Goal: Communication & Community: Answer question/provide support

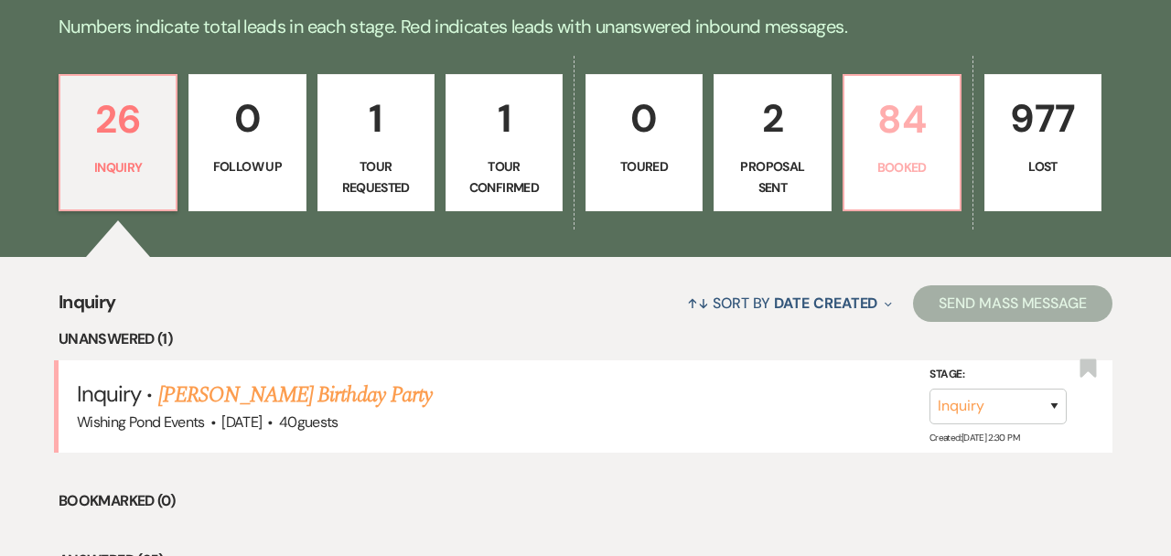
click at [895, 140] on p "84" at bounding box center [902, 119] width 93 height 61
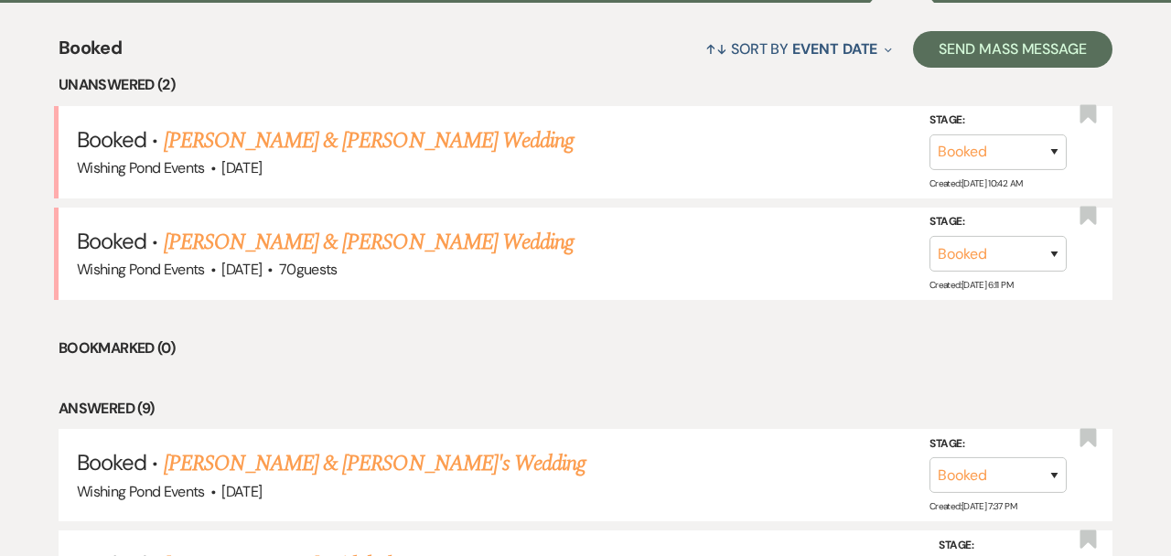
scroll to position [705, 0]
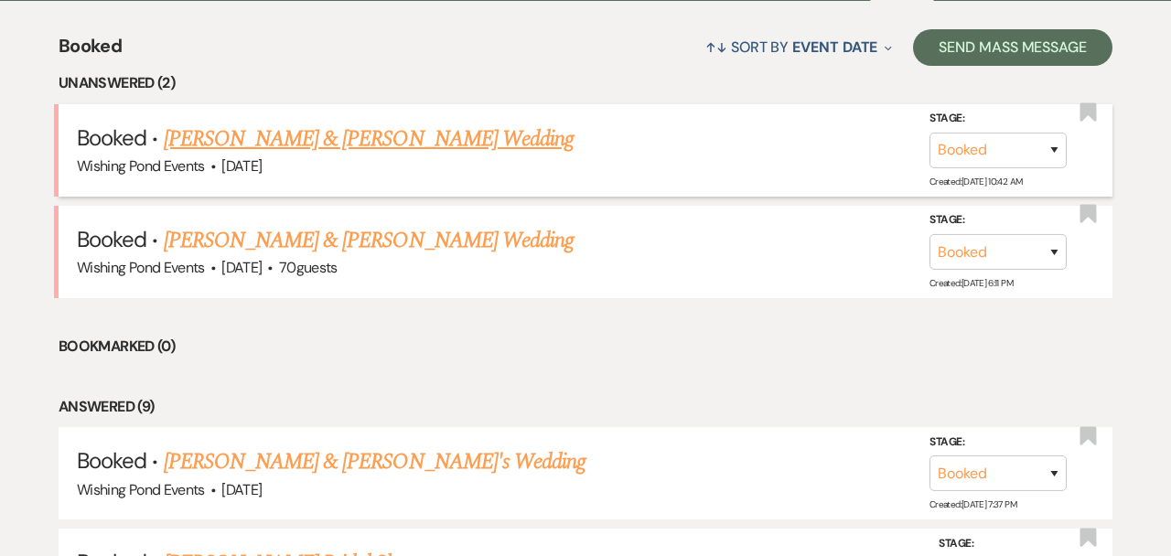
click at [491, 150] on link "[PERSON_NAME] & [PERSON_NAME] Wedding" at bounding box center [369, 139] width 410 height 33
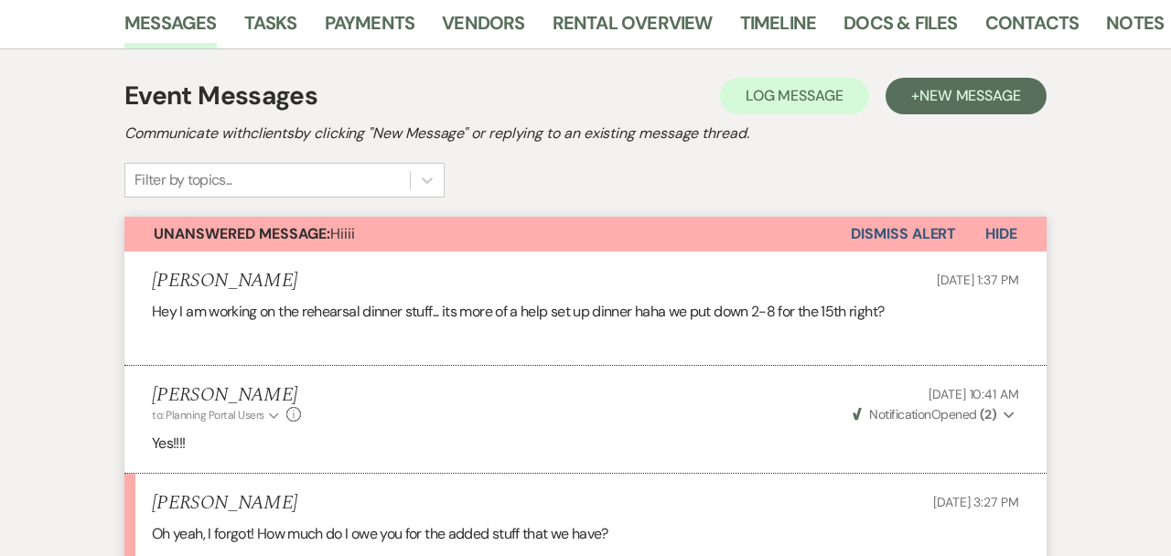
scroll to position [322, 0]
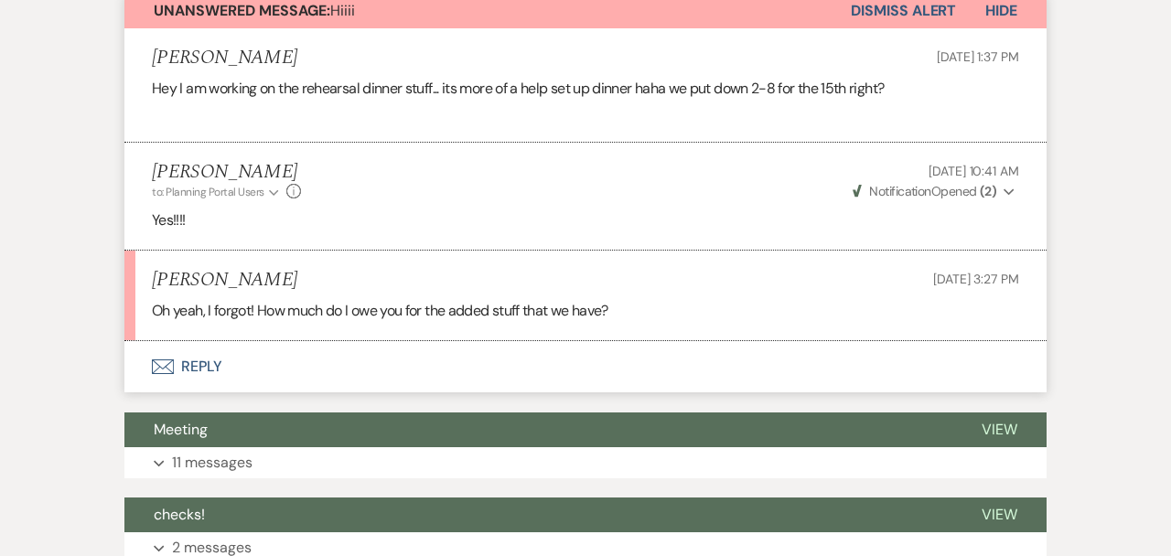
click at [623, 350] on button "Envelope Reply" at bounding box center [585, 366] width 922 height 51
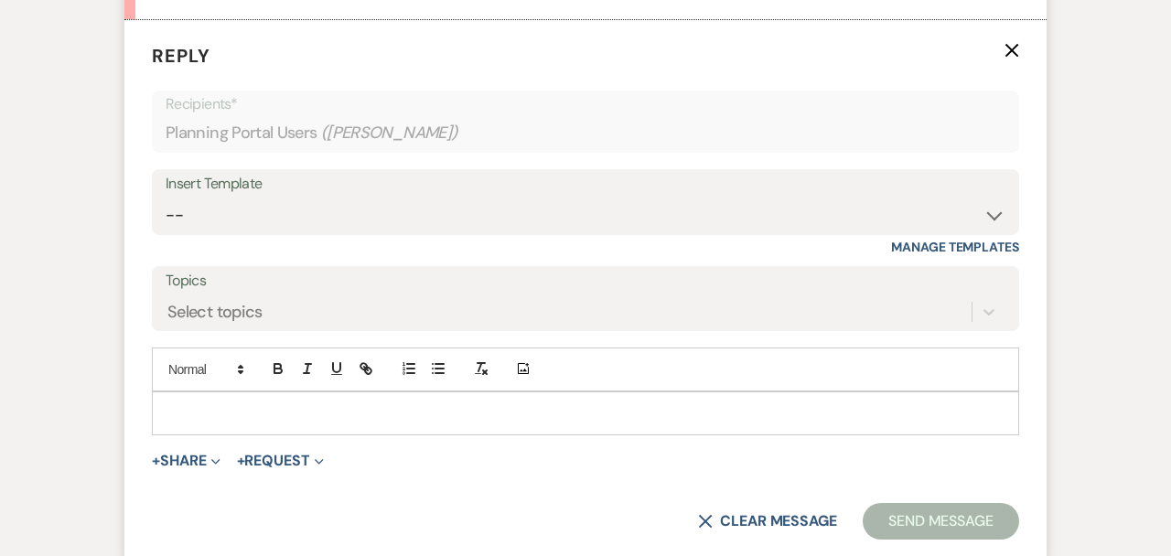
scroll to position [908, 0]
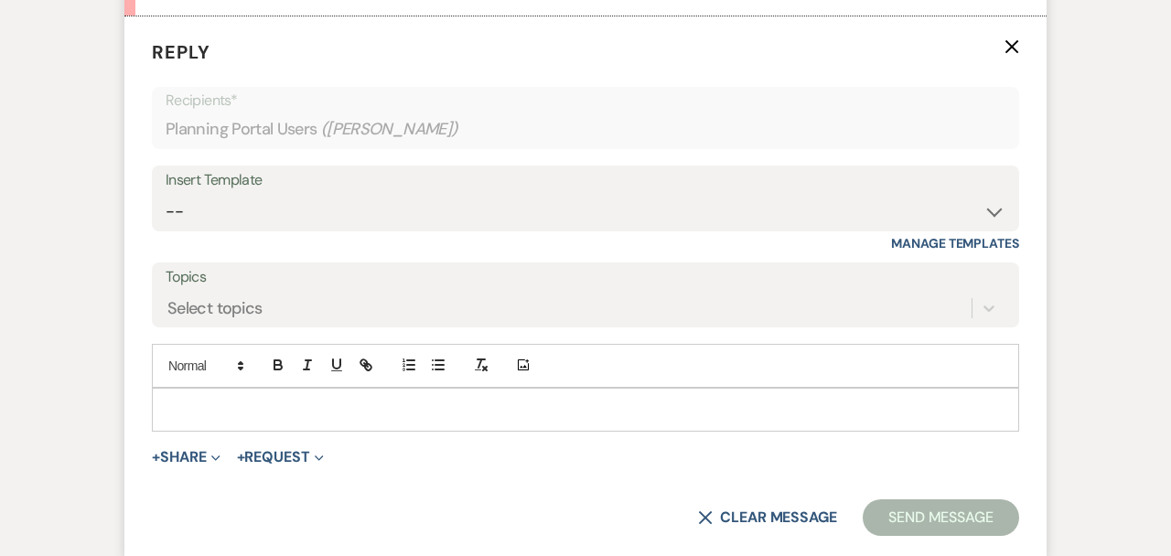
click at [440, 405] on p at bounding box center [586, 410] width 838 height 20
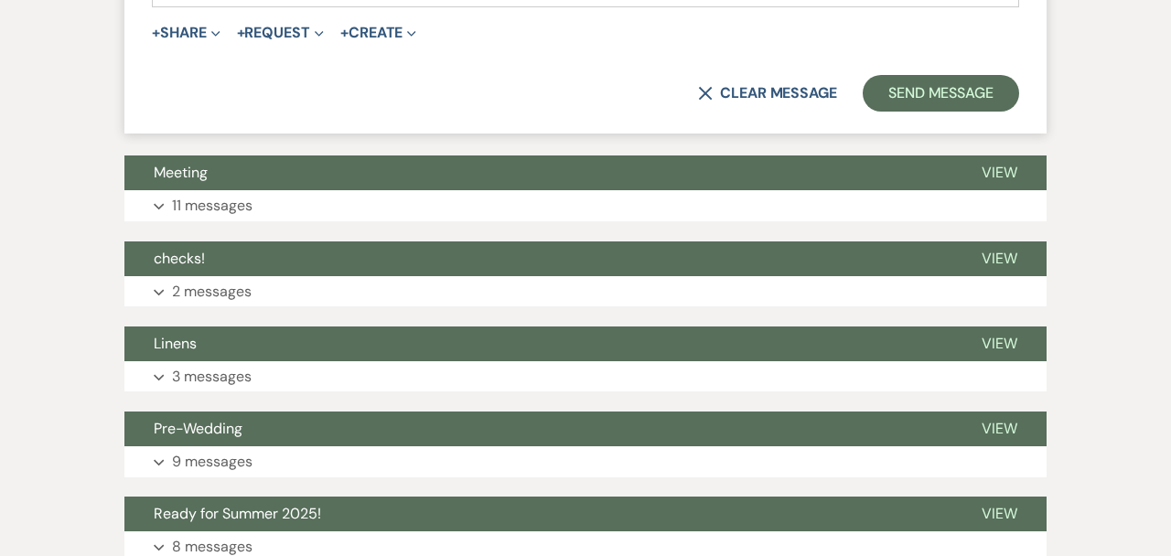
scroll to position [1398, 0]
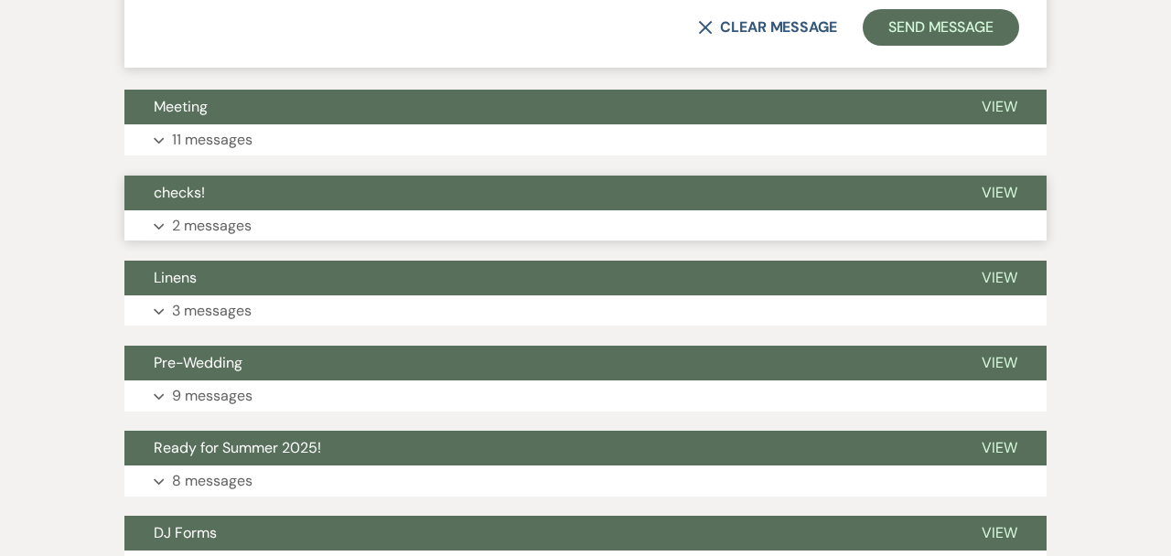
click at [400, 225] on button "Expand 2 messages" at bounding box center [585, 225] width 922 height 31
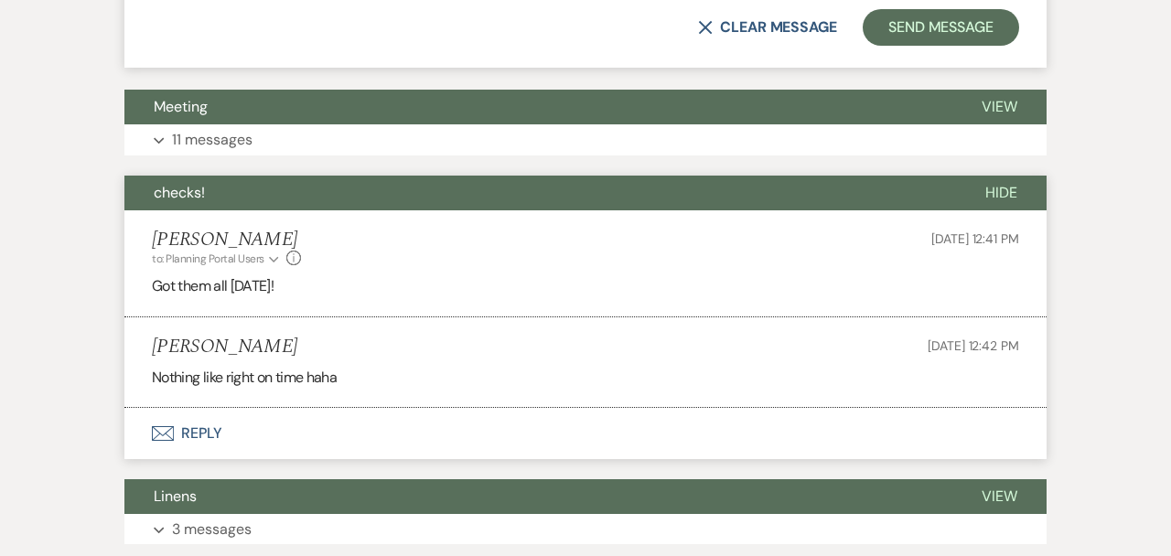
click at [399, 212] on li "[PERSON_NAME] to: Planning Portal Users Expand Info [DATE] 12:41 PM Got them al…" at bounding box center [585, 263] width 922 height 107
click at [387, 153] on button "Expand 11 messages" at bounding box center [585, 139] width 922 height 31
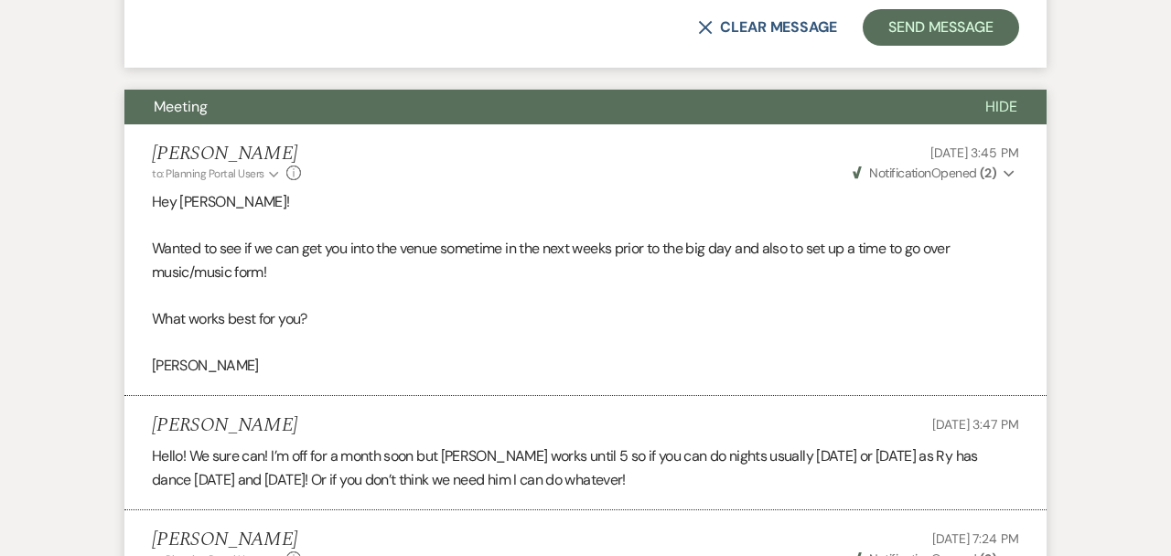
scroll to position [0, 0]
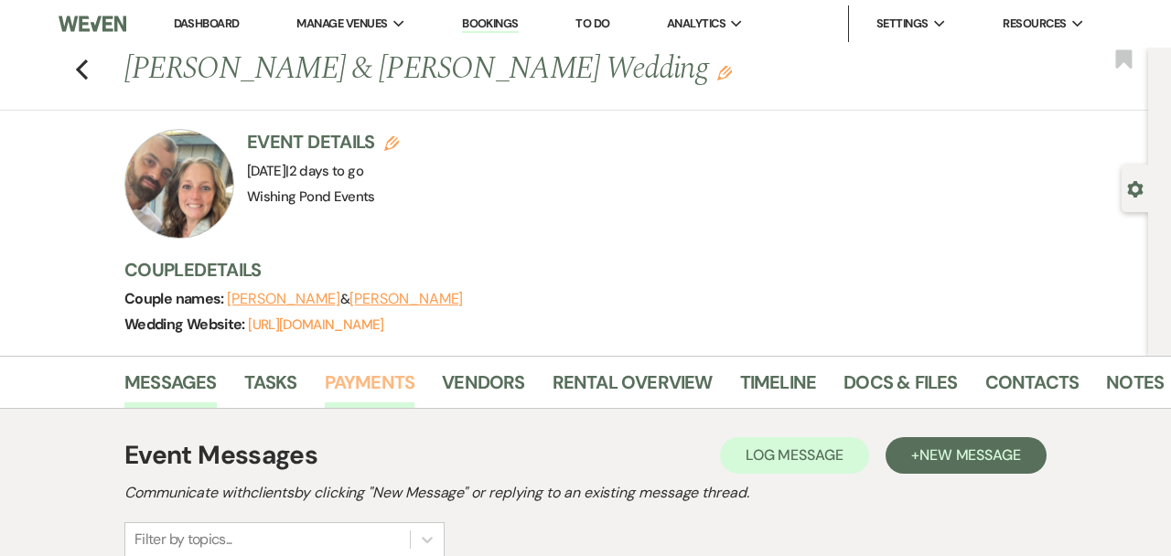
click at [394, 386] on link "Payments" at bounding box center [370, 388] width 91 height 40
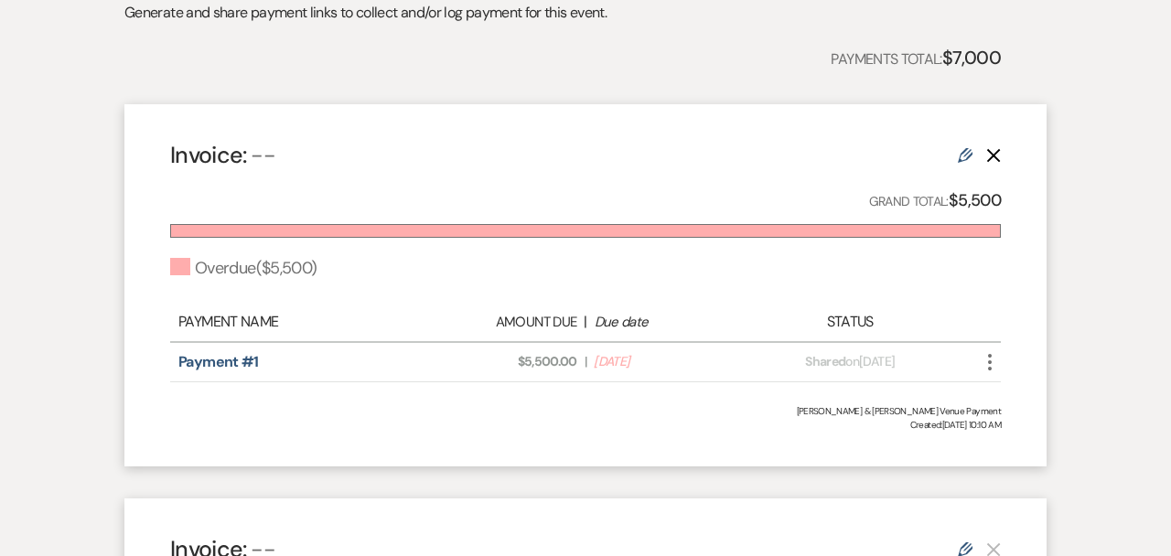
scroll to position [485, 0]
click at [992, 361] on icon "More" at bounding box center [990, 361] width 22 height 22
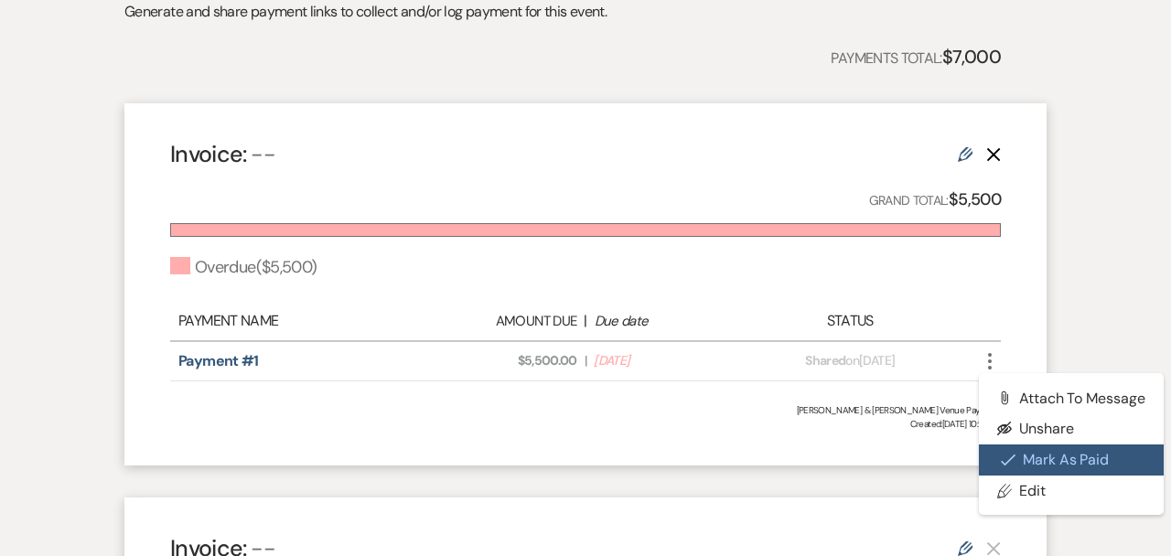
click at [1047, 465] on button "Check [PERSON_NAME] [PERSON_NAME] as Paid" at bounding box center [1071, 460] width 185 height 31
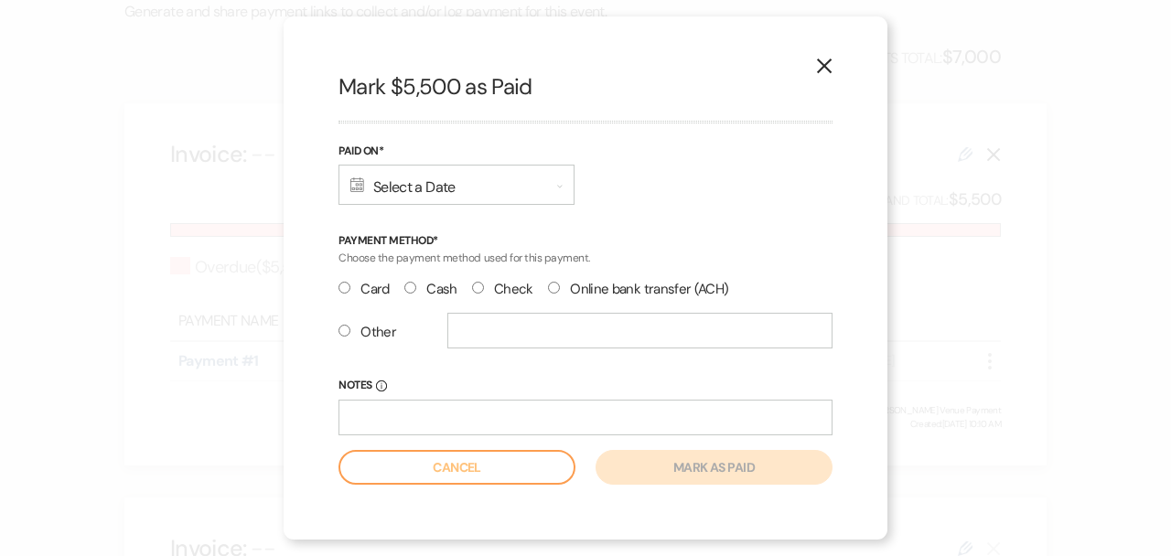
click at [501, 198] on div "Calendar Select a Date Expand" at bounding box center [457, 185] width 236 height 40
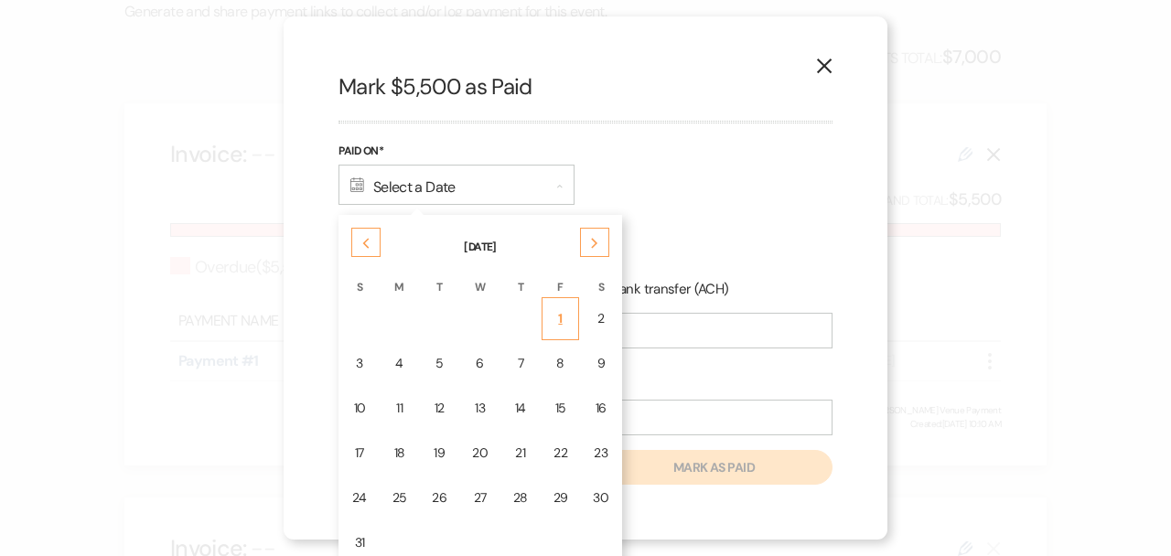
click at [556, 320] on div "1" at bounding box center [561, 318] width 15 height 19
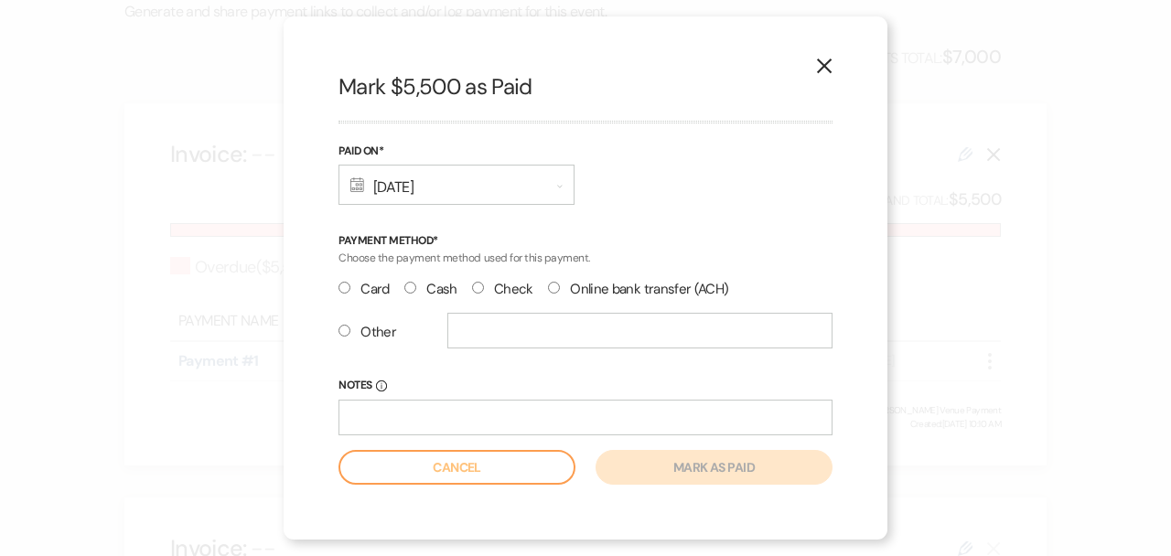
click at [495, 288] on label "Check" at bounding box center [502, 289] width 61 height 25
click at [484, 288] on input "Check" at bounding box center [478, 288] width 12 height 12
radio input "true"
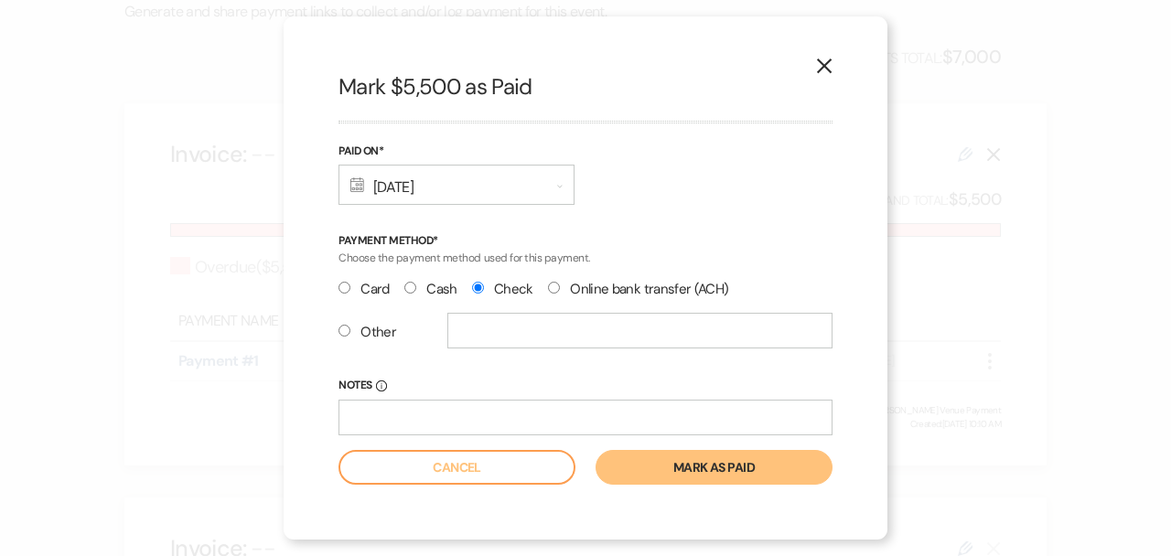
click at [710, 463] on button "Mark as paid" at bounding box center [714, 467] width 237 height 35
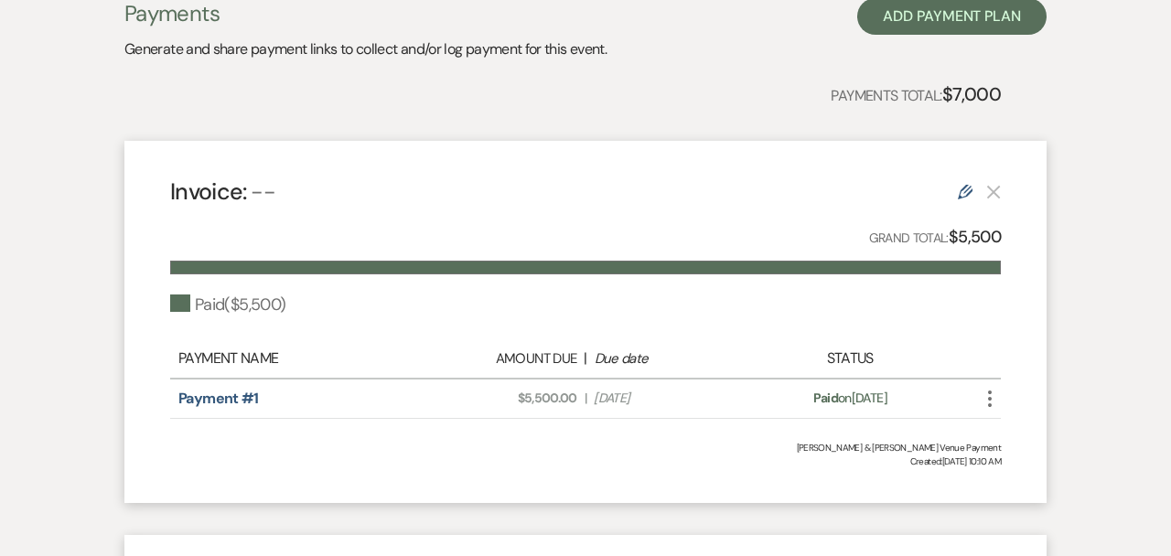
scroll to position [0, 0]
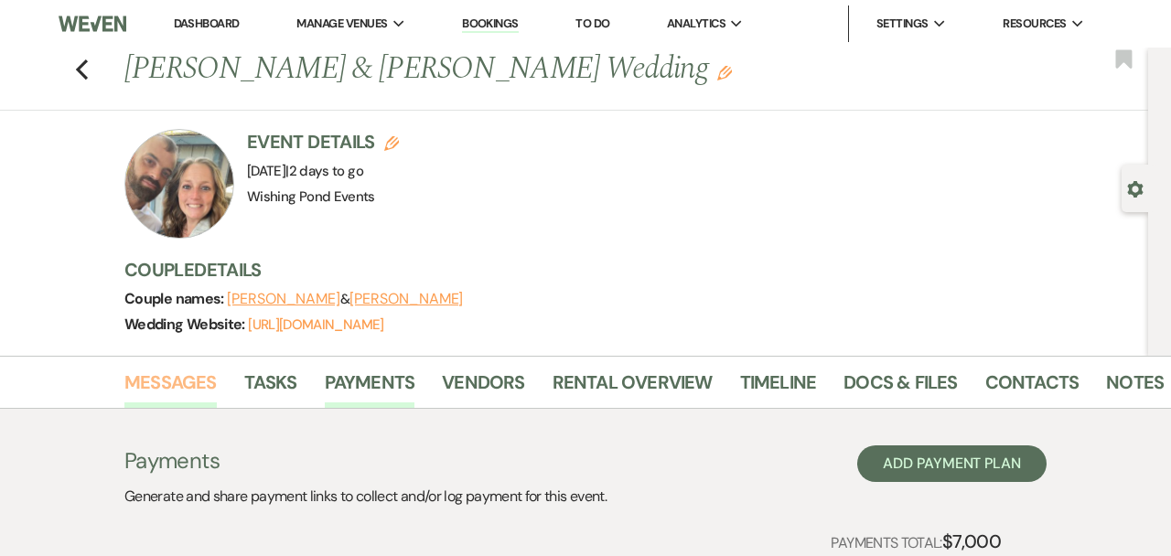
click at [183, 378] on link "Messages" at bounding box center [170, 388] width 92 height 40
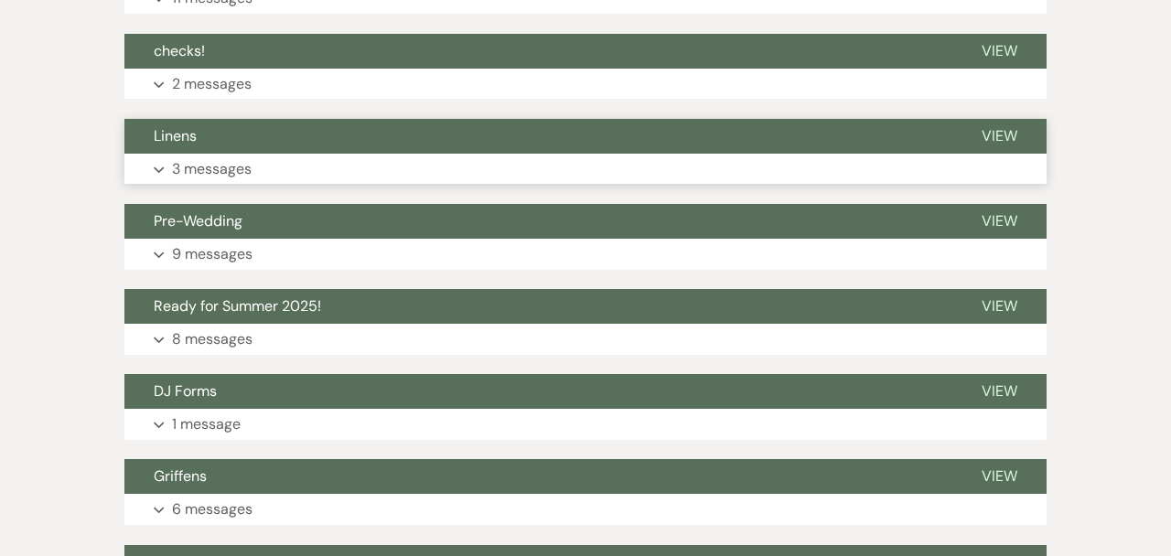
scroll to position [1541, 0]
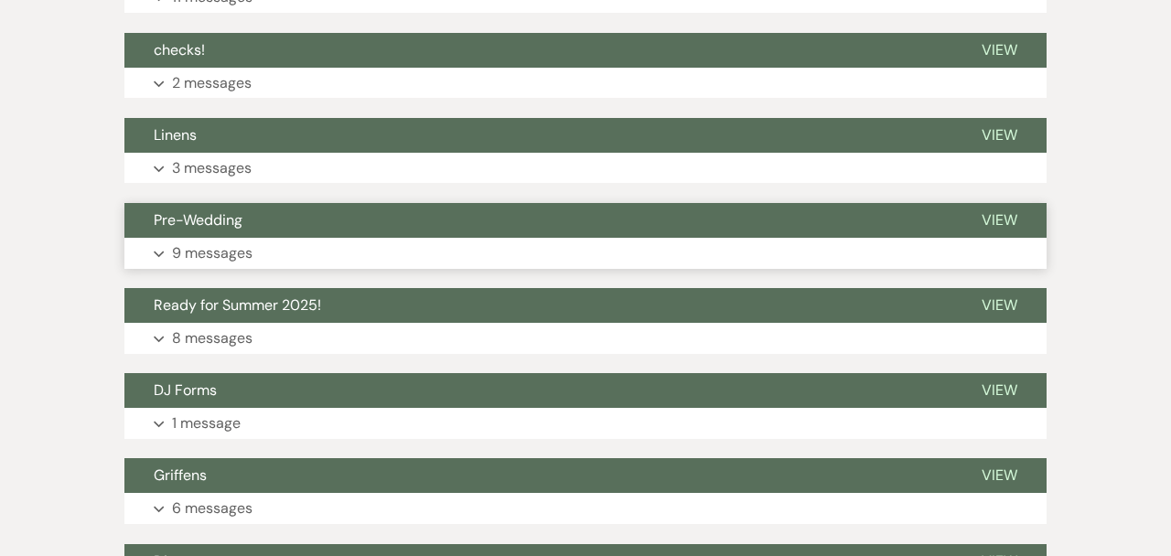
click at [315, 230] on button "Pre-Wedding" at bounding box center [538, 220] width 828 height 35
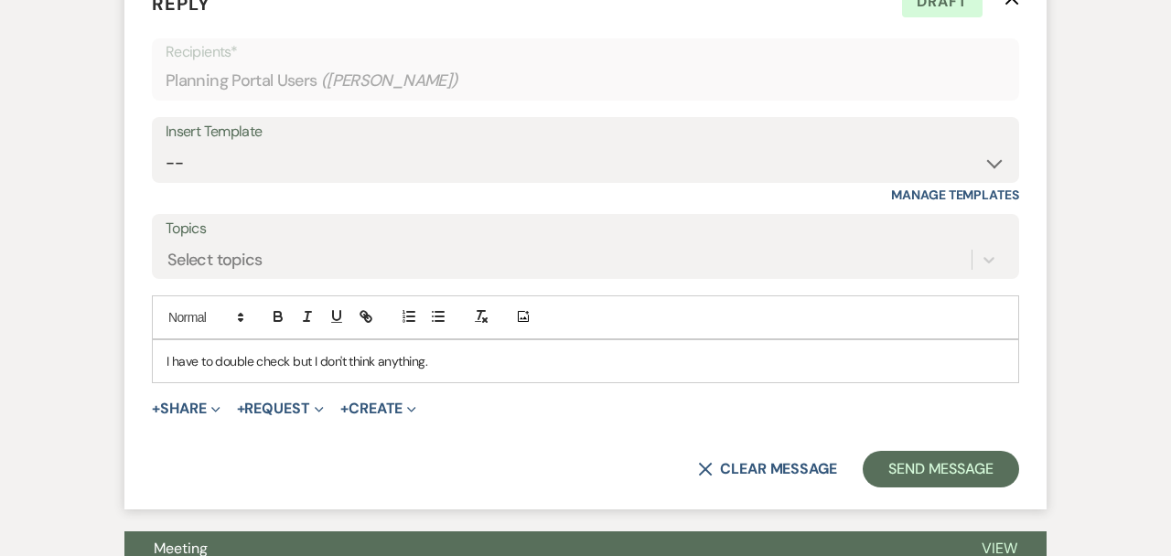
scroll to position [981, 0]
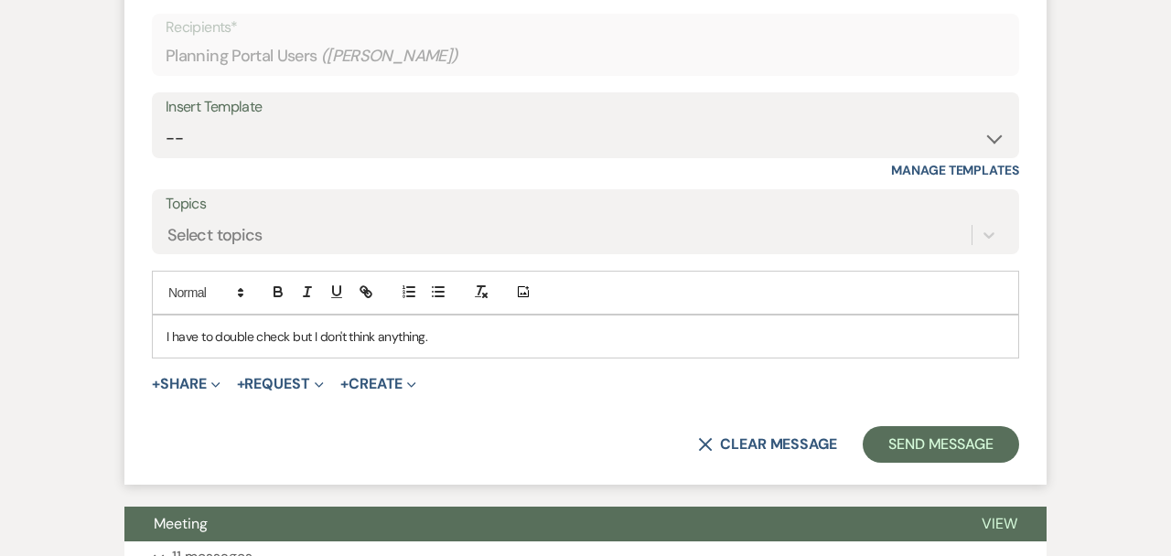
click at [481, 331] on p "I have to double check but I don't think anything." at bounding box center [586, 337] width 838 height 20
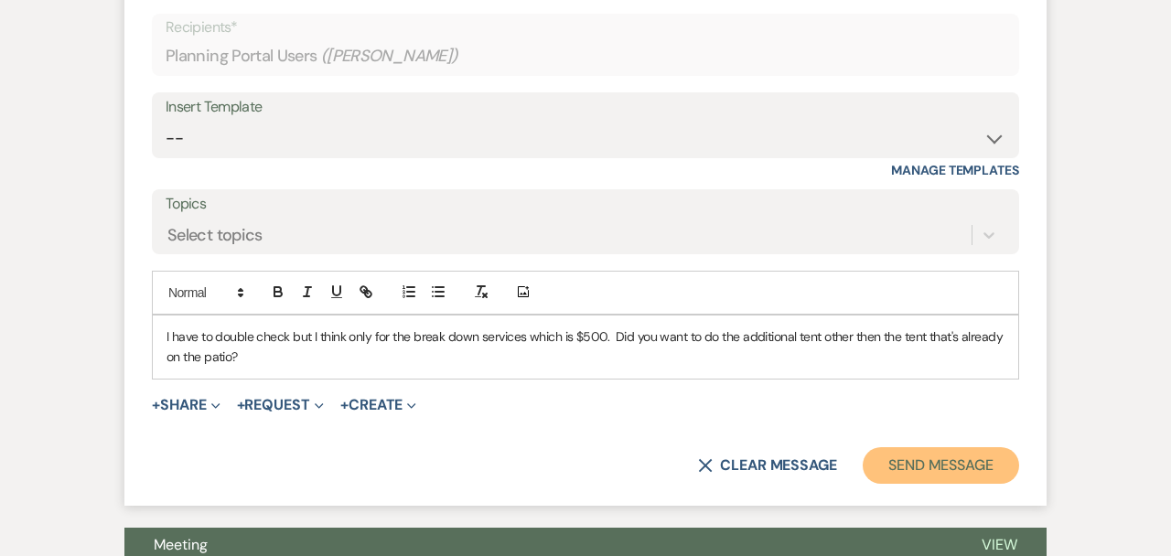
click at [942, 463] on button "Send Message" at bounding box center [941, 465] width 156 height 37
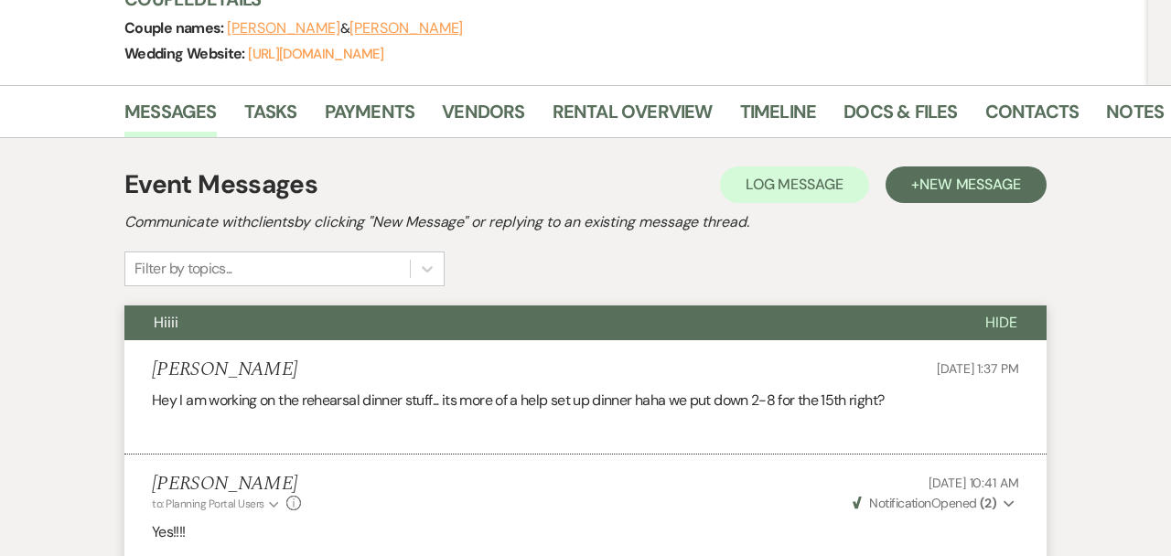
scroll to position [273, 0]
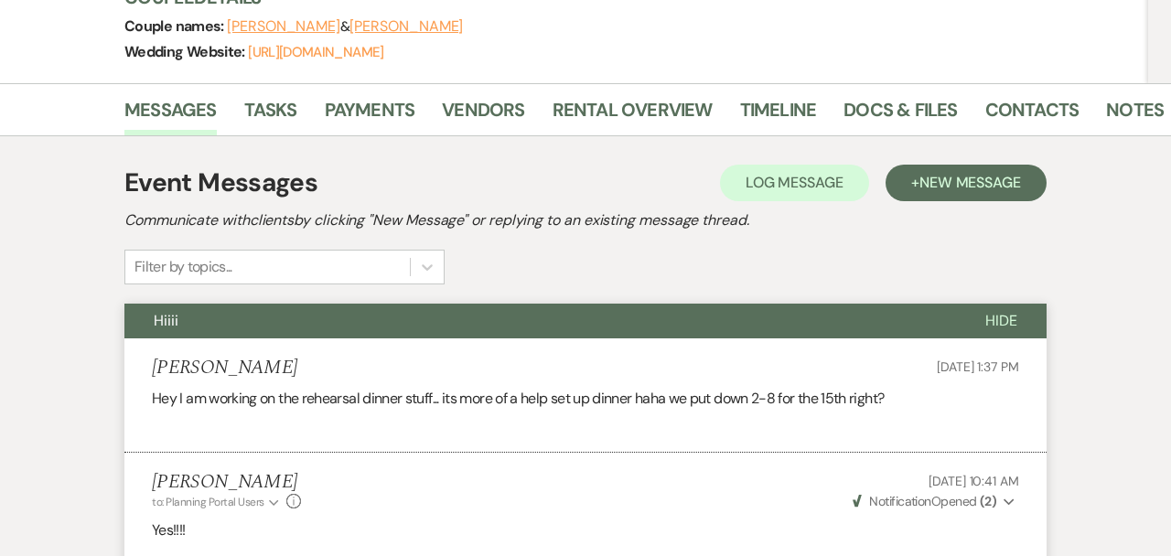
click at [1002, 321] on span "Hide" at bounding box center [1001, 320] width 32 height 19
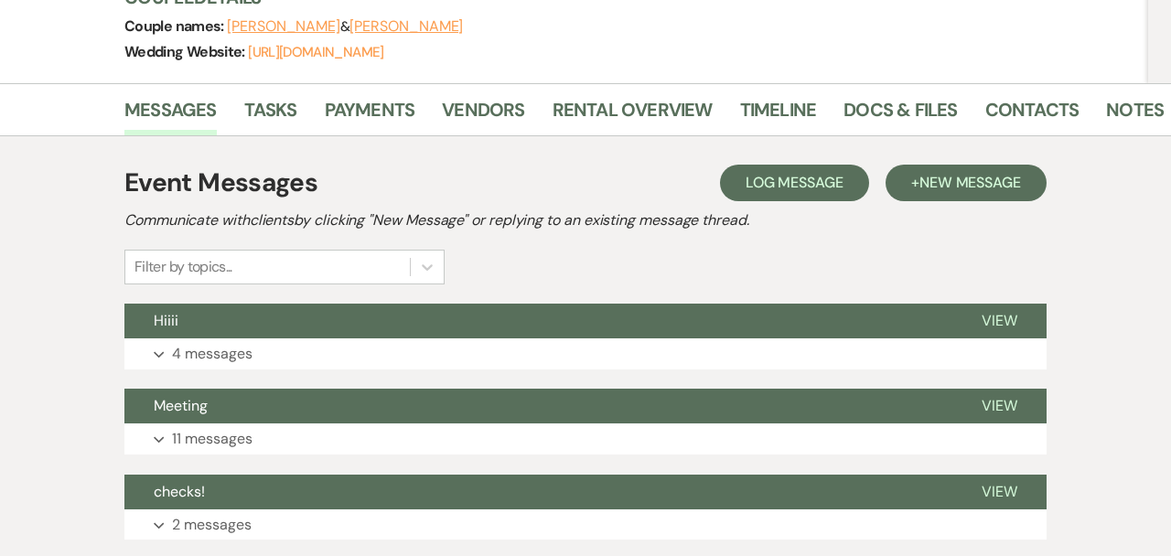
scroll to position [0, 0]
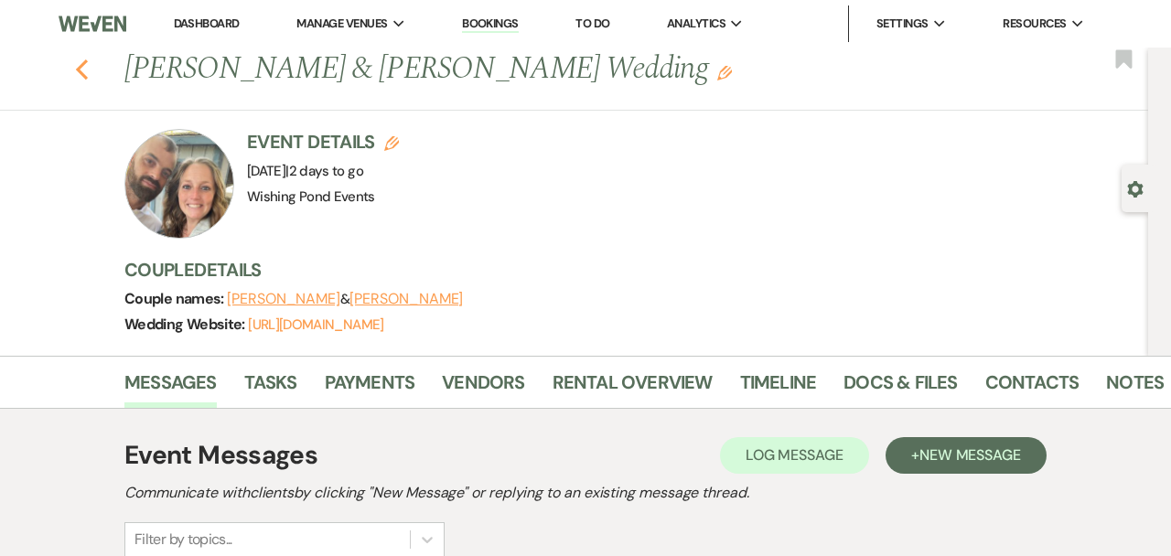
click at [86, 69] on icon "Previous" at bounding box center [82, 70] width 14 height 22
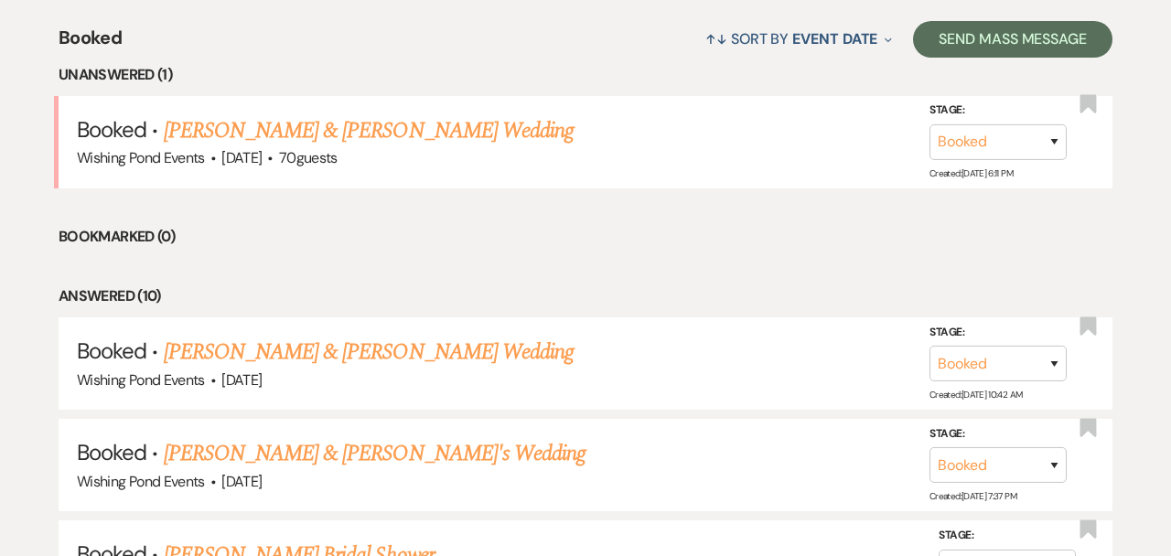
scroll to position [714, 0]
click at [404, 115] on link "[PERSON_NAME] & [PERSON_NAME] Wedding" at bounding box center [369, 129] width 410 height 33
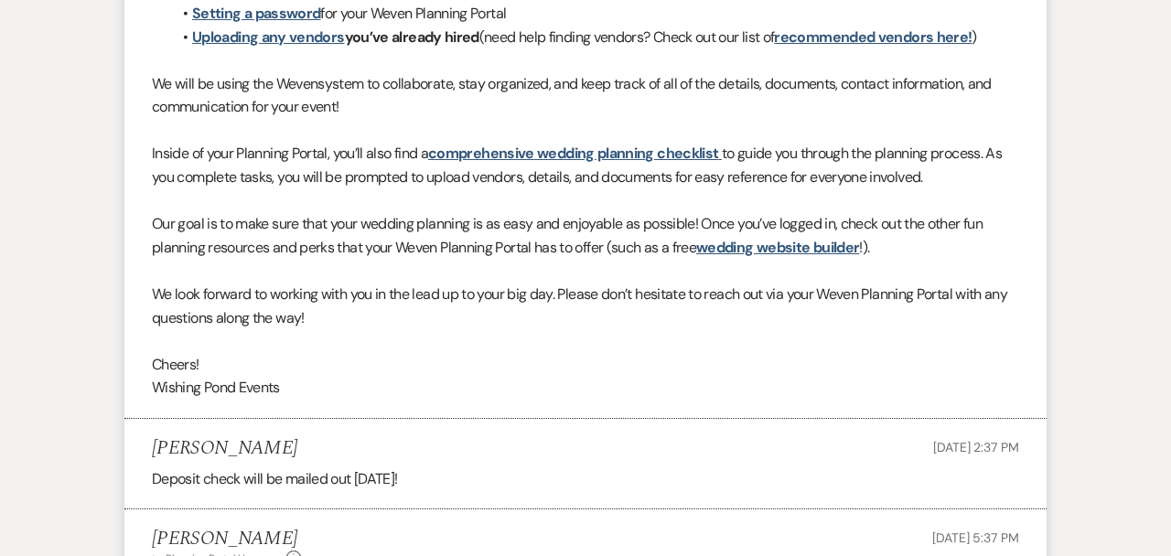
scroll to position [1570, 0]
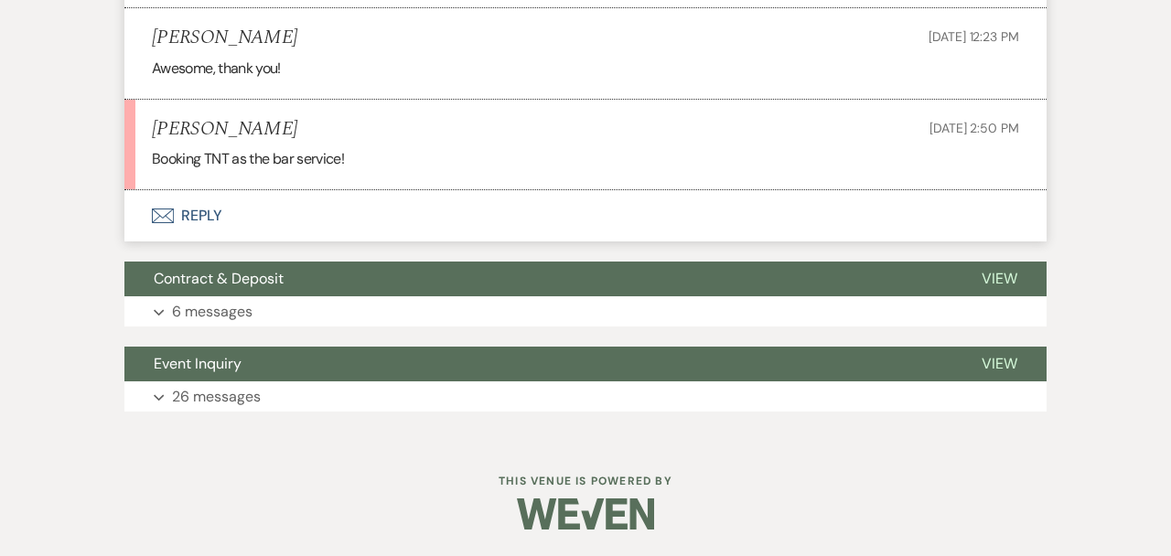
click at [393, 215] on button "Envelope Reply" at bounding box center [585, 215] width 922 height 51
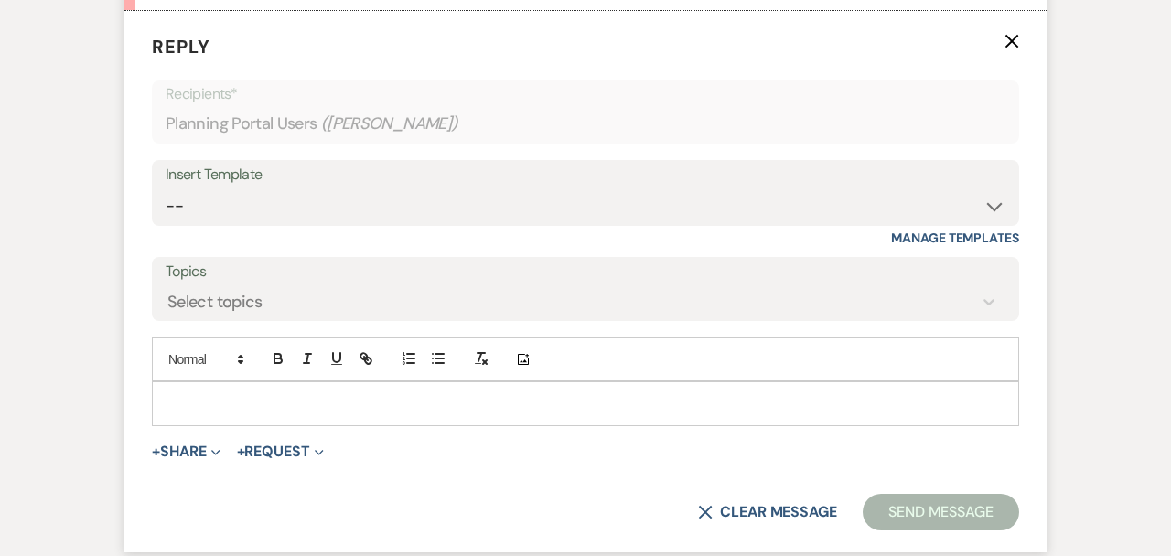
scroll to position [1754, 0]
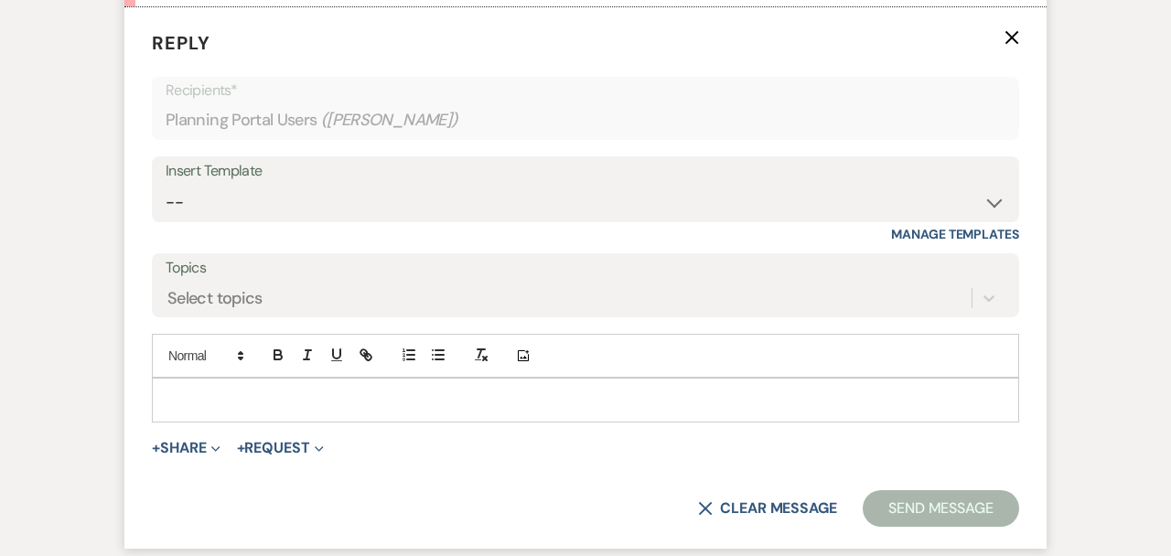
click at [396, 405] on p at bounding box center [586, 400] width 838 height 20
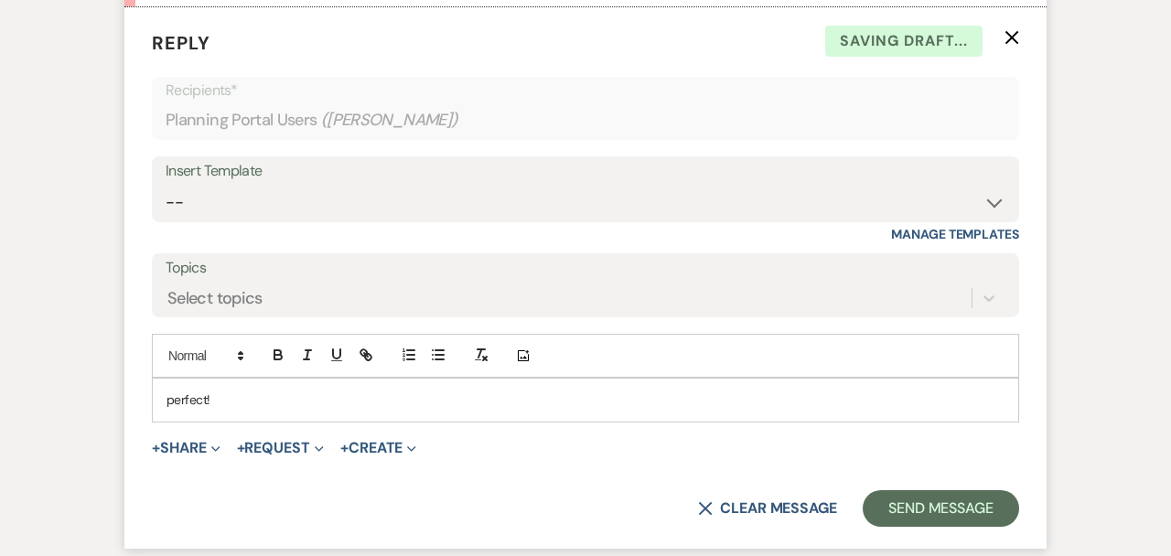
click at [697, 450] on div "+ Share Expand Doc Upload Documents Add Photo Images Pref Vendors Preferred ven…" at bounding box center [585, 448] width 867 height 22
click at [959, 501] on button "Send Message" at bounding box center [941, 508] width 156 height 37
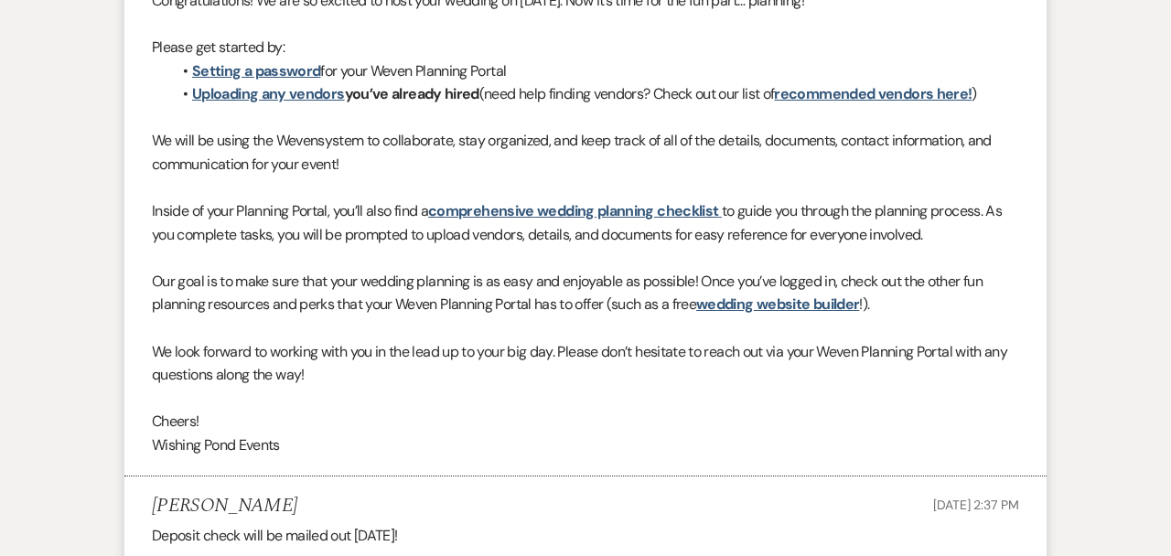
scroll to position [0, 0]
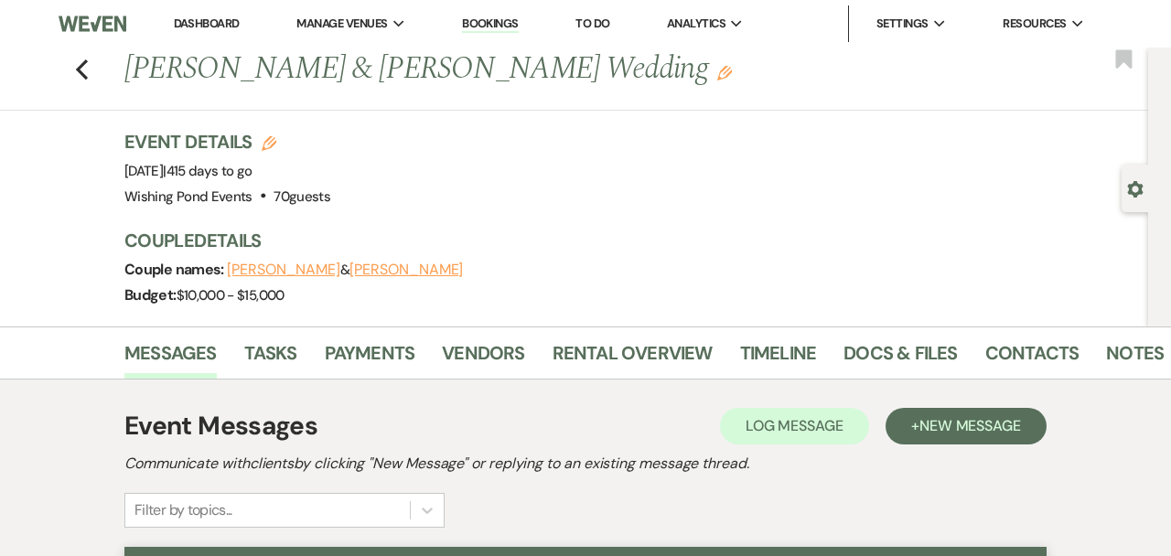
click at [87, 82] on div "Previous [PERSON_NAME] & [PERSON_NAME] Wedding Edit Bookmark" at bounding box center [569, 79] width 1157 height 63
click at [85, 81] on div "Previous [PERSON_NAME] & [PERSON_NAME] Wedding Edit Bookmark" at bounding box center [569, 79] width 1157 height 63
click at [221, 30] on link "Dashboard" at bounding box center [207, 24] width 66 height 16
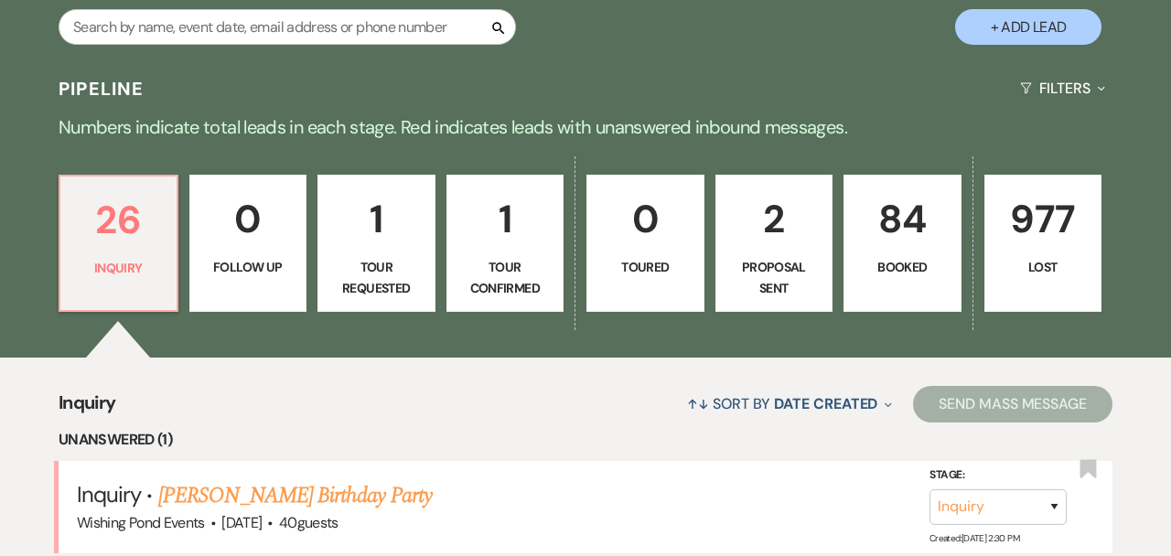
click at [838, 262] on div "26 Inquiry 0 Follow Up 1 Tour Requested 1 Tour Confirmed 0 Toured 2 Proposal Se…" at bounding box center [585, 255] width 1171 height 205
click at [911, 250] on link "84 Booked" at bounding box center [903, 243] width 118 height 137
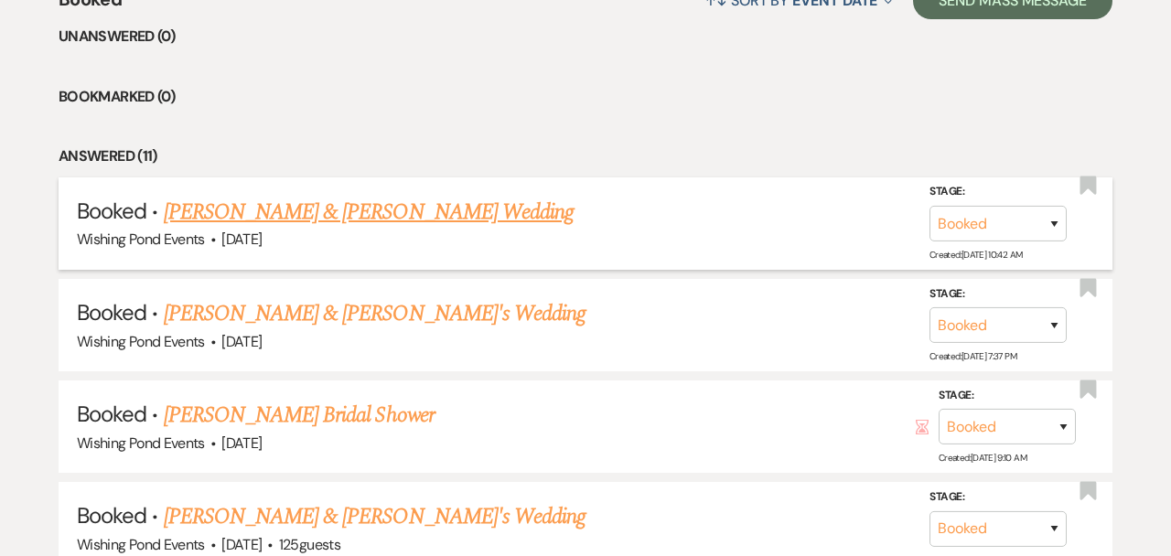
scroll to position [1004, 0]
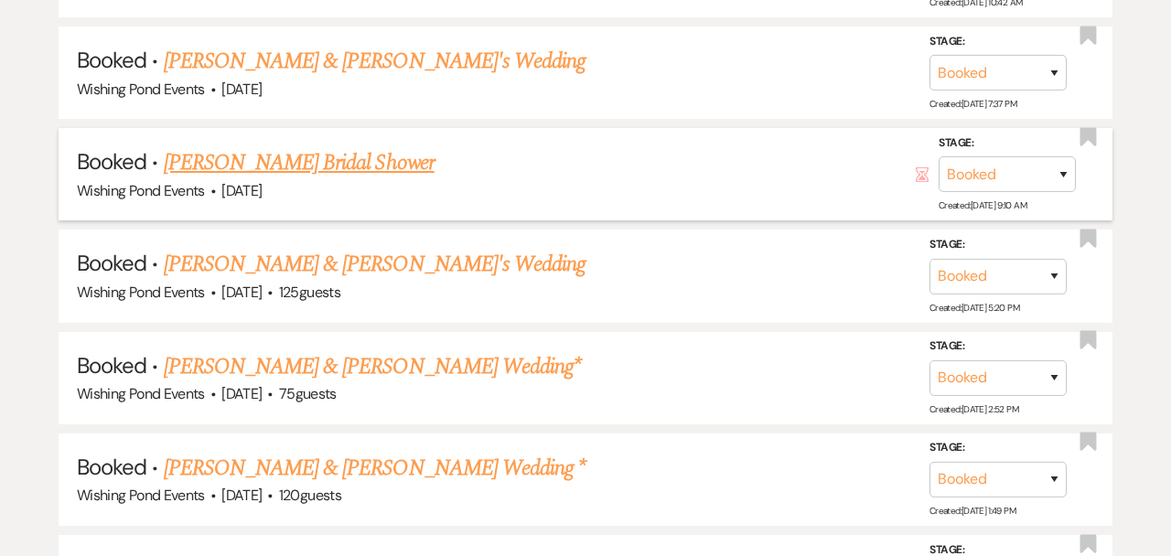
click at [399, 165] on link "[PERSON_NAME] Bridal Shower" at bounding box center [299, 162] width 271 height 33
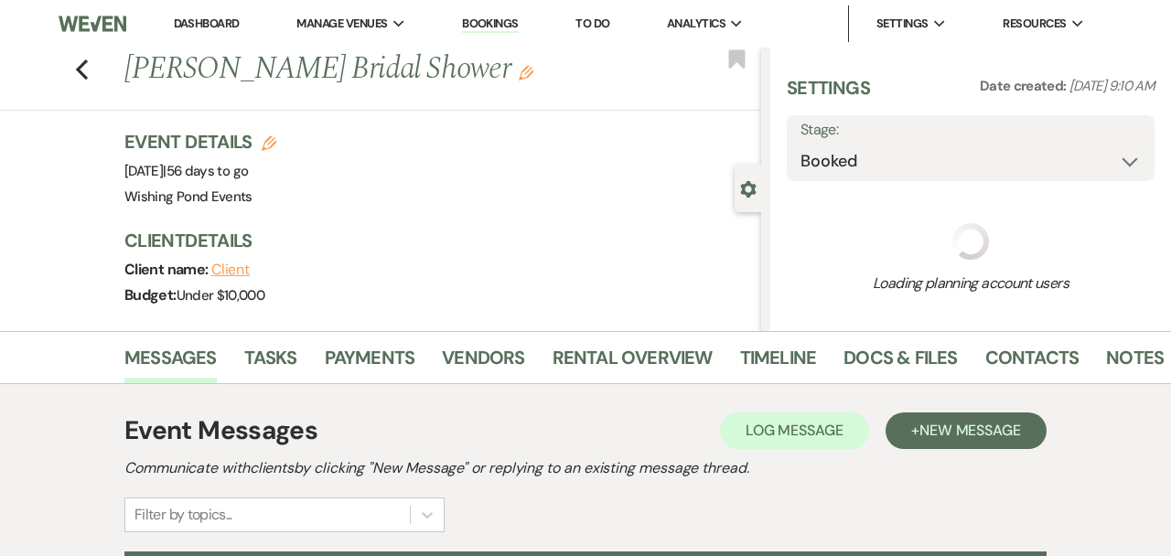
select select "5"
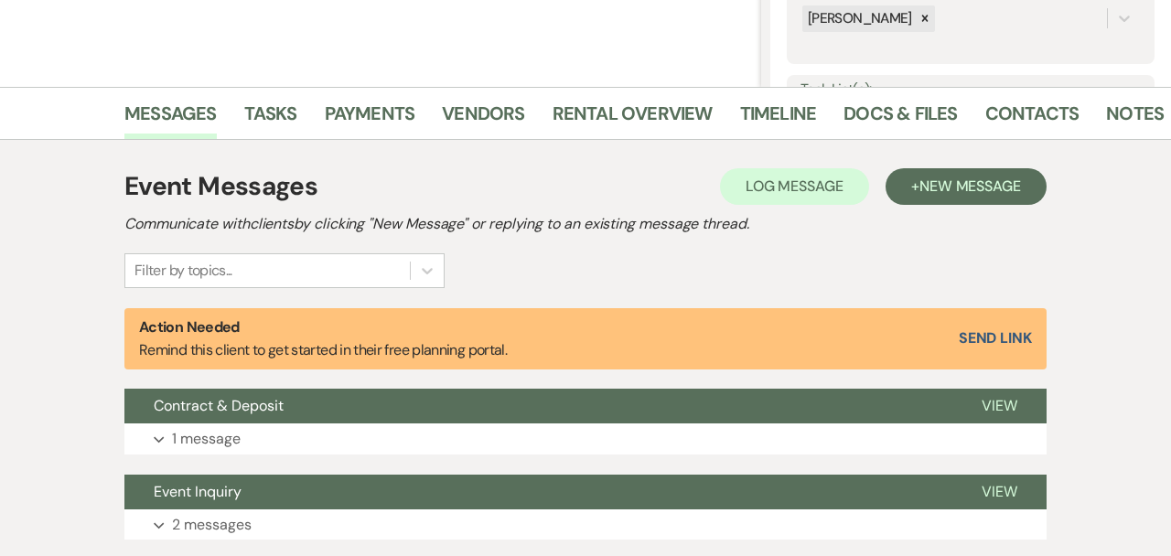
scroll to position [501, 0]
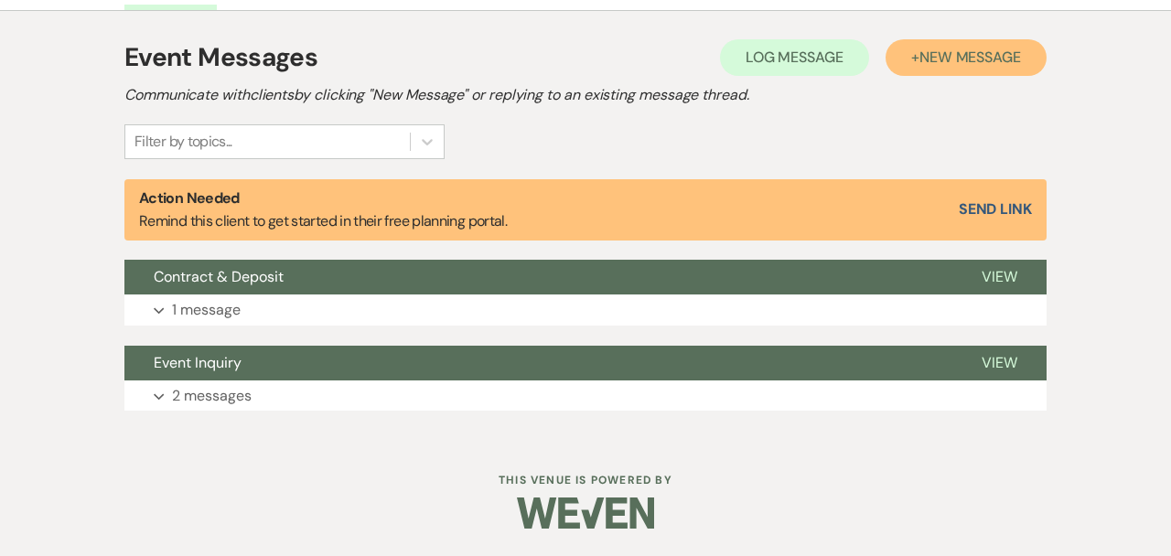
click at [985, 60] on span "New Message" at bounding box center [971, 57] width 102 height 19
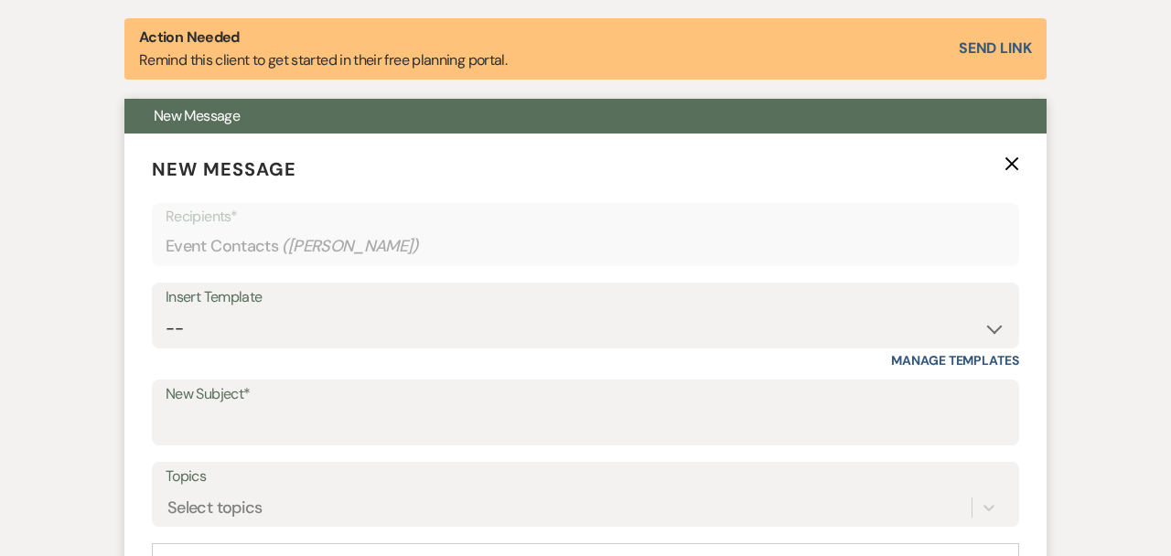
scroll to position [663, 0]
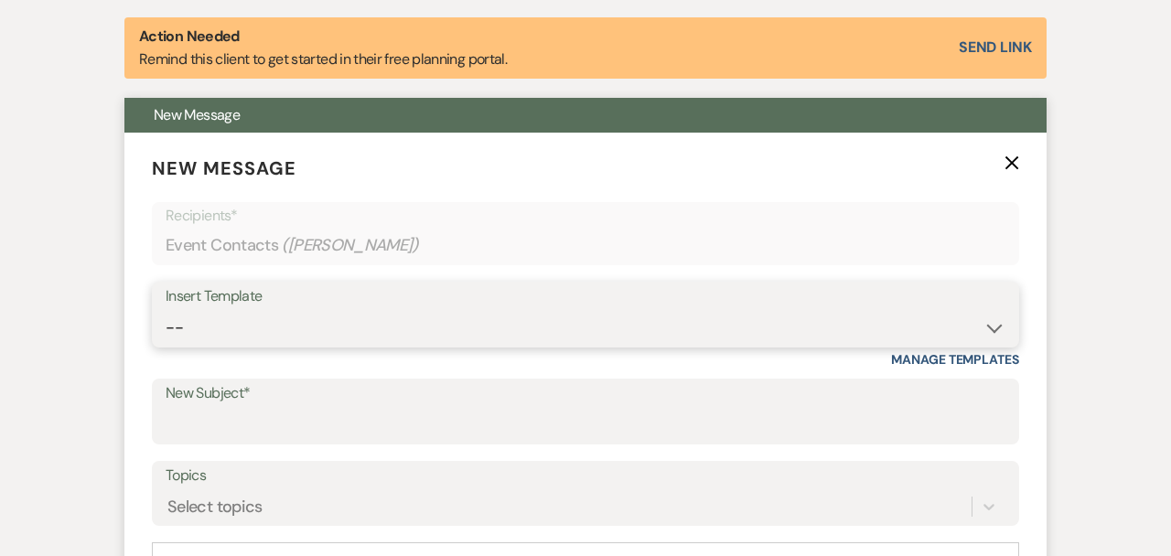
click at [364, 320] on select "-- Weven Planning Portal Introduction (Booked Events) Initial Inquiry Response …" at bounding box center [586, 328] width 840 height 36
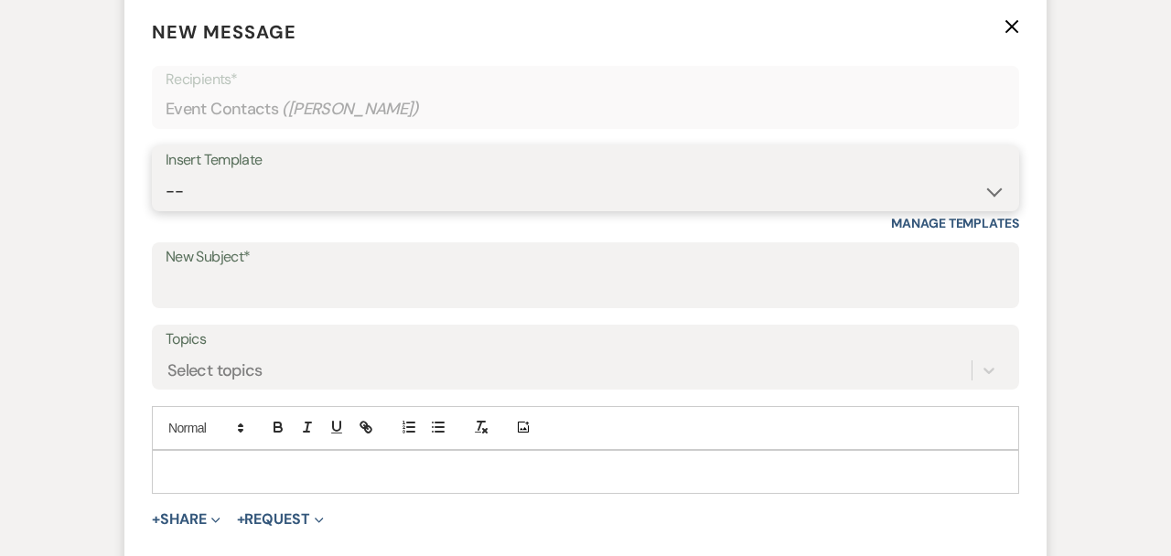
scroll to position [847, 0]
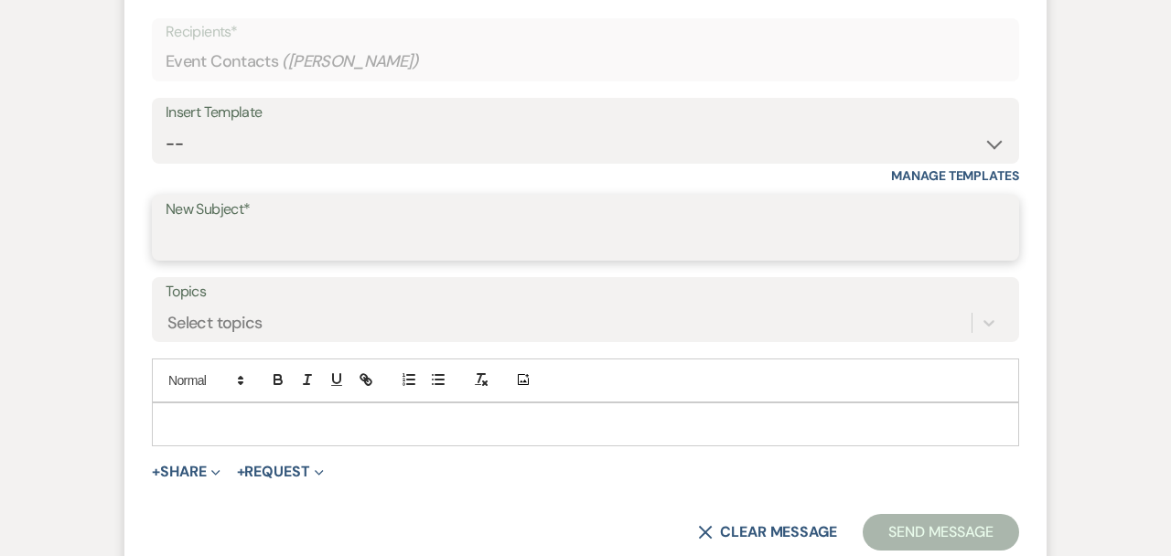
click at [366, 231] on input "New Subject*" at bounding box center [586, 241] width 840 height 36
type input "cancellation"
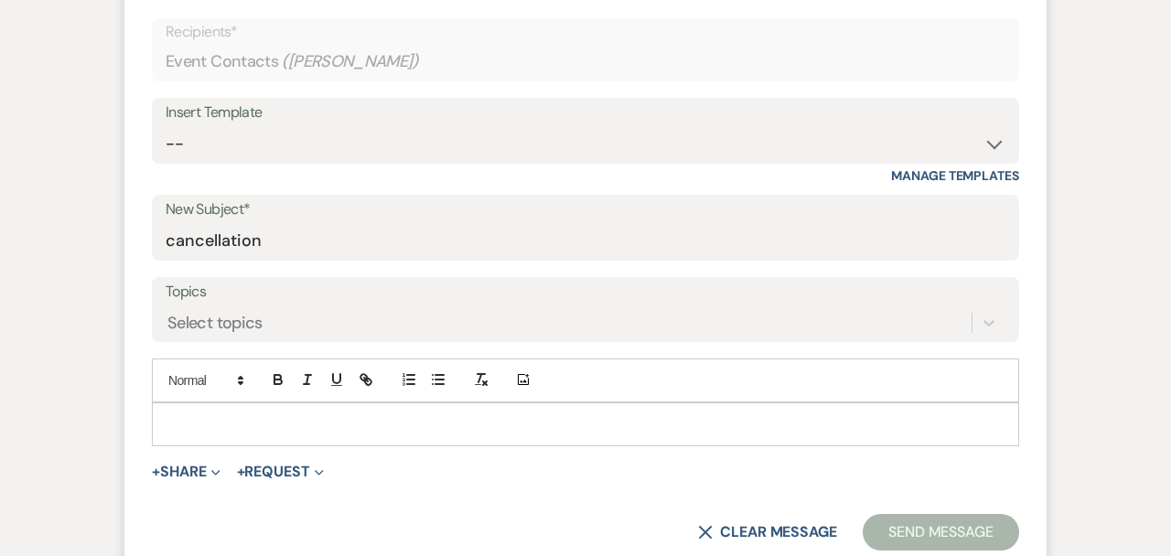
click at [303, 415] on p at bounding box center [586, 425] width 838 height 20
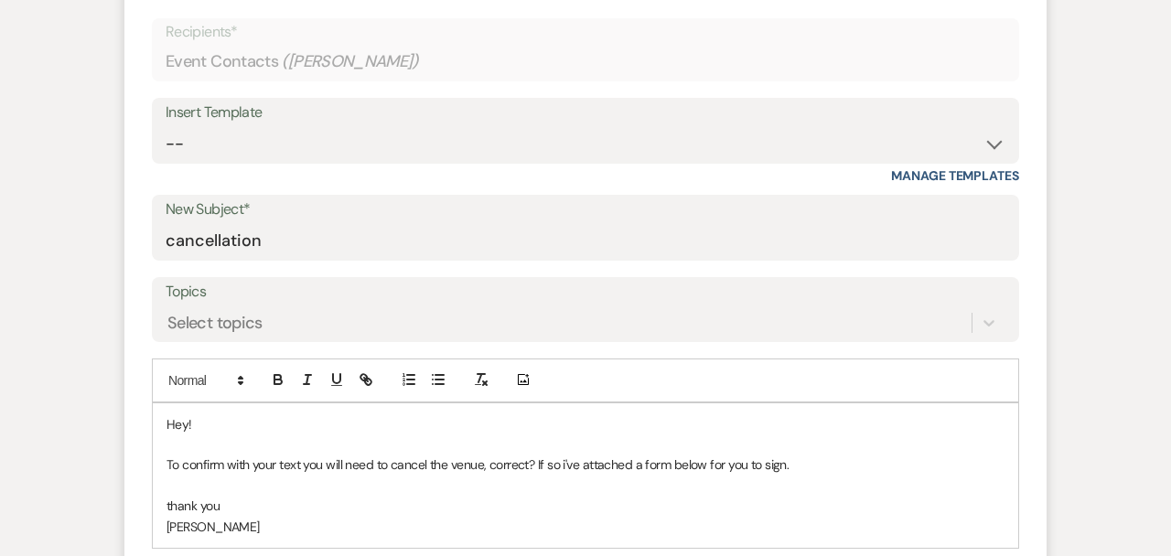
scroll to position [981, 0]
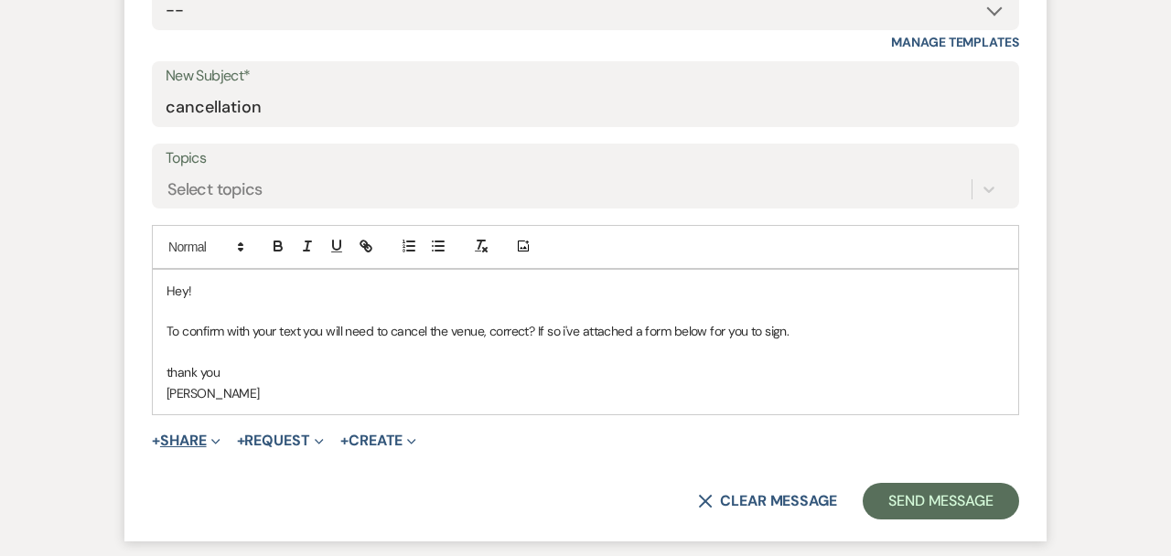
click at [208, 442] on button "+ Share Expand" at bounding box center [186, 441] width 69 height 15
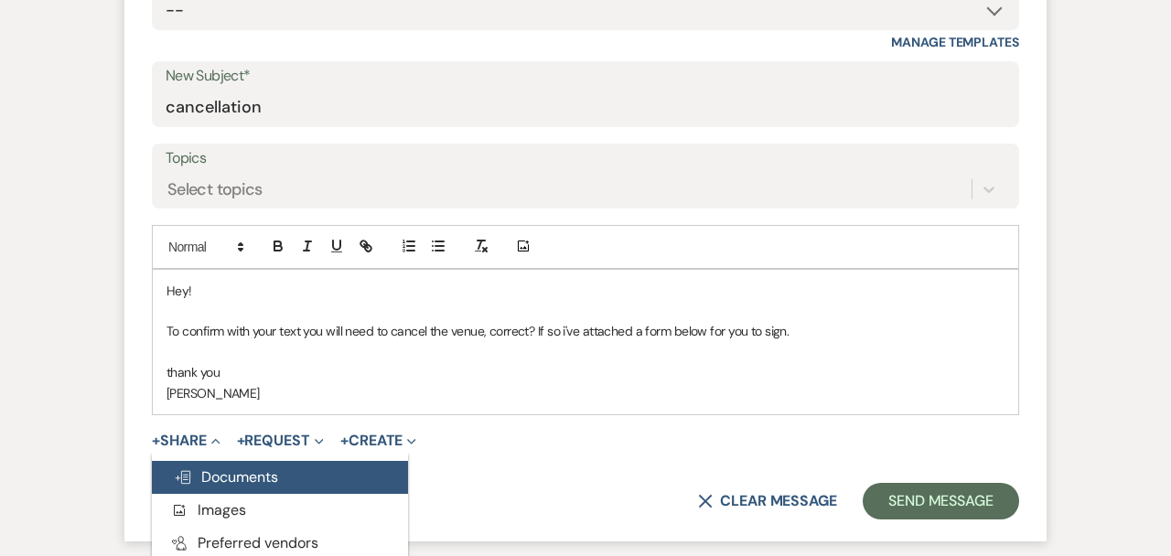
click at [237, 485] on span "Doc Upload Documents" at bounding box center [226, 477] width 104 height 19
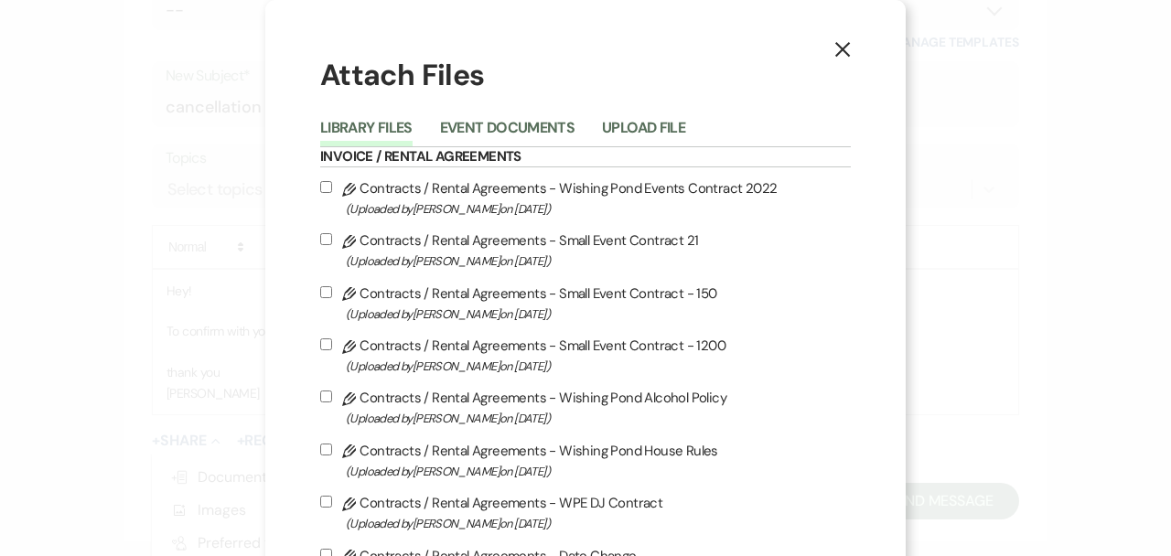
scroll to position [210, 0]
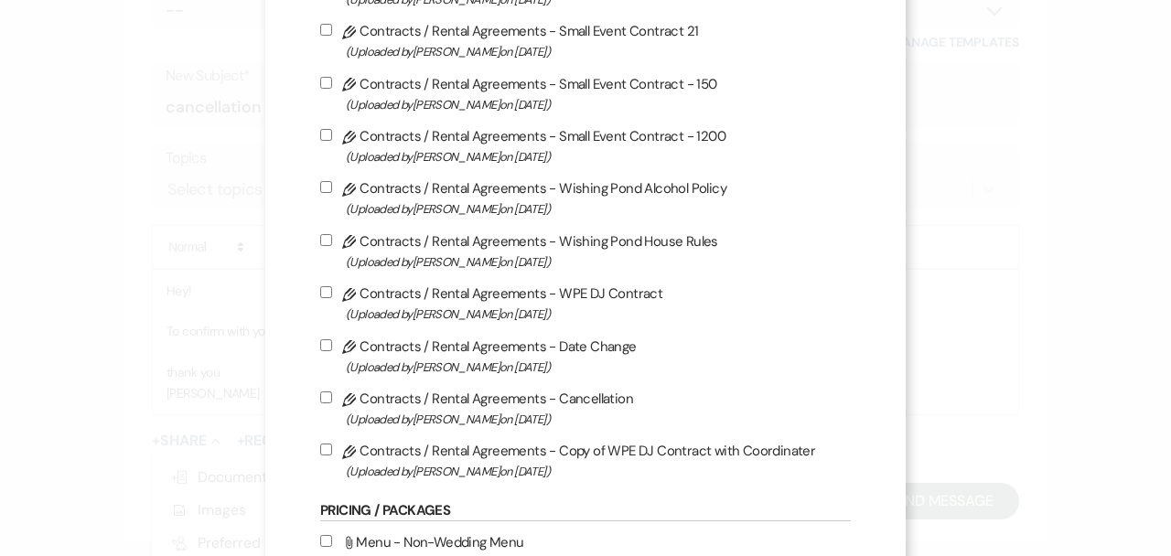
click at [526, 407] on label "Pencil Contracts / Rental Agreements - Cancellation (Uploaded by [PERSON_NAME] …" at bounding box center [585, 408] width 531 height 43
click at [332, 404] on input "Pencil Contracts / Rental Agreements - Cancellation (Uploaded by [PERSON_NAME] …" at bounding box center [326, 398] width 12 height 12
checkbox input "true"
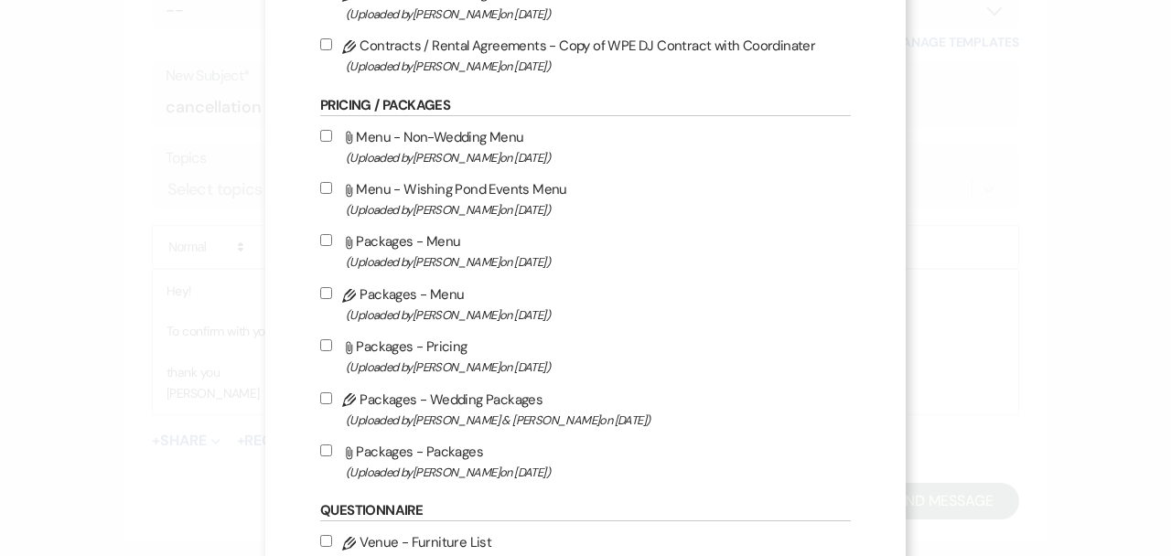
scroll to position [1107, 0]
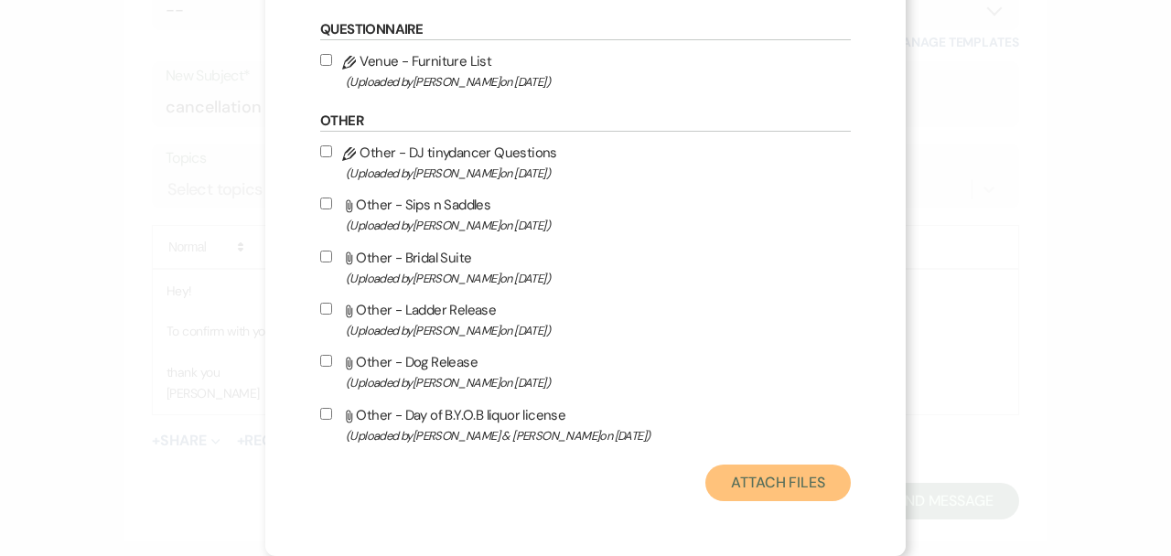
click at [803, 477] on button "Attach Files" at bounding box center [777, 483] width 145 height 37
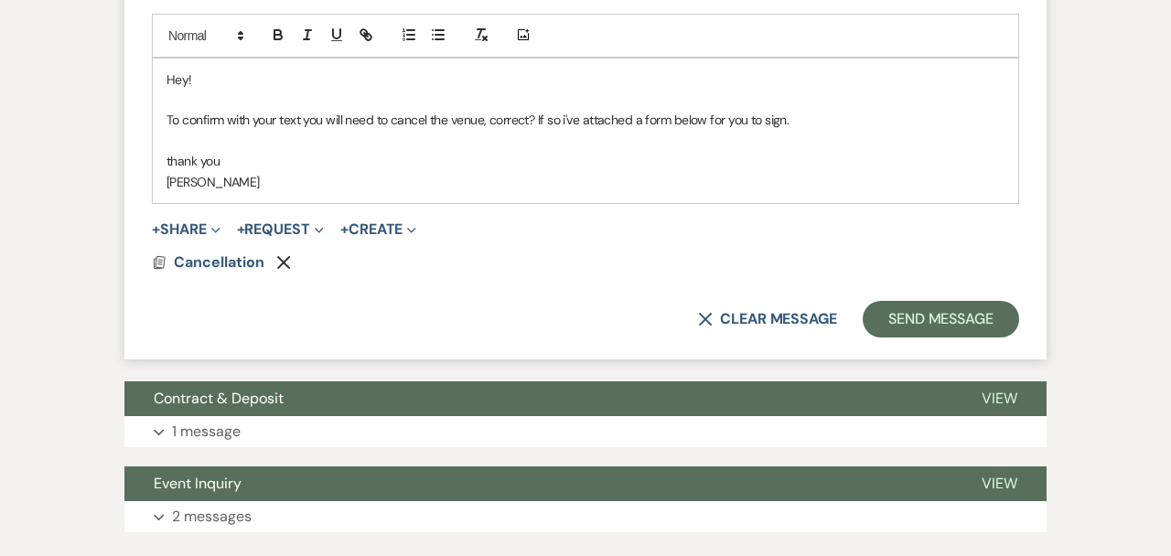
scroll to position [1195, 0]
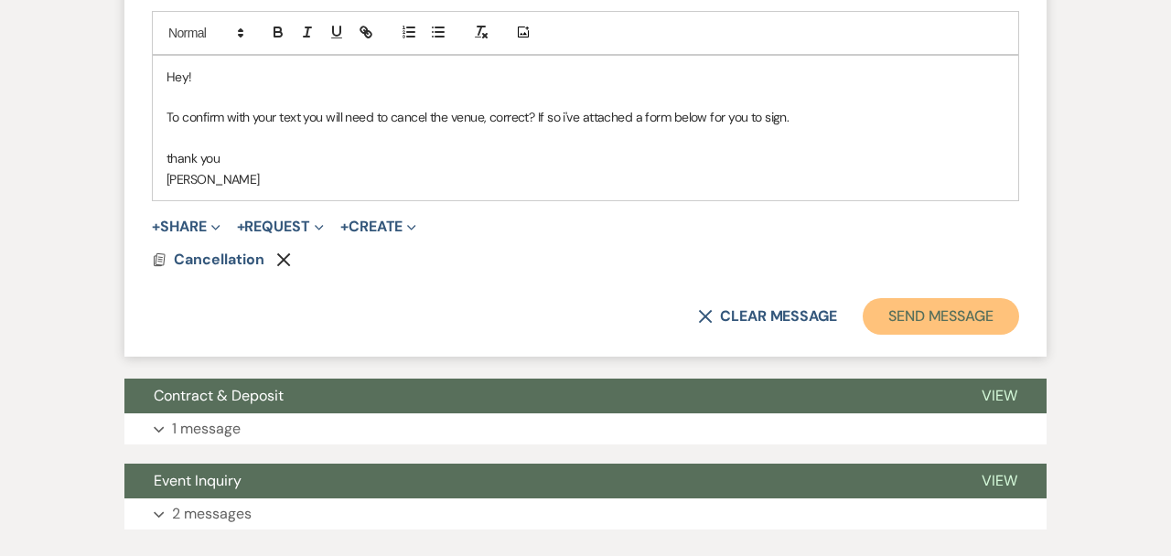
click at [972, 323] on button "Send Message" at bounding box center [941, 316] width 156 height 37
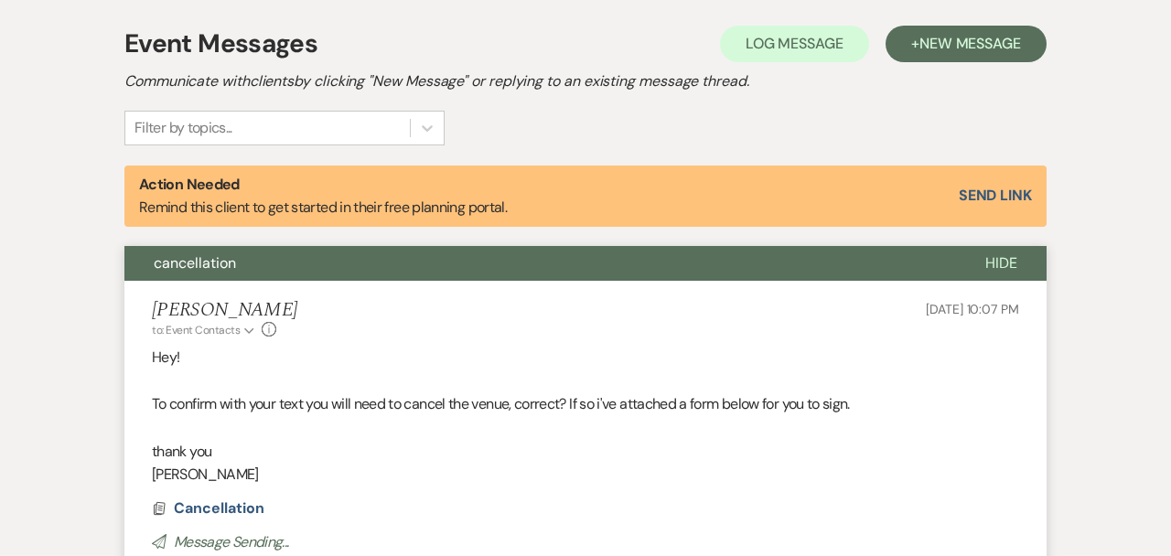
scroll to position [0, 0]
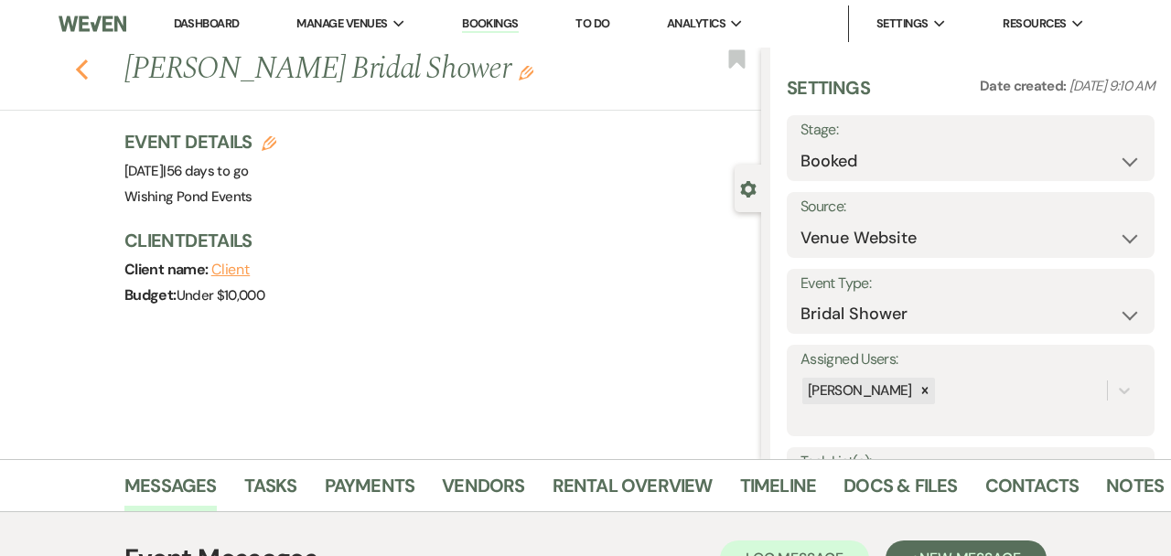
click at [81, 68] on use "button" at bounding box center [82, 69] width 12 height 20
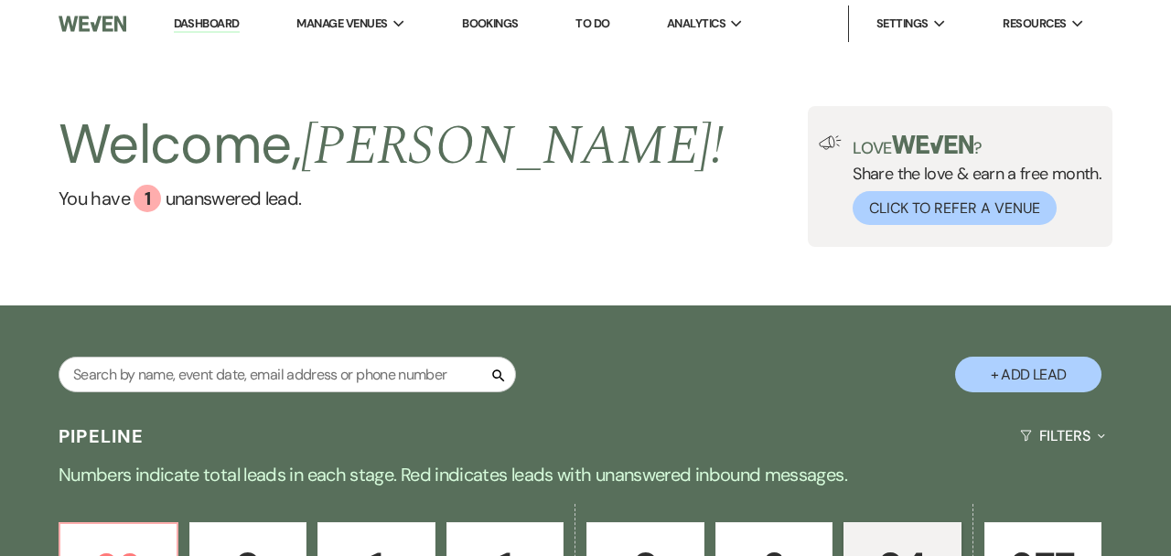
scroll to position [203, 0]
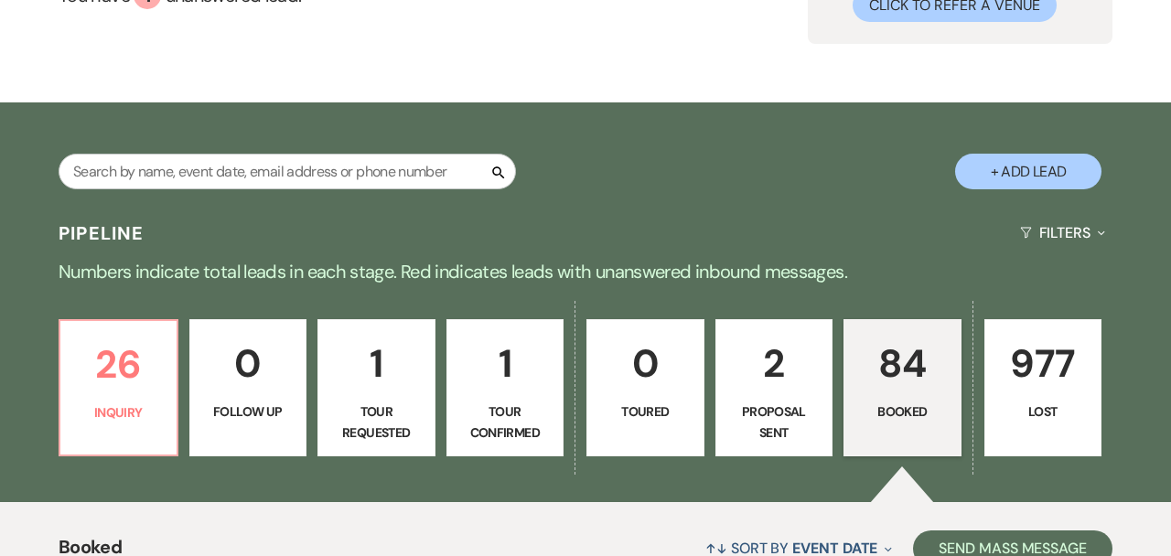
click at [798, 365] on p "2" at bounding box center [774, 363] width 94 height 61
select select "6"
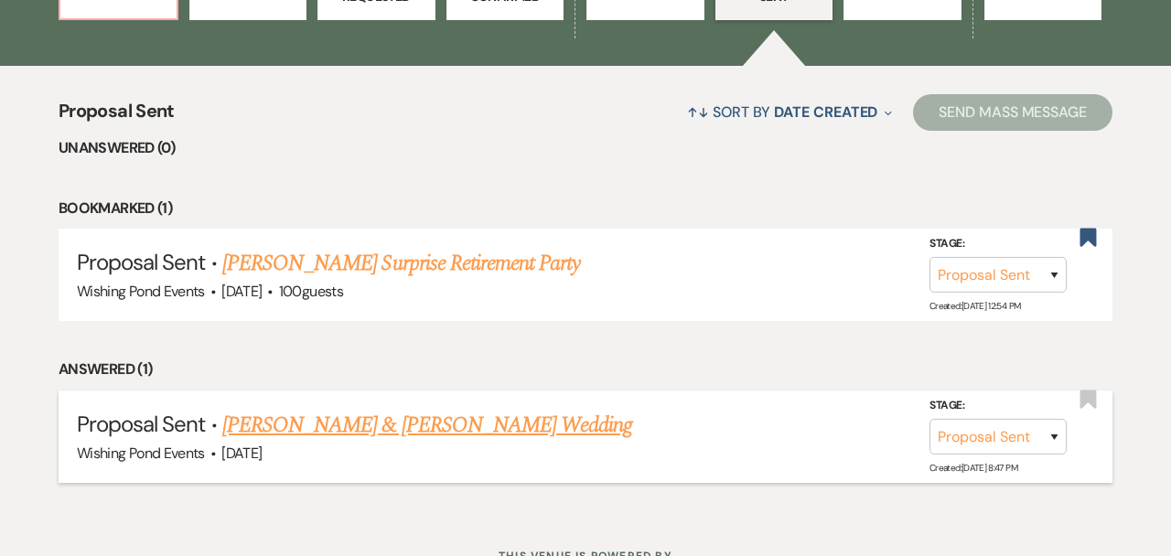
scroll to position [714, 0]
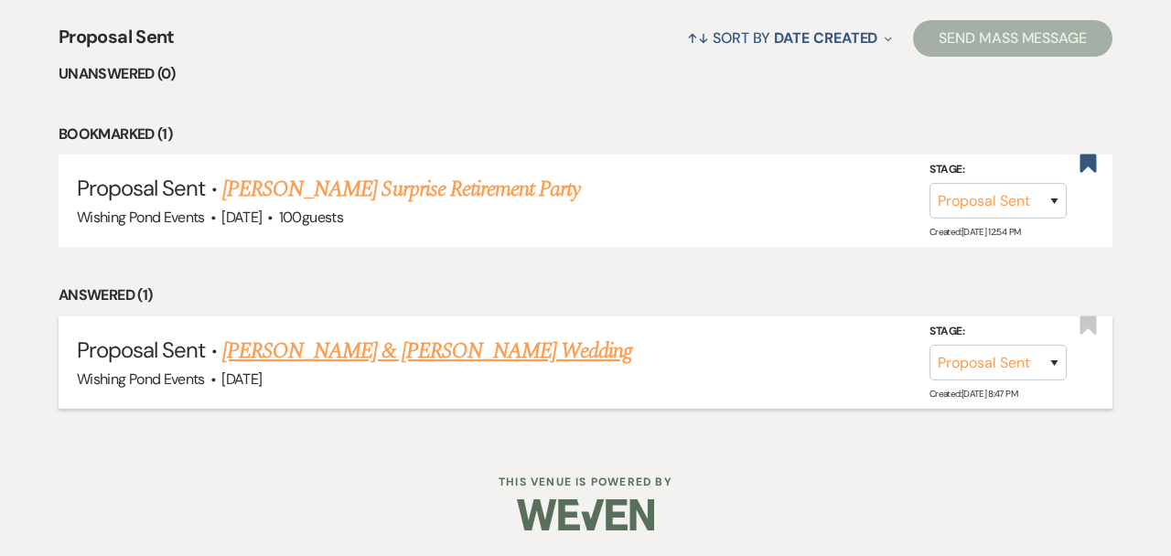
click at [405, 347] on link "[PERSON_NAME] & [PERSON_NAME] Wedding" at bounding box center [427, 351] width 410 height 33
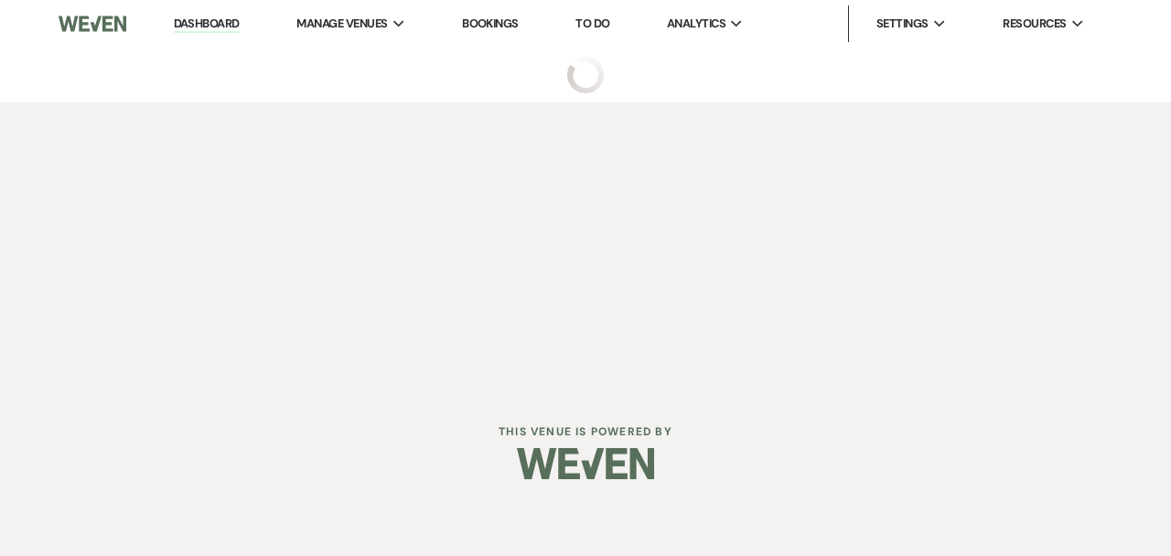
select select "6"
select select "12"
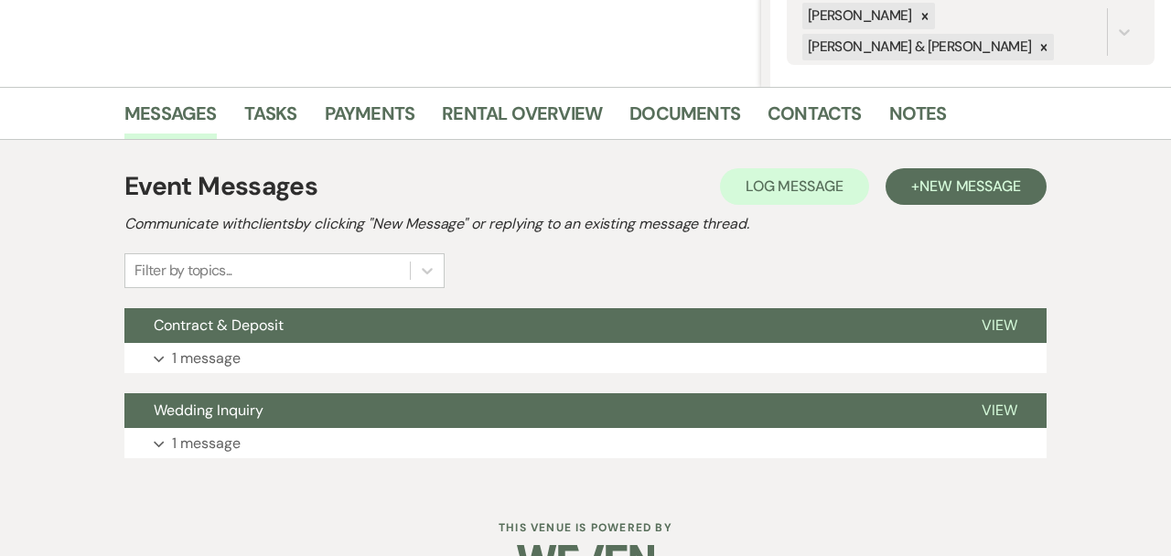
scroll to position [420, 0]
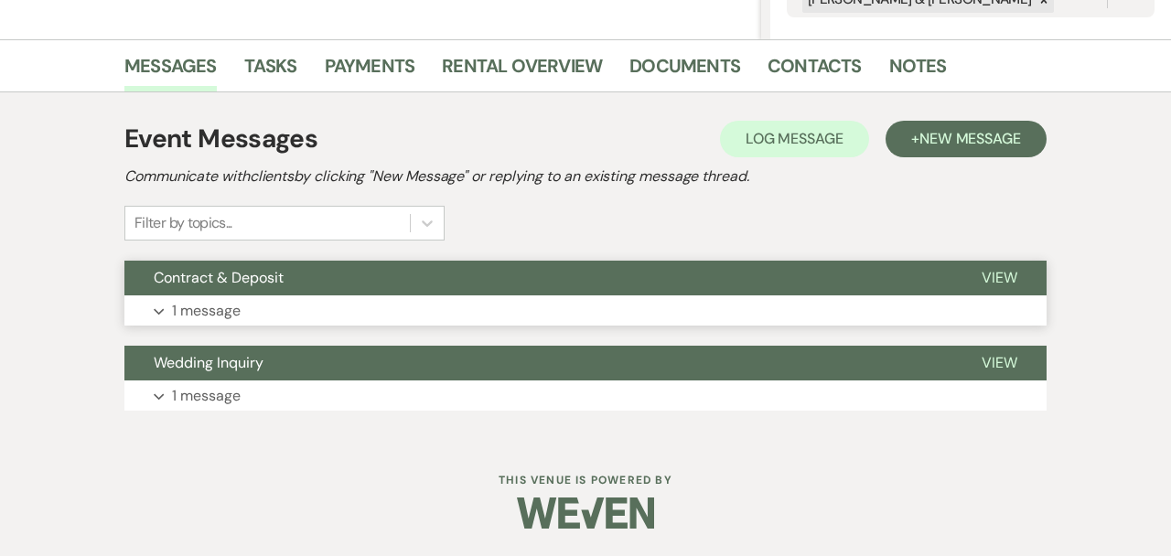
click at [533, 304] on button "Expand 1 message" at bounding box center [585, 311] width 922 height 31
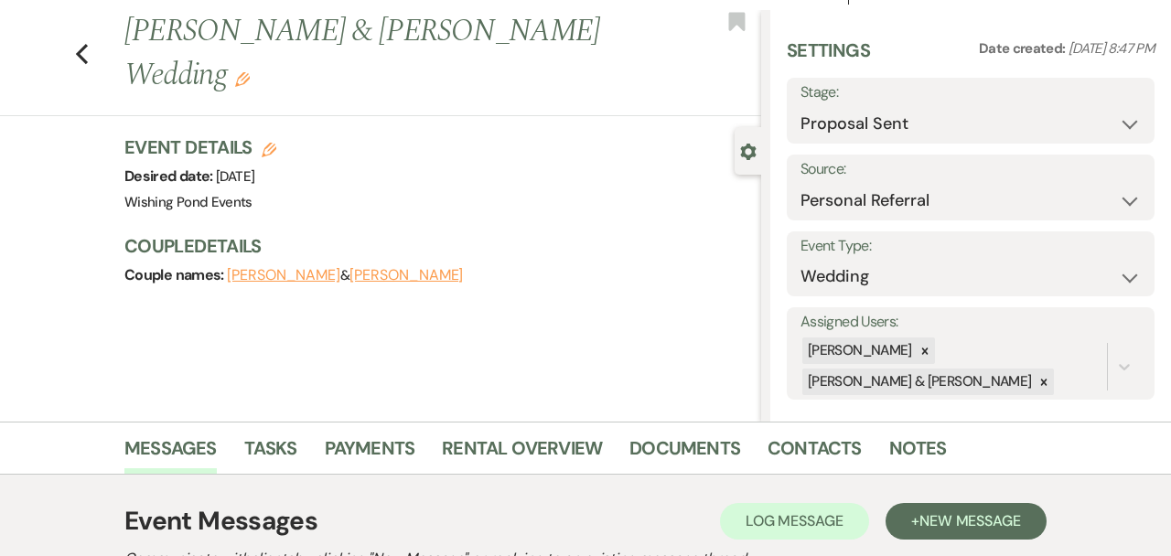
scroll to position [16, 0]
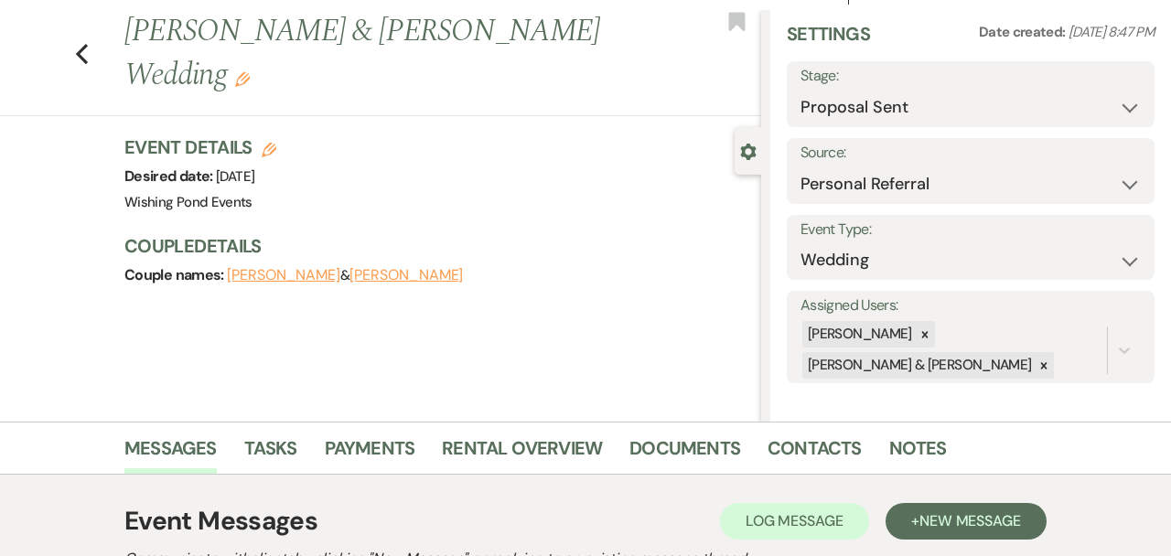
click at [867, 383] on div "Settings Date created: [DATE] 8:47 PM Stage: Inquiry Follow Up Tour Requested T…" at bounding box center [970, 216] width 401 height 412
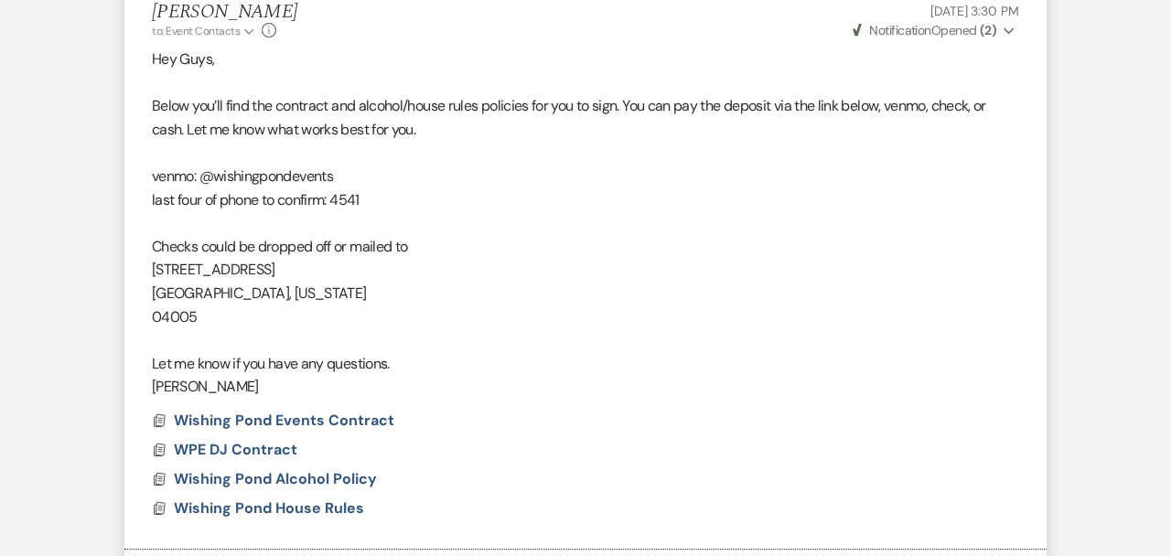
scroll to position [1008, 0]
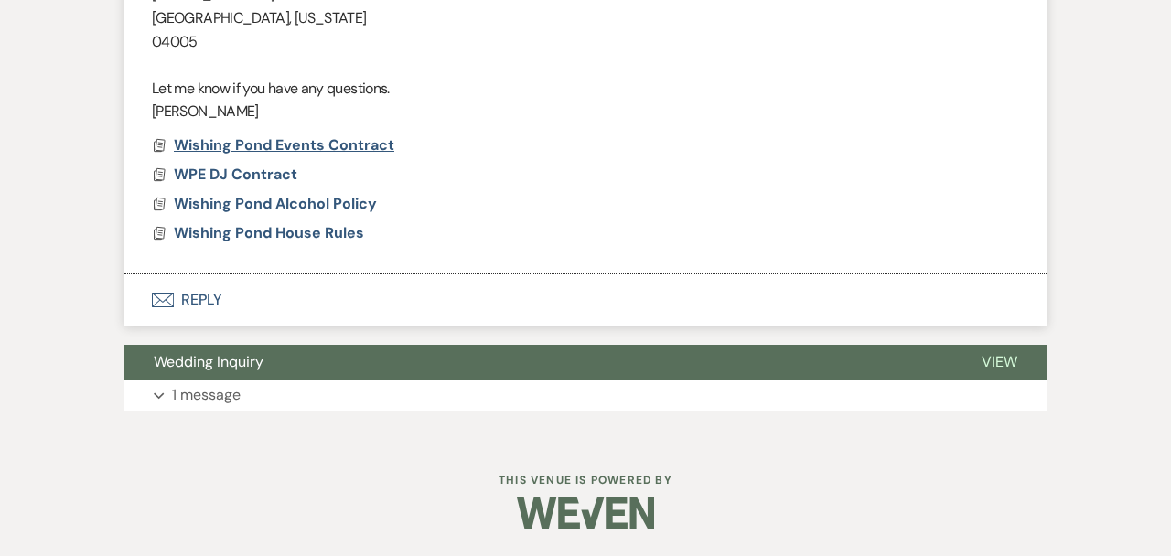
click at [348, 145] on span "Wishing Pond Events Contract" at bounding box center [284, 144] width 221 height 19
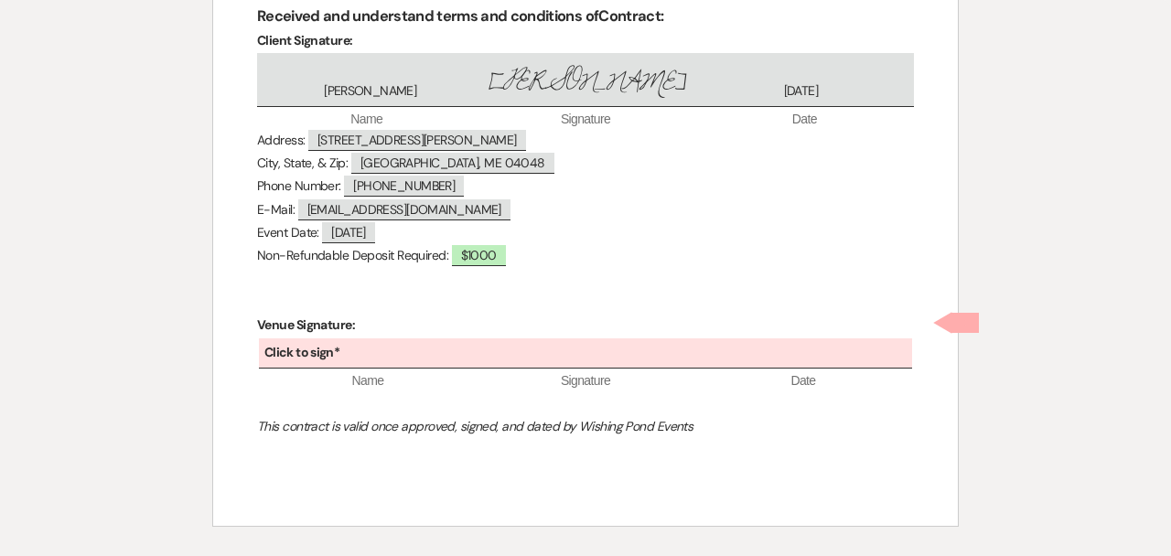
scroll to position [2418, 0]
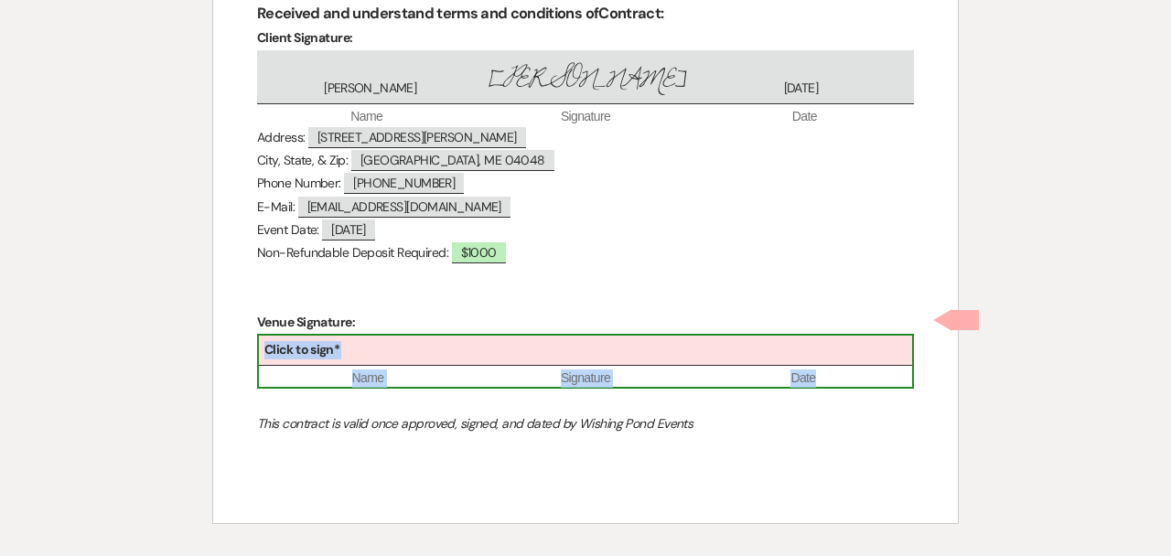
click at [523, 336] on div "Click to sign*" at bounding box center [585, 351] width 653 height 30
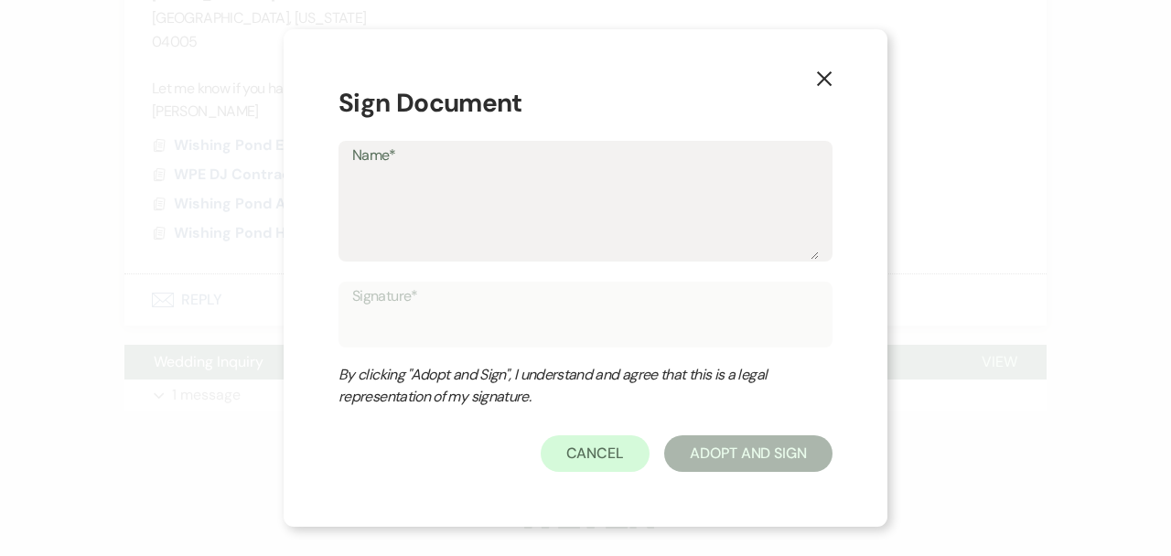
type textarea "J"
type input "J"
type textarea "Je"
type input "Je"
type textarea "[PERSON_NAME]"
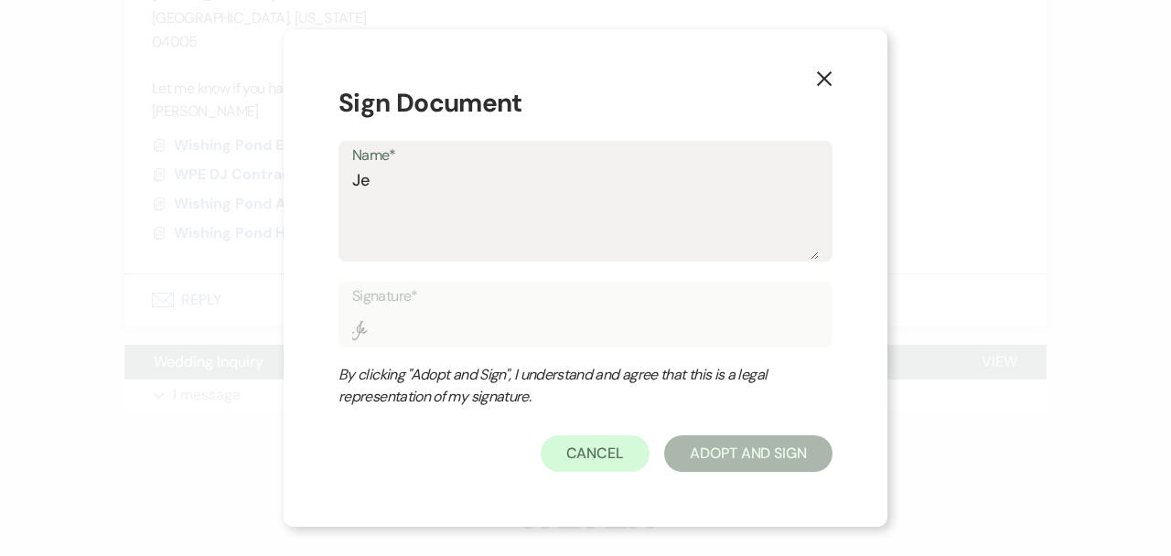
type input "[PERSON_NAME]"
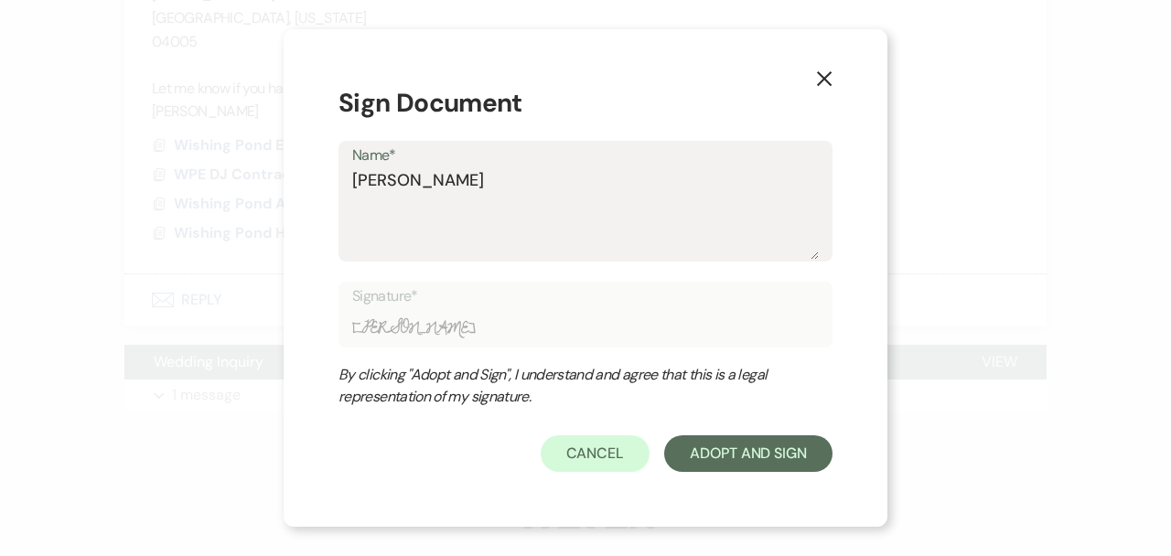
type textarea "Jenn"
type input "Jenn"
type textarea "Jenni"
type input "Jenni"
type textarea "[PERSON_NAME]"
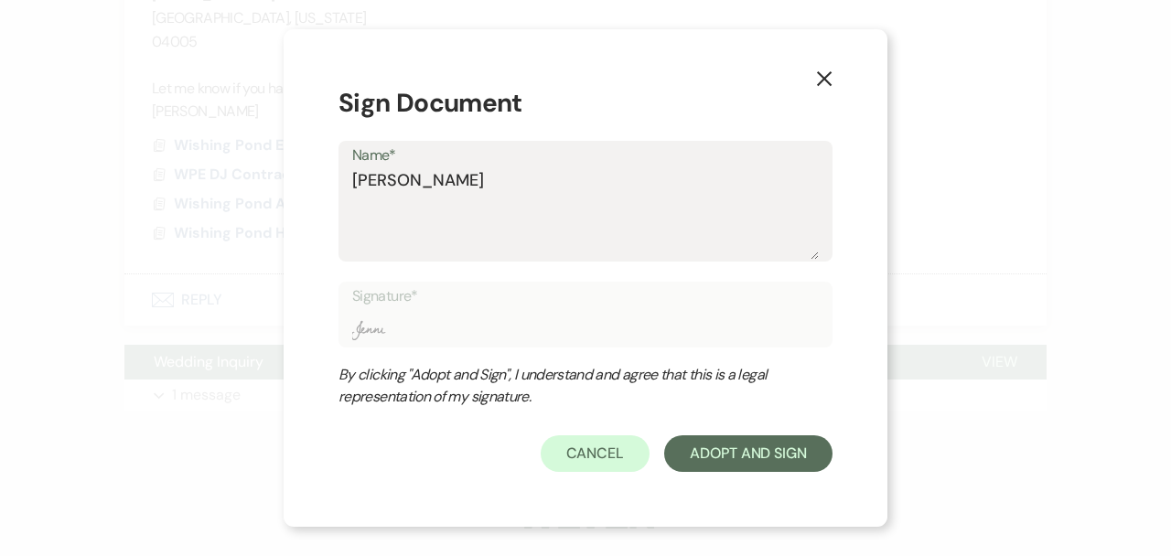
type input "[PERSON_NAME]"
type textarea "[PERSON_NAME]"
type input "[PERSON_NAME]"
type textarea "[PERSON_NAME]"
type input "[PERSON_NAME]"
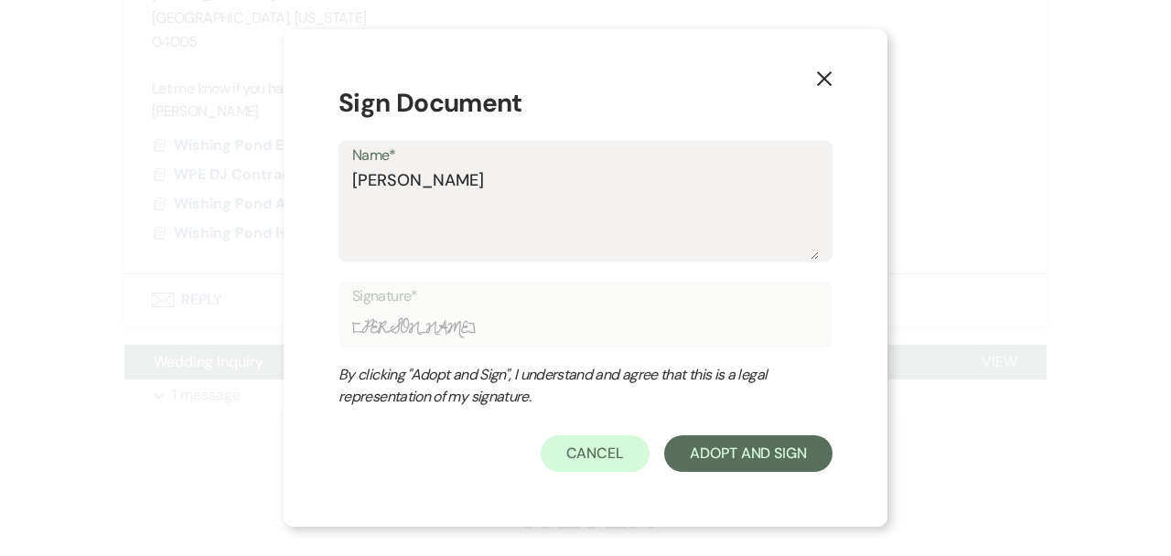
type textarea "[PERSON_NAME]"
type input "[PERSON_NAME]"
type textarea "[PERSON_NAME]"
type input "[PERSON_NAME]"
type textarea "[PERSON_NAME]"
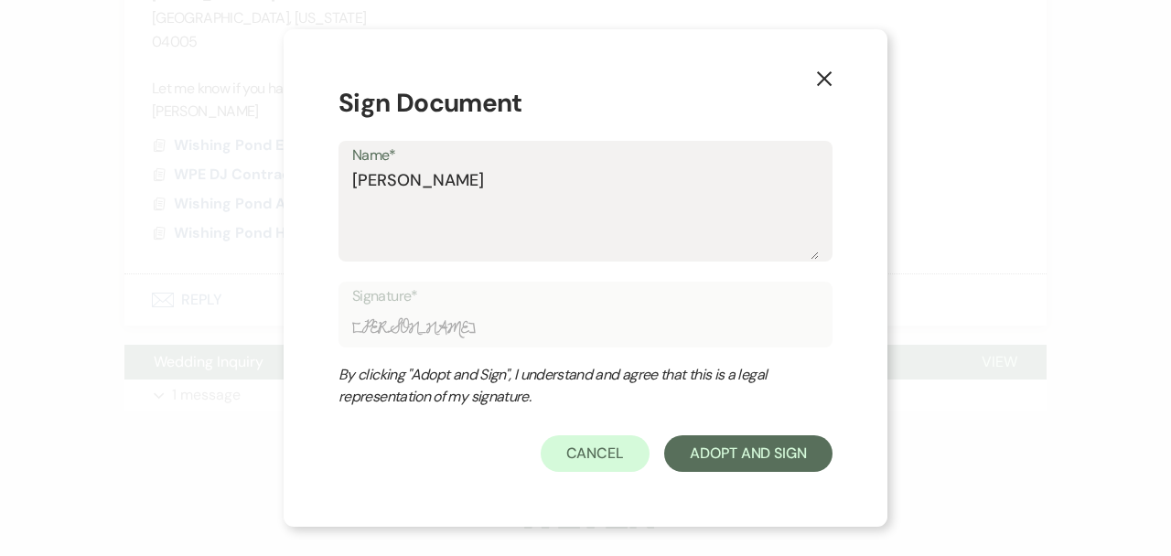
type input "[PERSON_NAME]"
type textarea "[PERSON_NAME]"
type input "[PERSON_NAME]"
type textarea "[PERSON_NAME]"
type input "[PERSON_NAME]"
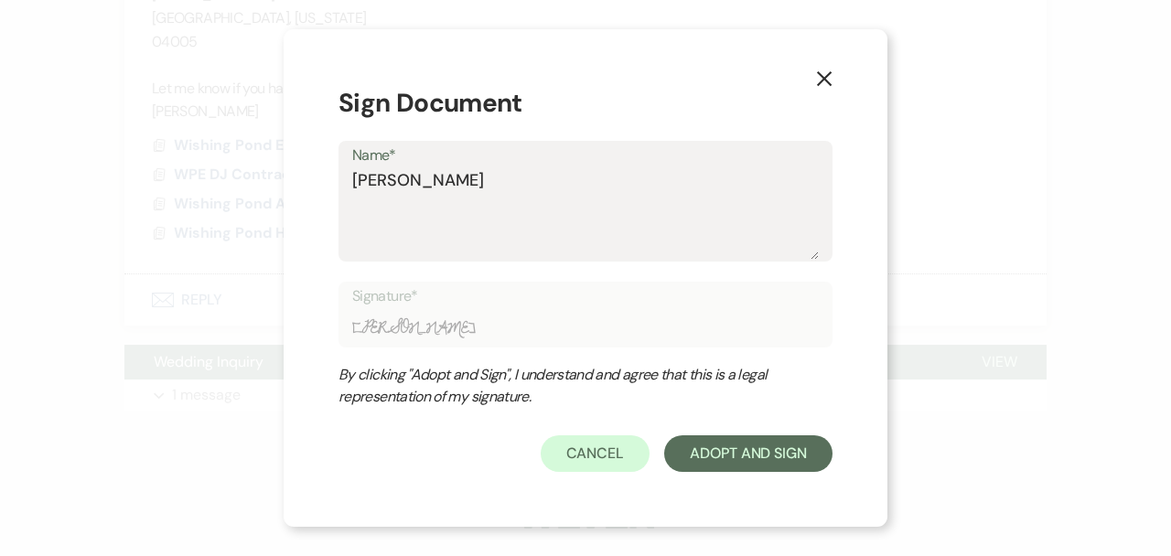
type textarea "[PERSON_NAME]"
type input "[PERSON_NAME]"
type textarea "[PERSON_NAME]"
type input "[PERSON_NAME]"
type textarea "[PERSON_NAME]"
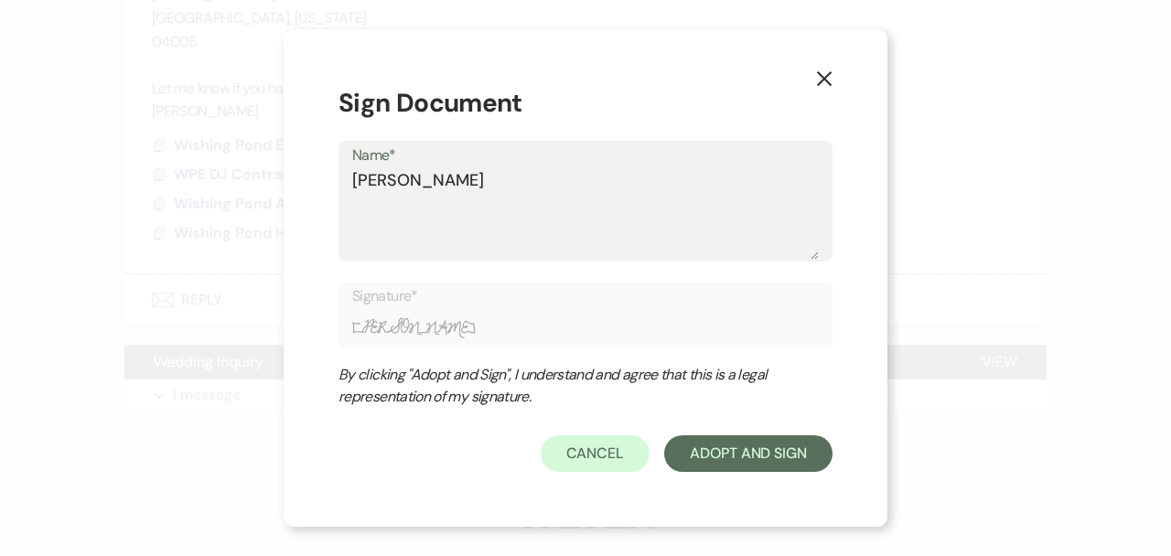
type input "[PERSON_NAME]"
type textarea "[PERSON_NAME]"
type input "[PERSON_NAME]"
type textarea "[PERSON_NAME]"
type input "[PERSON_NAME]"
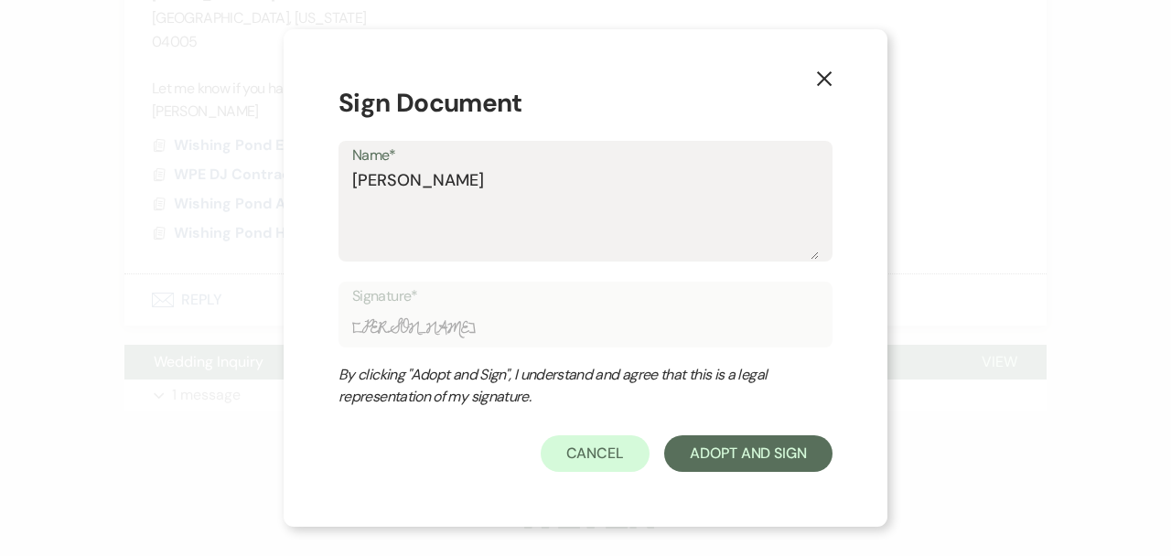
type textarea "[PERSON_NAME]"
type input "[PERSON_NAME]"
type textarea "[PERSON_NAME]"
type input "[PERSON_NAME]"
type textarea "[PERSON_NAME]"
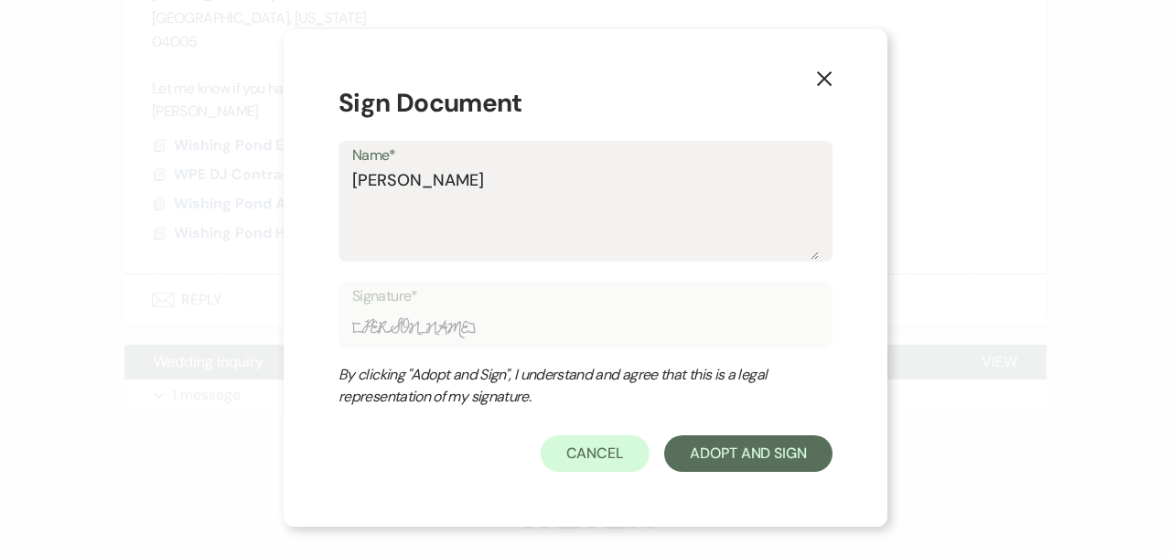
type input "[PERSON_NAME]"
type textarea "[PERSON_NAME]"
type input "[PERSON_NAME]"
type textarea "[PERSON_NAME]"
type input "[PERSON_NAME]"
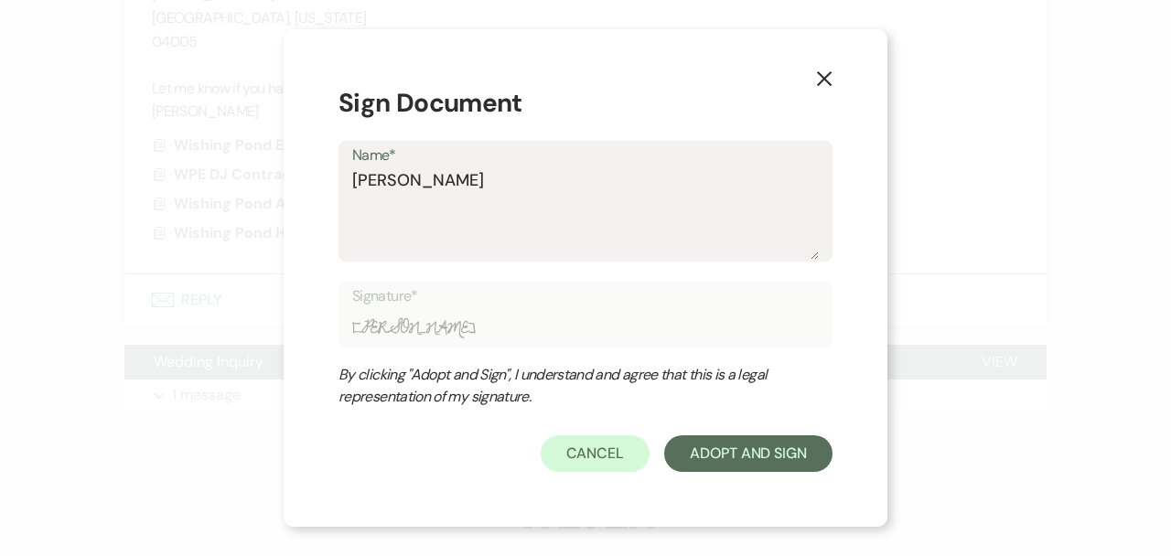
type textarea "[PERSON_NAME]"
type input "[PERSON_NAME]"
type textarea "[PERSON_NAME]"
type input "[PERSON_NAME]"
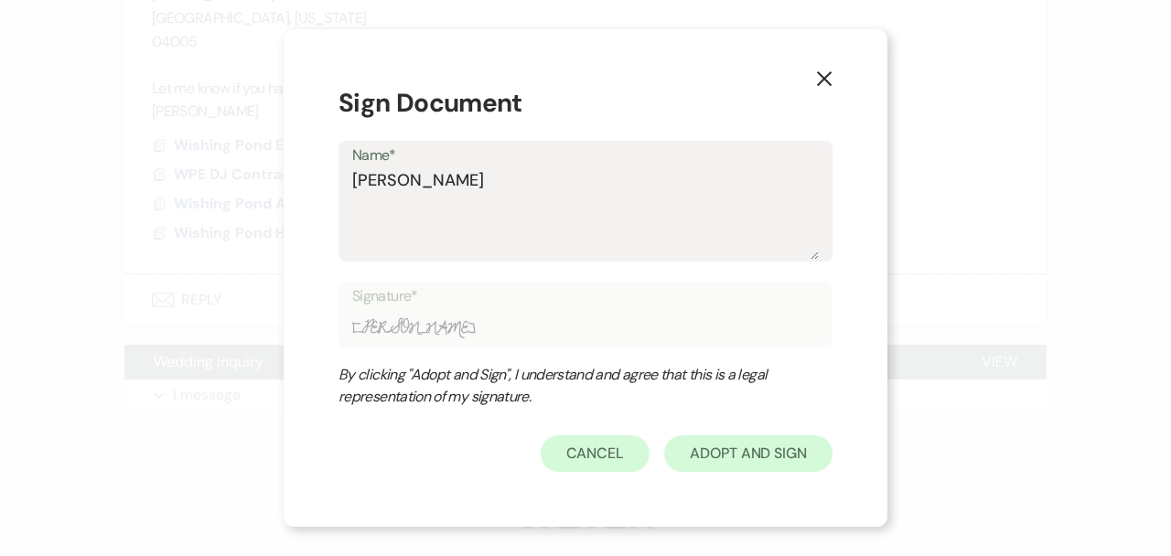
type textarea "[PERSON_NAME]"
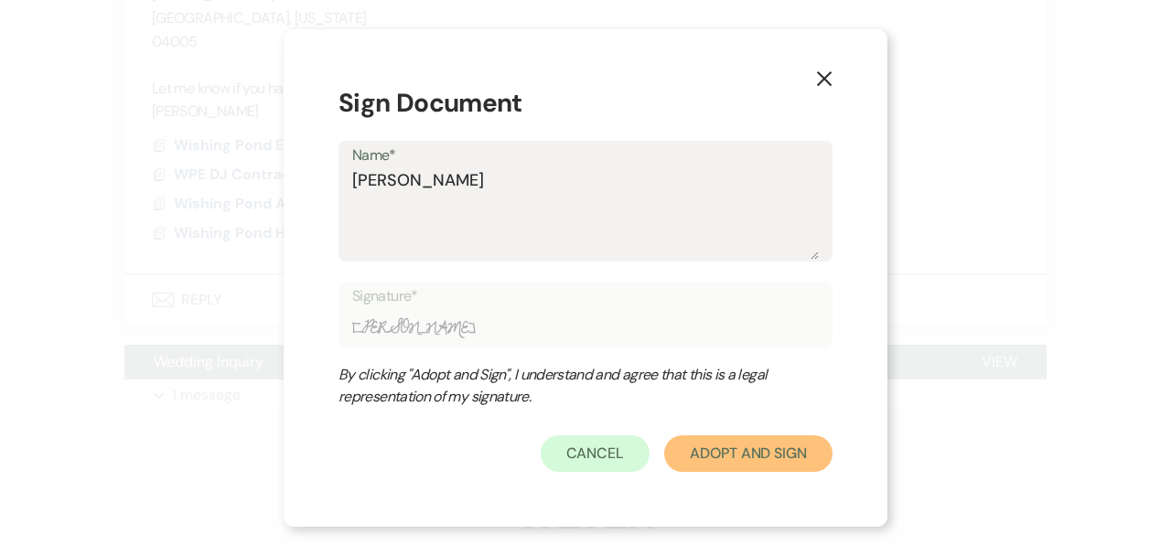
click at [795, 471] on button "Adopt And Sign" at bounding box center [748, 454] width 168 height 37
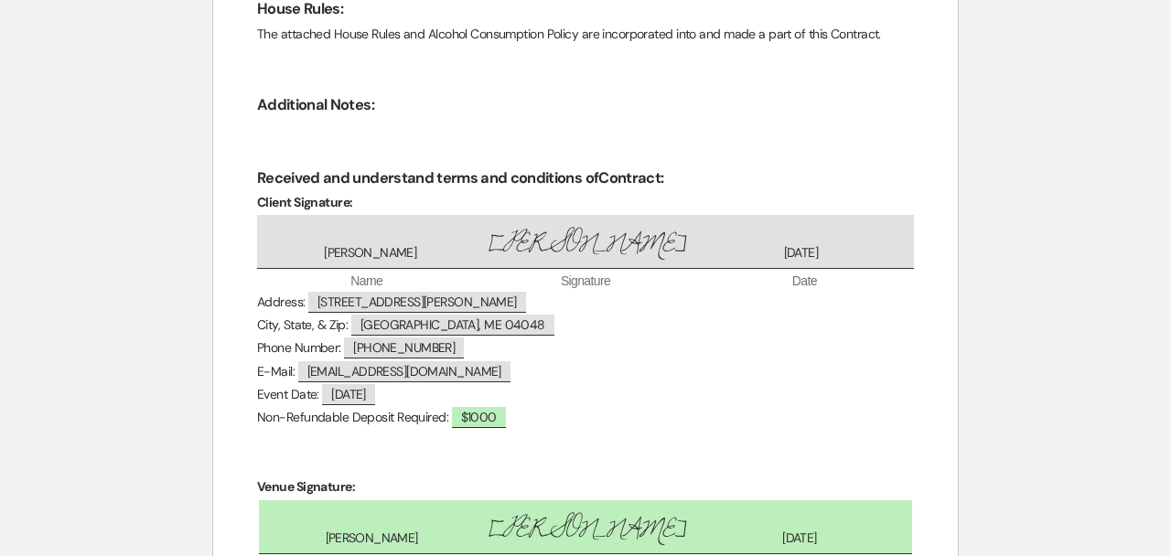
scroll to position [2496, 0]
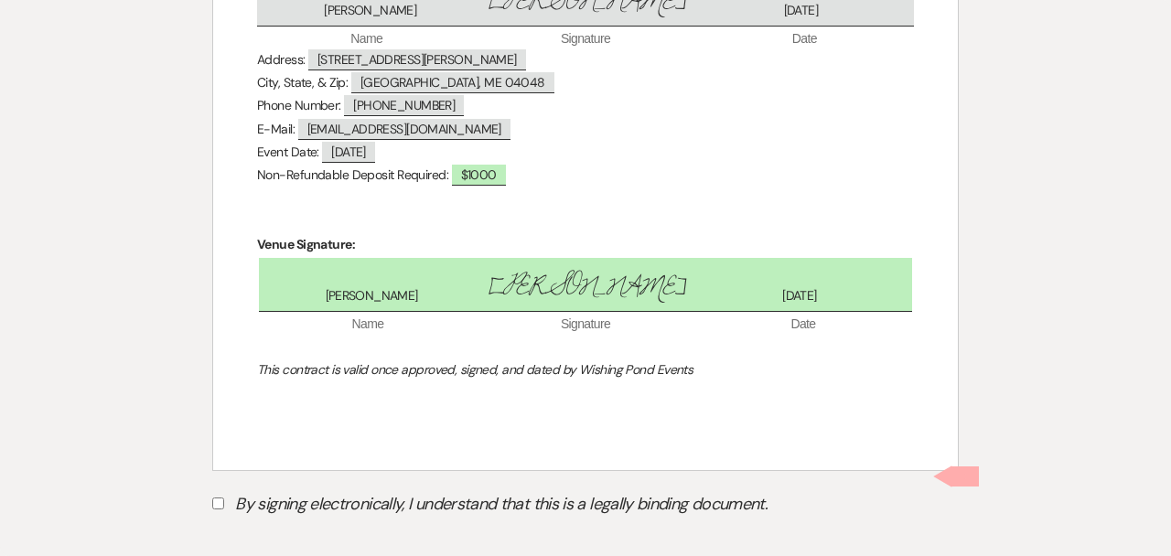
click at [373, 490] on label "By signing electronically, I understand that this is a legally binding document." at bounding box center [585, 507] width 747 height 35
click at [224, 498] on input "By signing electronically, I understand that this is a legally binding document." at bounding box center [218, 504] width 12 height 12
checkbox input "true"
click at [288, 533] on button "Submit" at bounding box center [276, 549] width 128 height 33
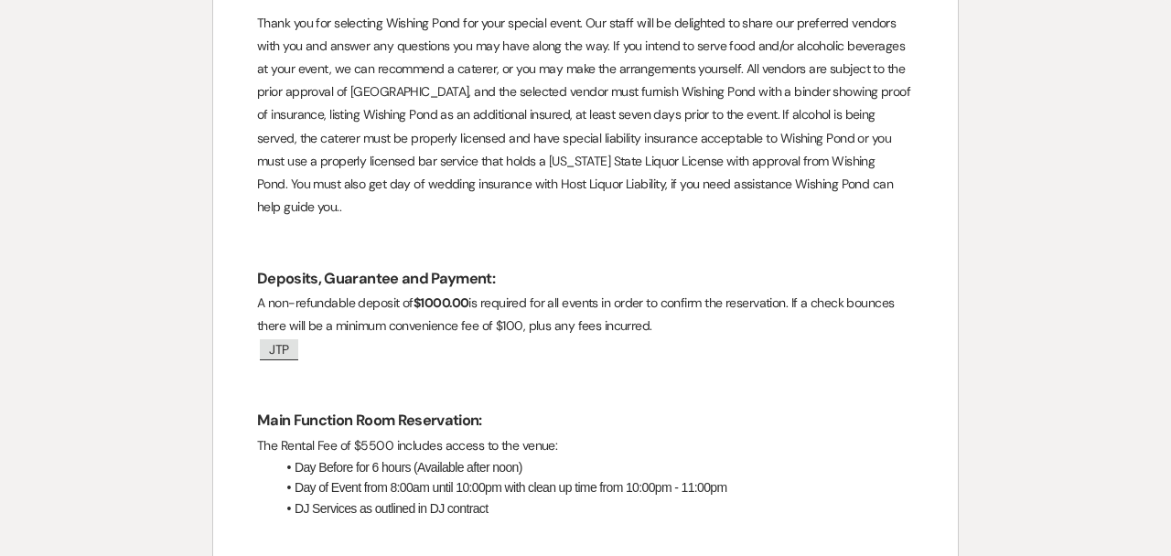
scroll to position [0, 0]
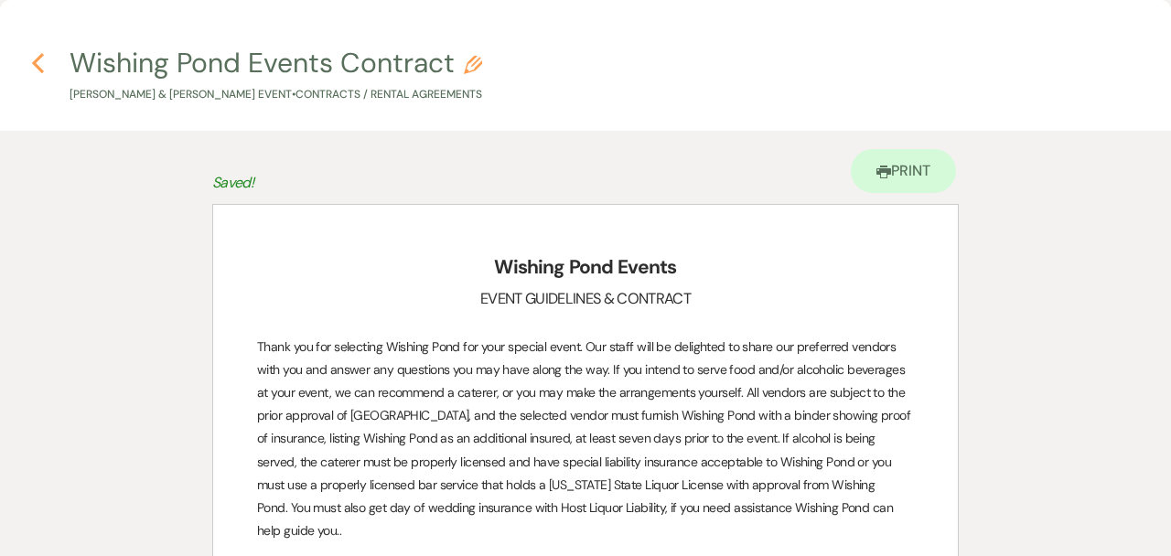
click at [43, 57] on icon "Previous" at bounding box center [38, 63] width 14 height 22
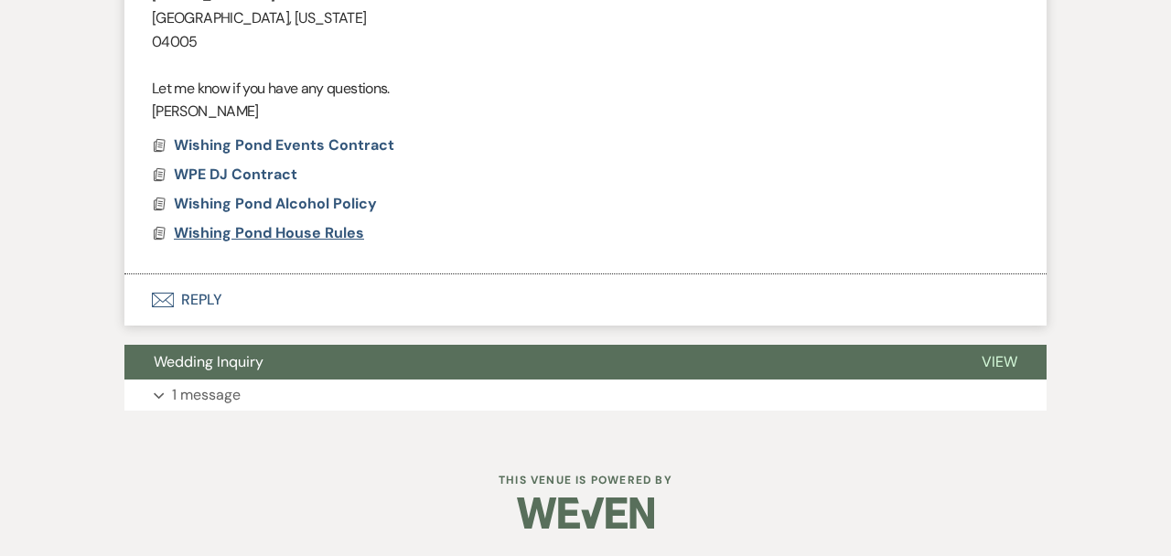
click at [298, 231] on span "Wishing Pond House Rules" at bounding box center [269, 232] width 190 height 19
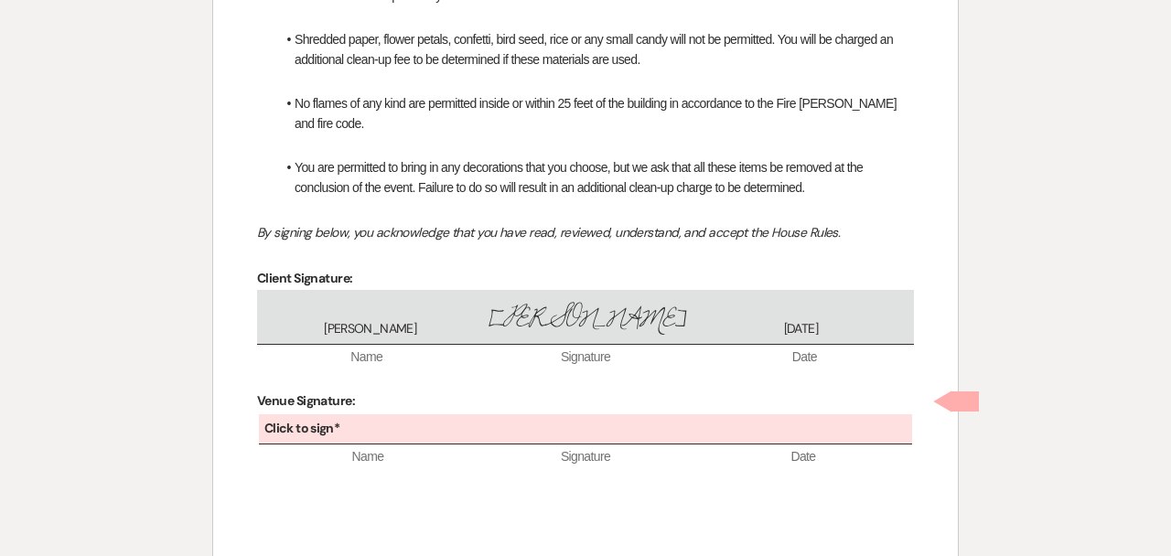
scroll to position [587, 0]
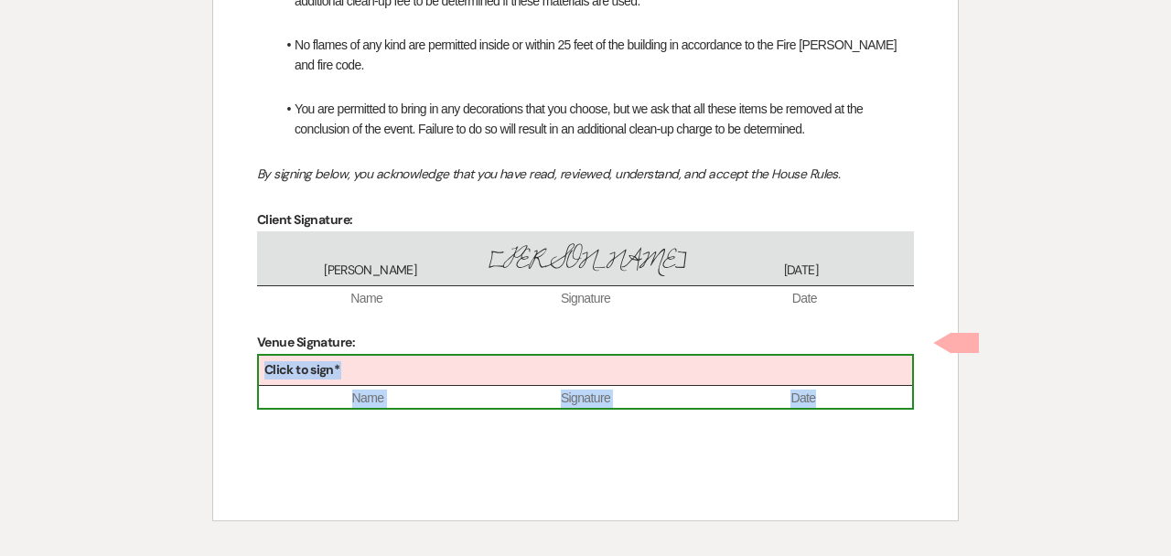
click at [372, 364] on div "Click to sign*" at bounding box center [585, 371] width 653 height 30
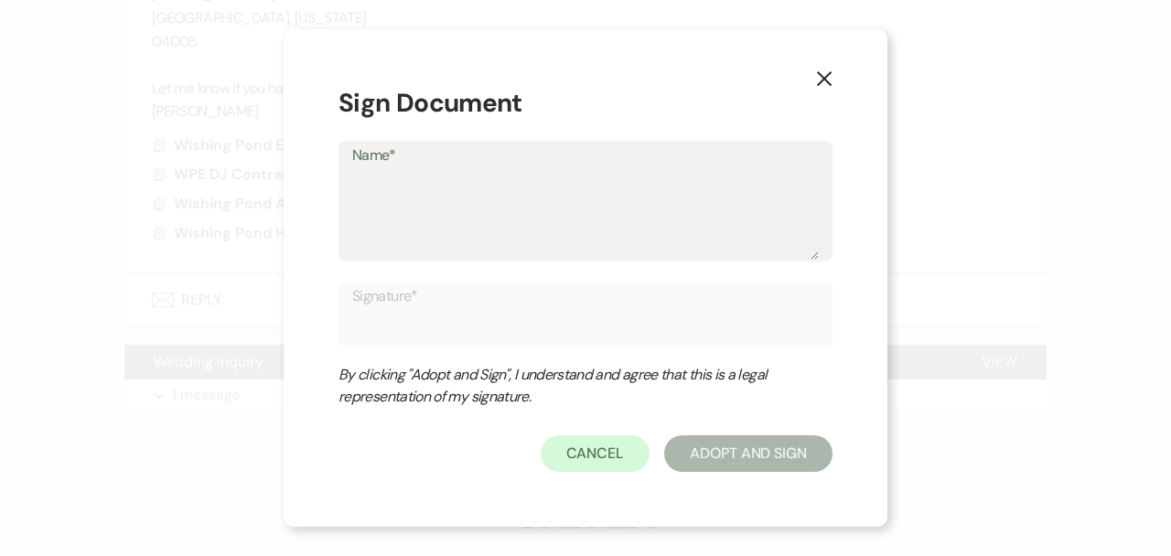
type textarea "J"
type input "J"
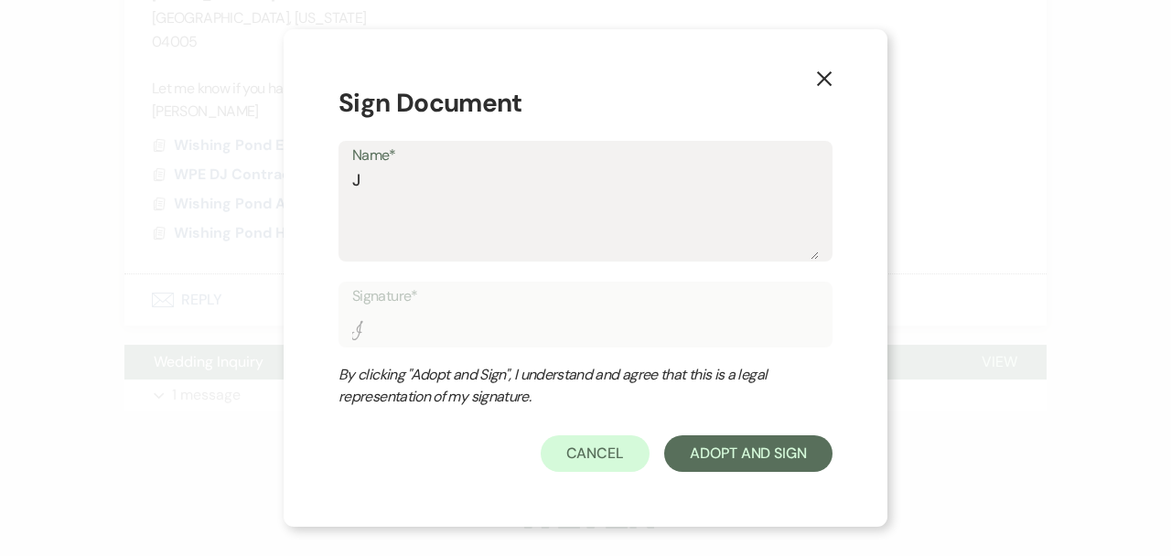
type textarea "Je"
type input "Je"
type textarea "[PERSON_NAME]"
type input "[PERSON_NAME]"
type textarea "Jenn"
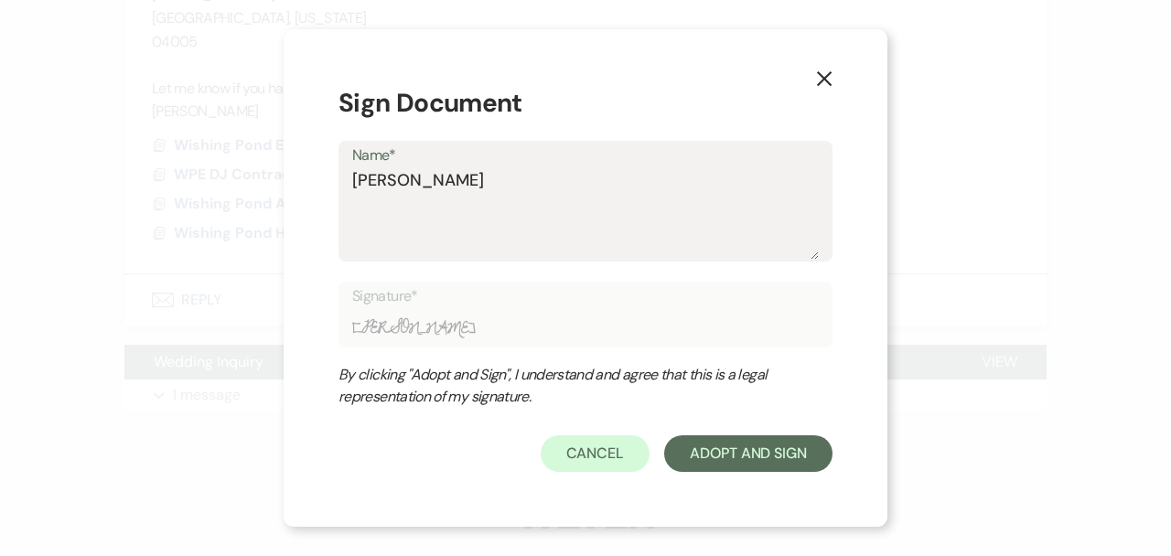
type input "Jenn"
type textarea "Jenni"
type input "Jenni"
type textarea "[PERSON_NAME]"
type input "[PERSON_NAME]"
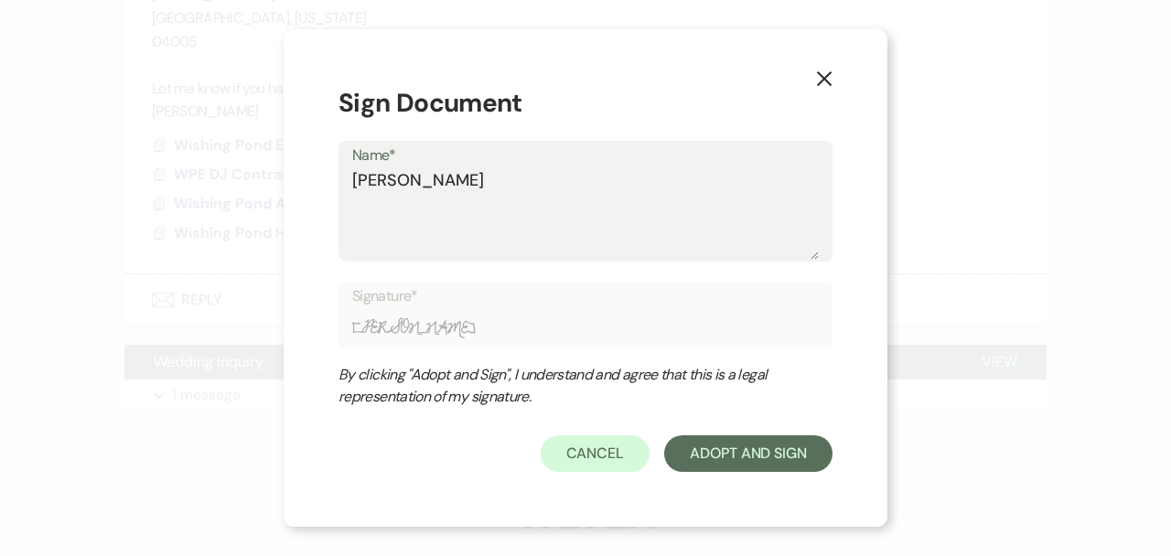
type textarea "[PERSON_NAME]"
type input "[PERSON_NAME]"
type textarea "[PERSON_NAME]"
type input "[PERSON_NAME]"
type textarea "[PERSON_NAME]"
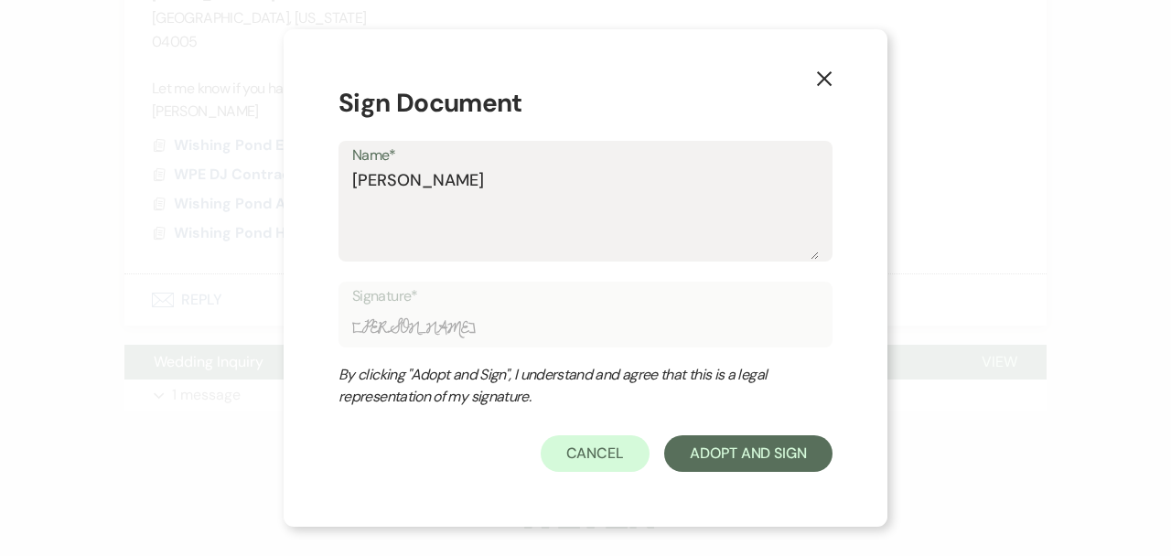
type input "[PERSON_NAME]"
type textarea "[PERSON_NAME]"
type input "[PERSON_NAME]"
type textarea "[PERSON_NAME]"
type input "[PERSON_NAME]"
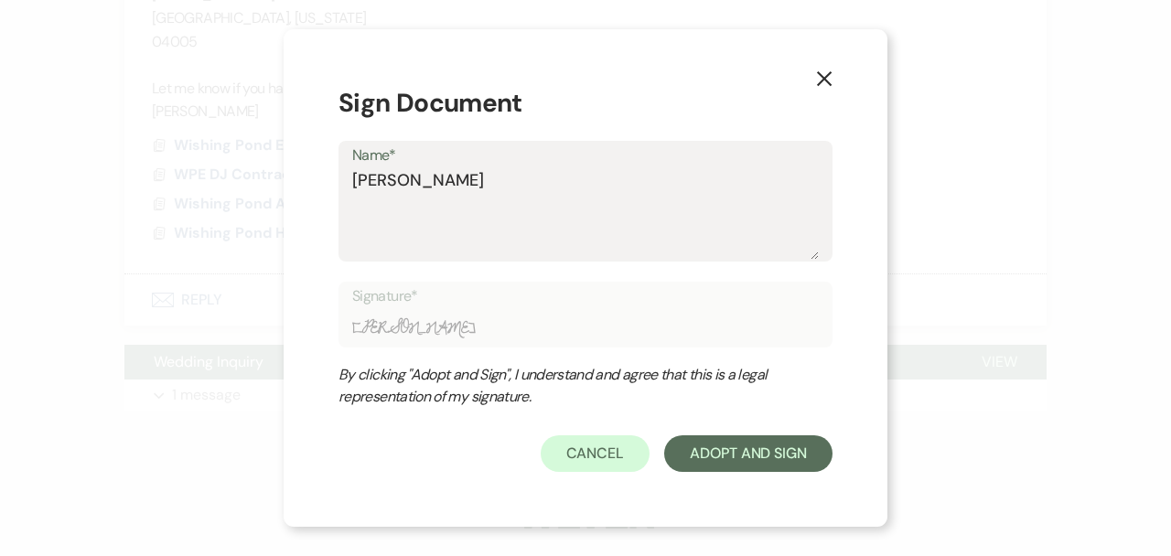
type textarea "[PERSON_NAME]"
type input "[PERSON_NAME]"
type textarea "[PERSON_NAME]"
type input "[PERSON_NAME]"
type textarea "[PERSON_NAME]"
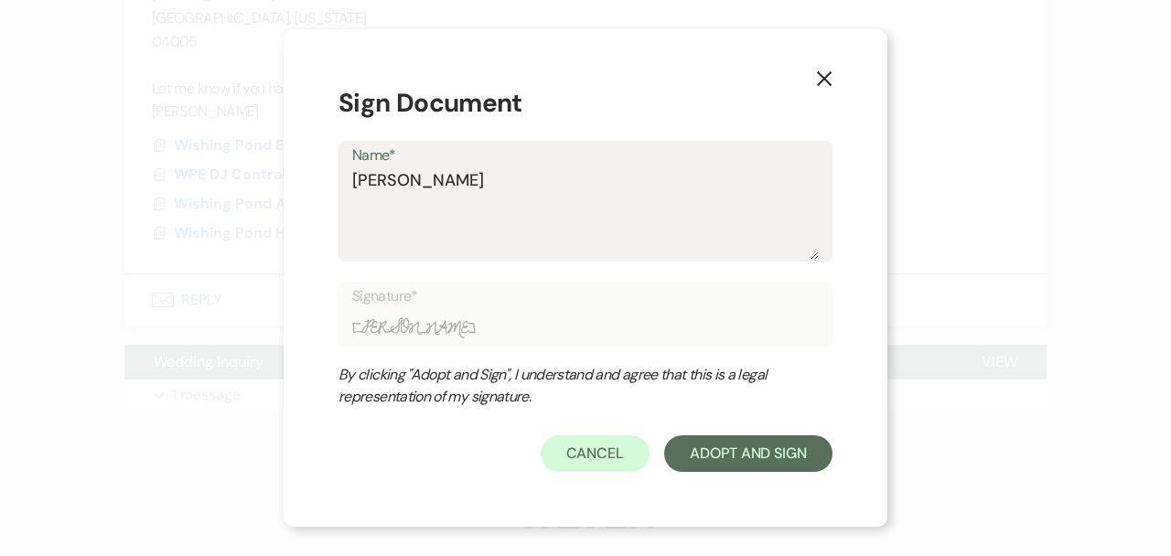
type input "[PERSON_NAME]"
type textarea "[PERSON_NAME]"
type input "[PERSON_NAME]"
type textarea "[PERSON_NAME]"
type input "[PERSON_NAME]"
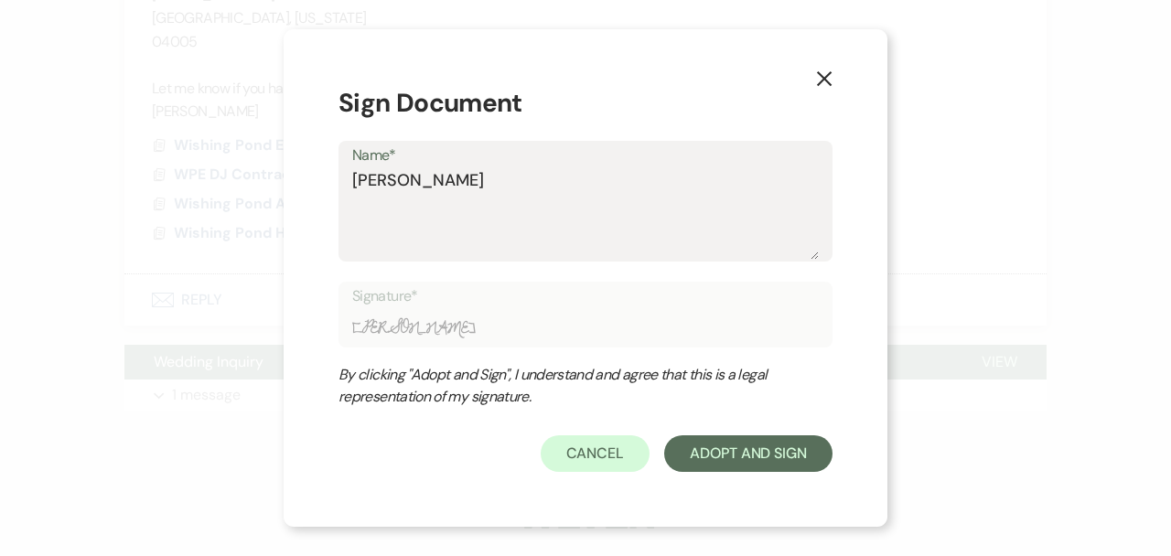
type textarea "[PERSON_NAME]"
type input "[PERSON_NAME]"
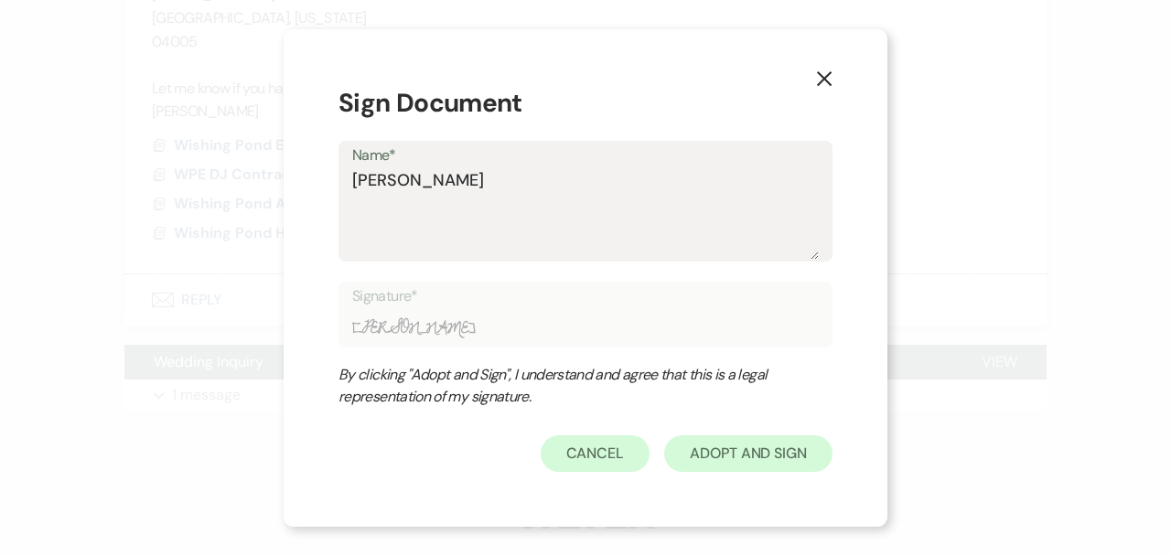
type textarea "[PERSON_NAME]"
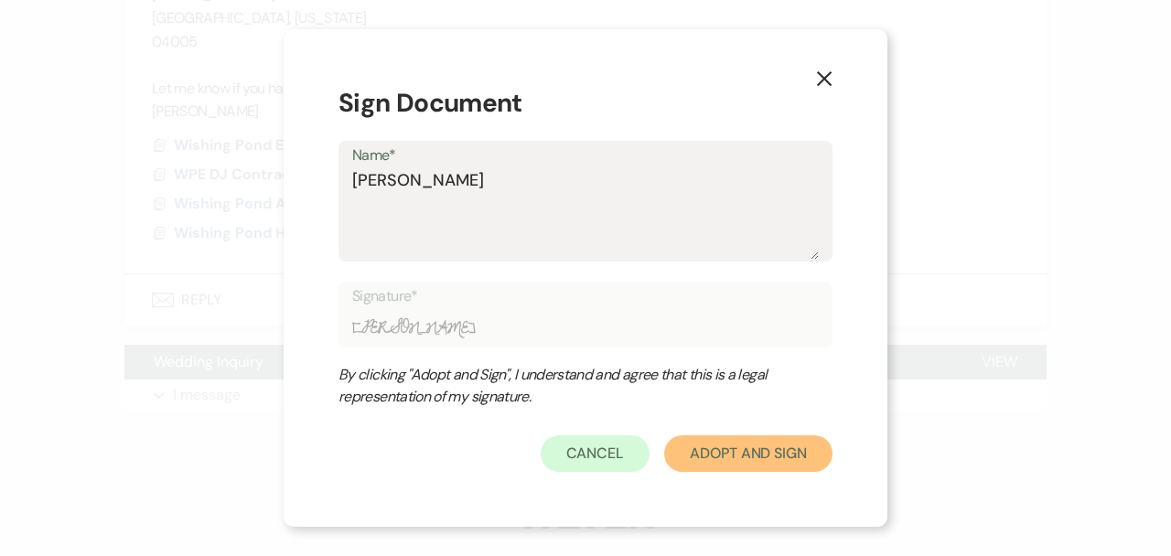
click at [777, 447] on button "Adopt And Sign" at bounding box center [748, 454] width 168 height 37
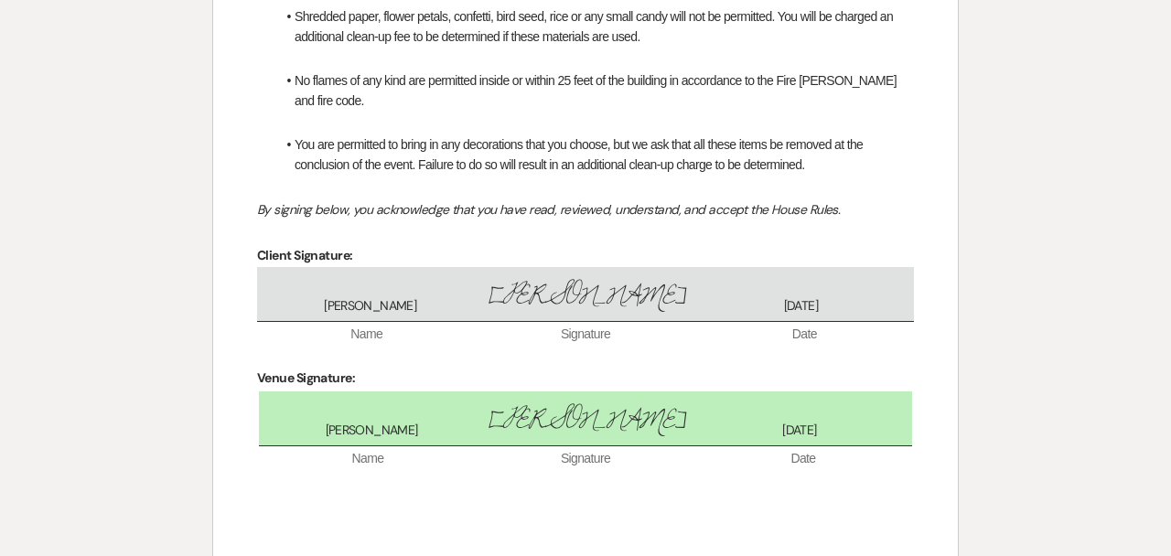
scroll to position [663, 0]
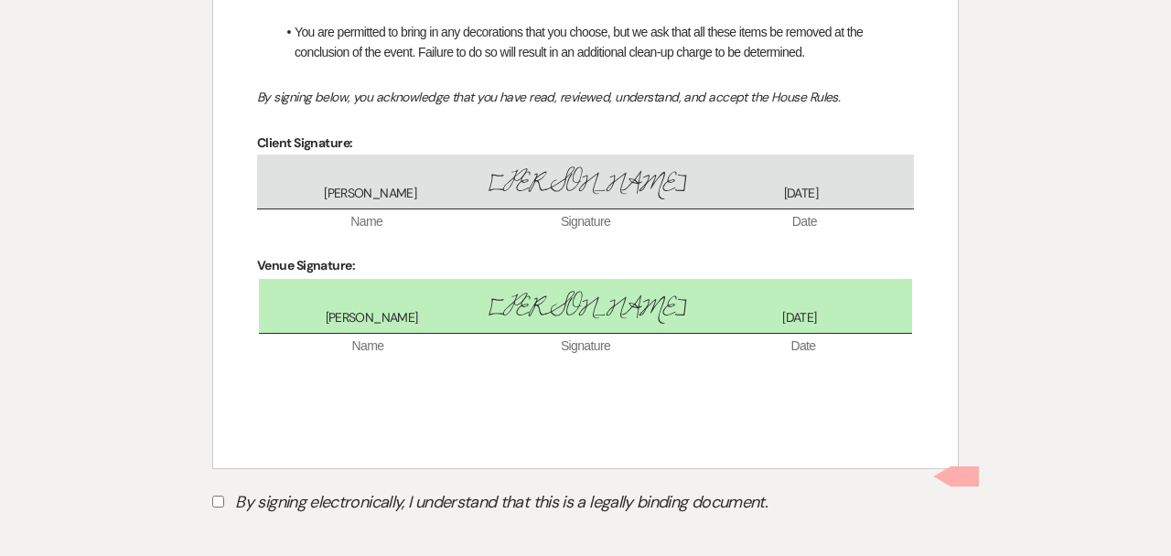
click at [287, 490] on label "By signing electronically, I understand that this is a legally binding document." at bounding box center [585, 505] width 747 height 35
click at [224, 496] on input "By signing electronically, I understand that this is a legally binding document." at bounding box center [218, 502] width 12 height 12
checkbox input "true"
click at [279, 537] on button "Submit" at bounding box center [276, 548] width 128 height 33
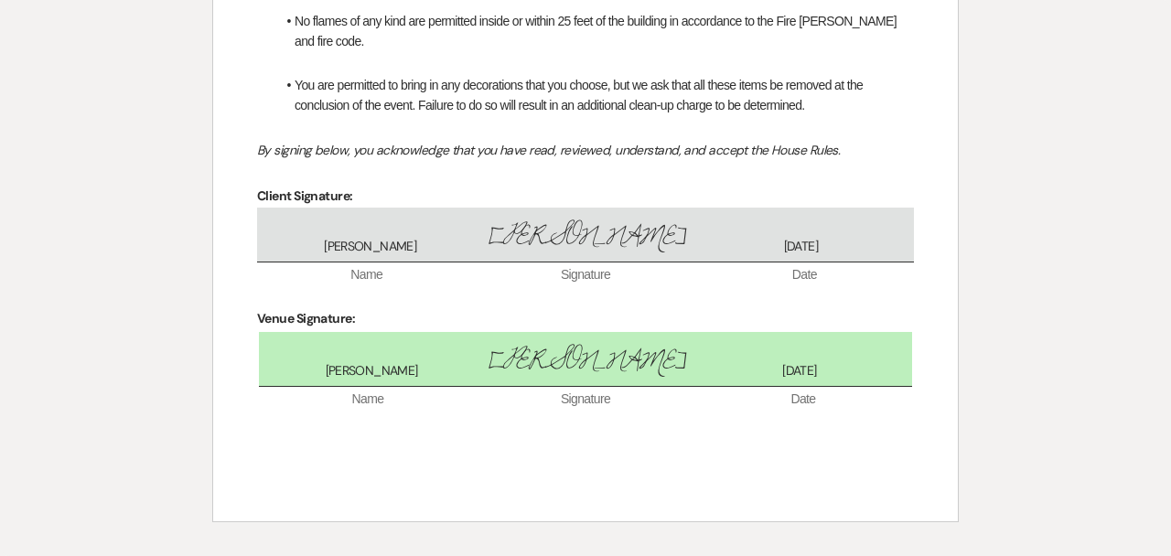
scroll to position [0, 0]
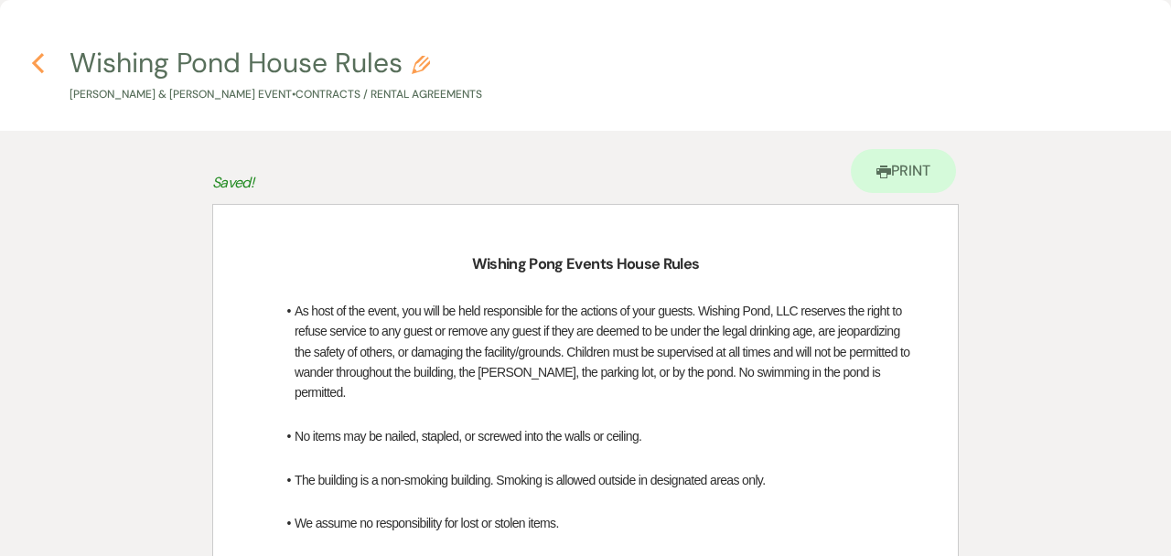
click at [38, 50] on button "Previous" at bounding box center [38, 62] width 14 height 24
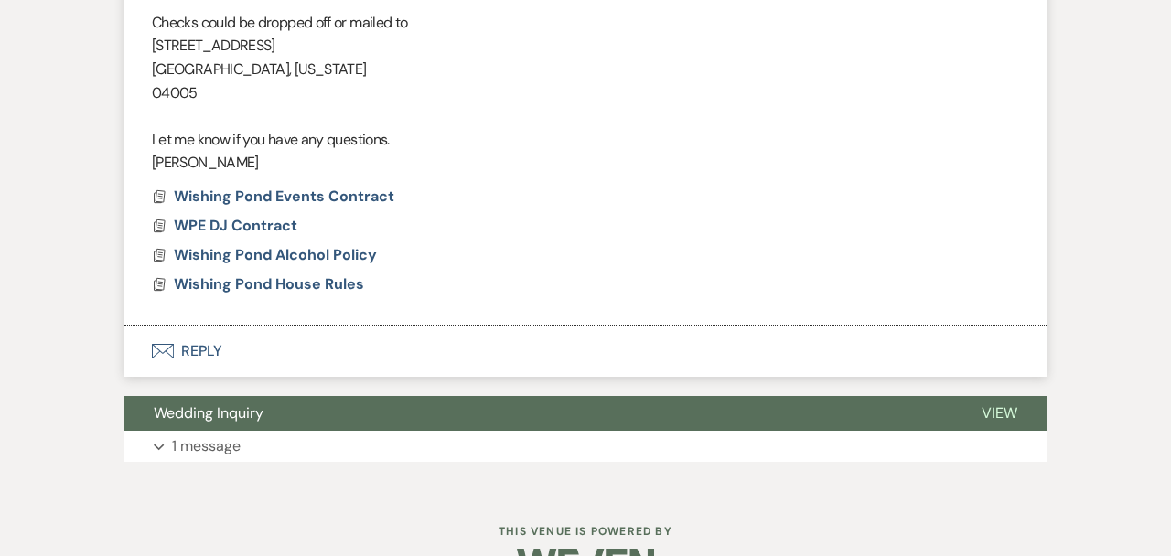
scroll to position [960, 0]
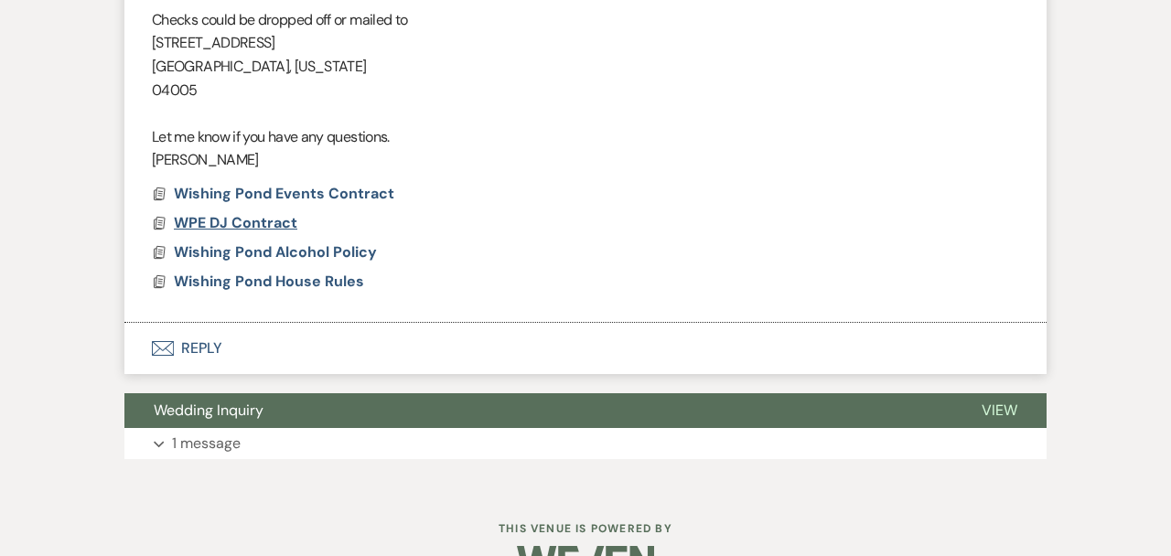
click at [247, 222] on span "WPE DJ Contract" at bounding box center [236, 222] width 124 height 19
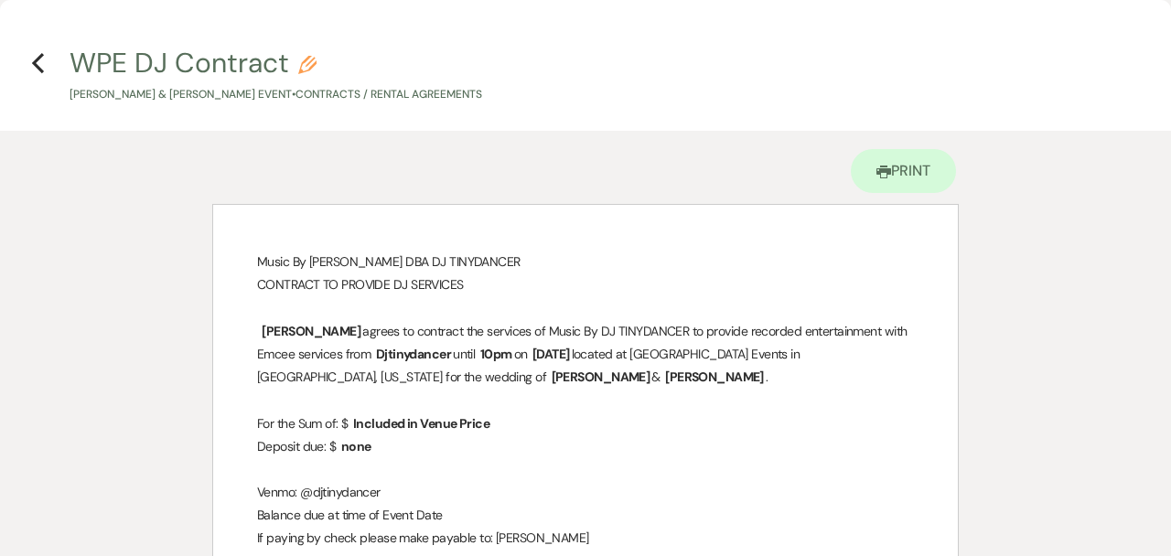
scroll to position [1021, 0]
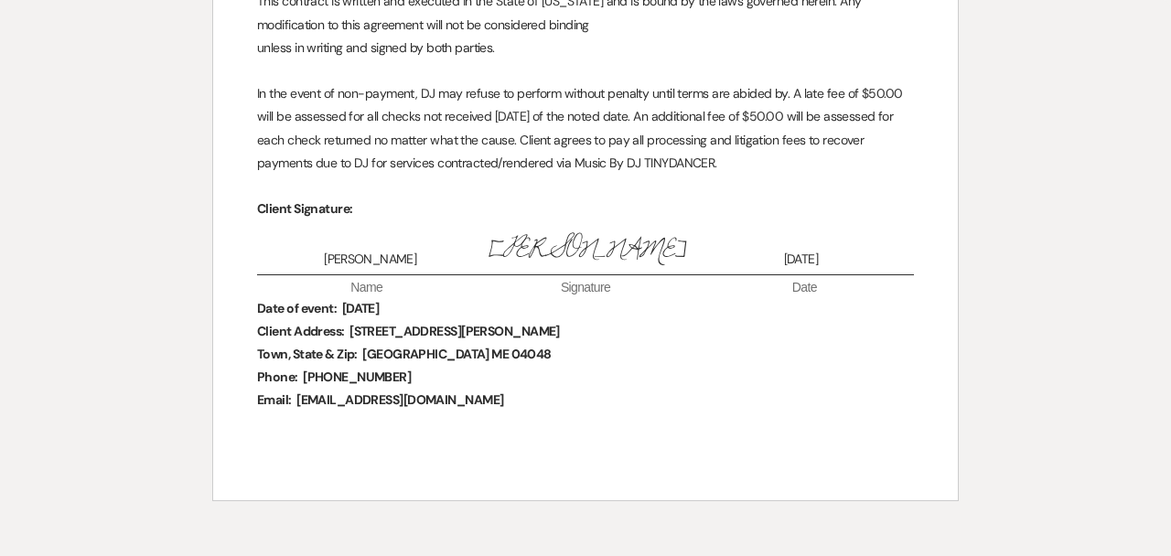
click at [533, 278] on div "[PERSON_NAME] [PERSON_NAME] [DATE] Name Signature Date" at bounding box center [585, 259] width 657 height 76
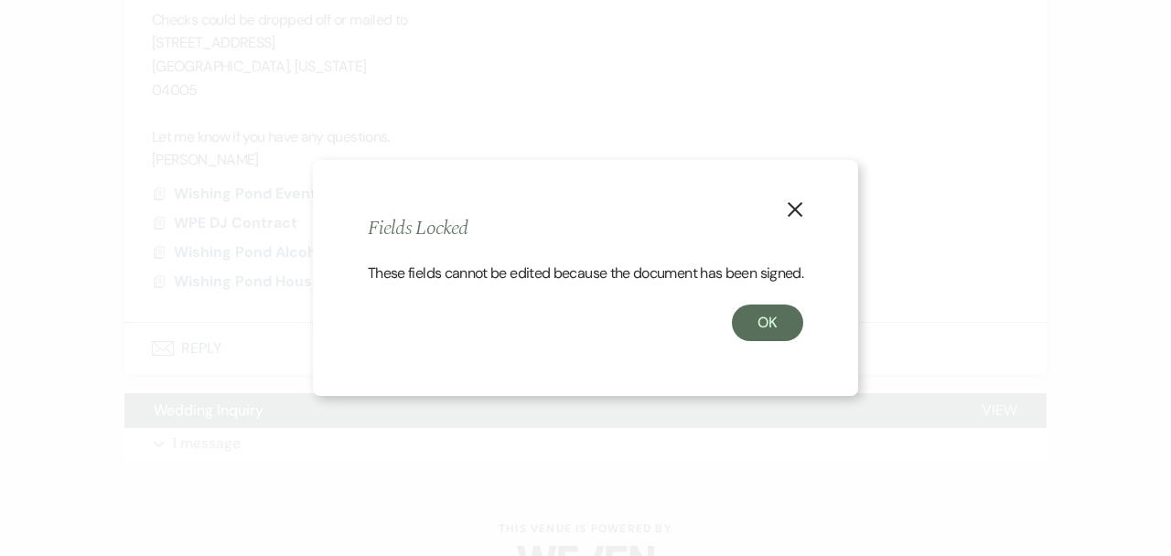
click at [770, 362] on div "X Fields Locked These fields cannot be edited because the document has been sig…" at bounding box center [585, 278] width 545 height 237
click at [757, 332] on button "OK" at bounding box center [767, 323] width 71 height 37
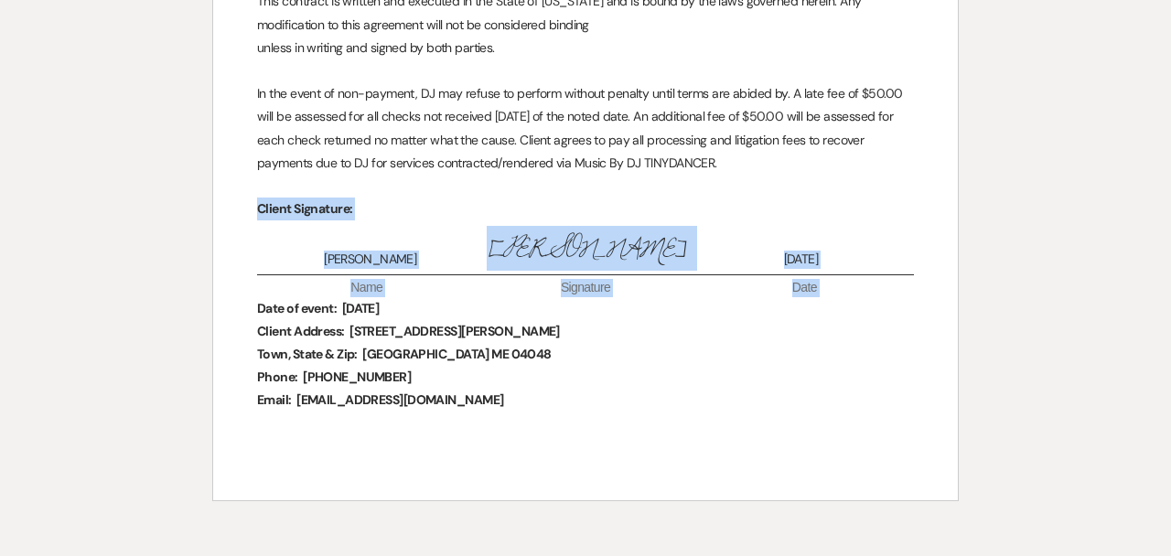
scroll to position [0, 0]
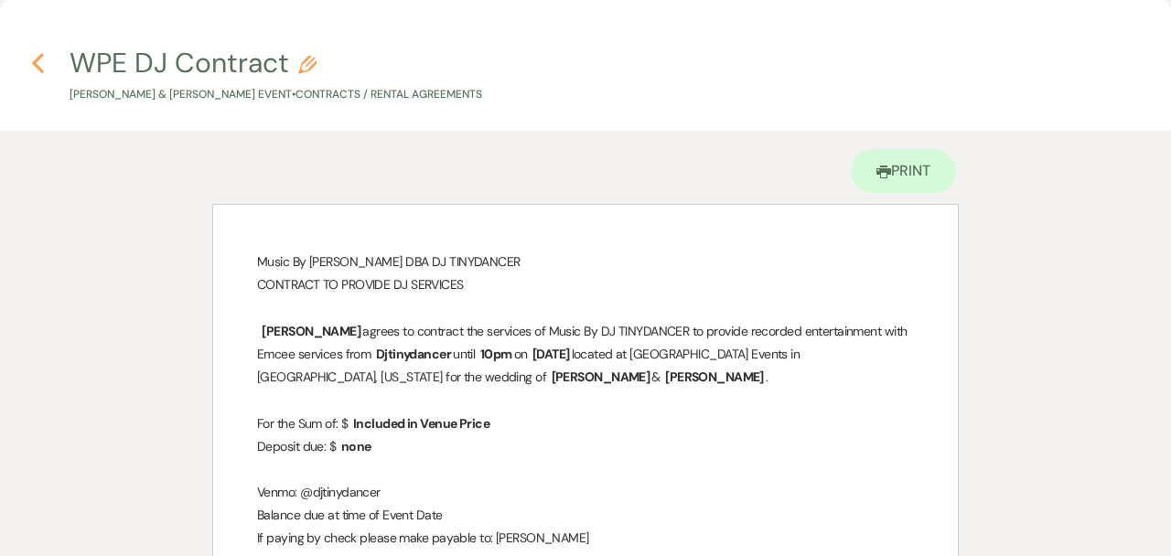
click at [43, 65] on icon "Previous" at bounding box center [38, 63] width 14 height 22
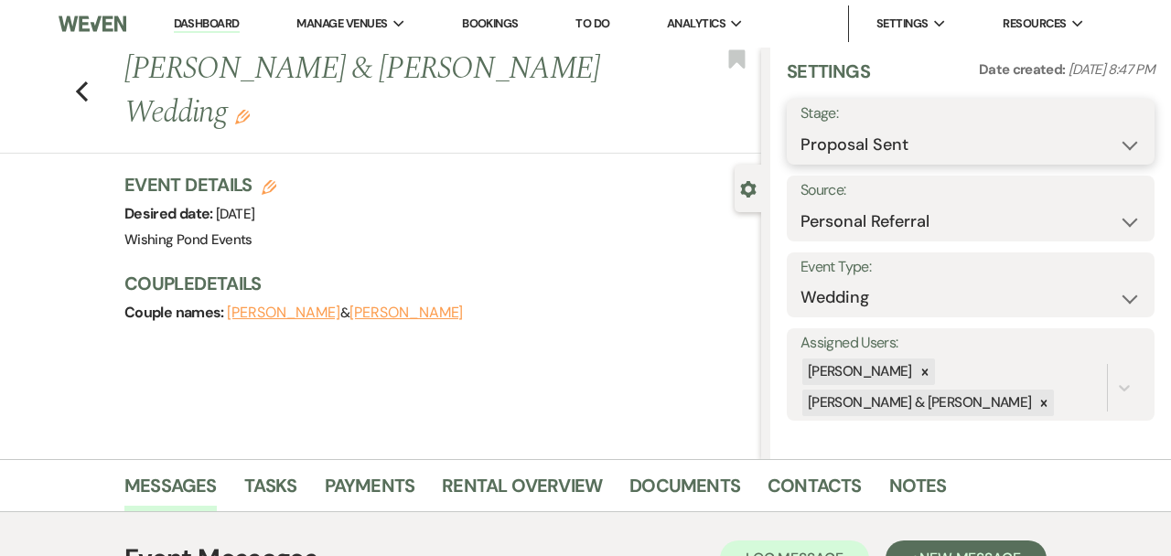
click at [997, 138] on select "Inquiry Follow Up Tour Requested Tour Confirmed Toured Proposal Sent Booked Lost" at bounding box center [971, 145] width 340 height 36
select select "7"
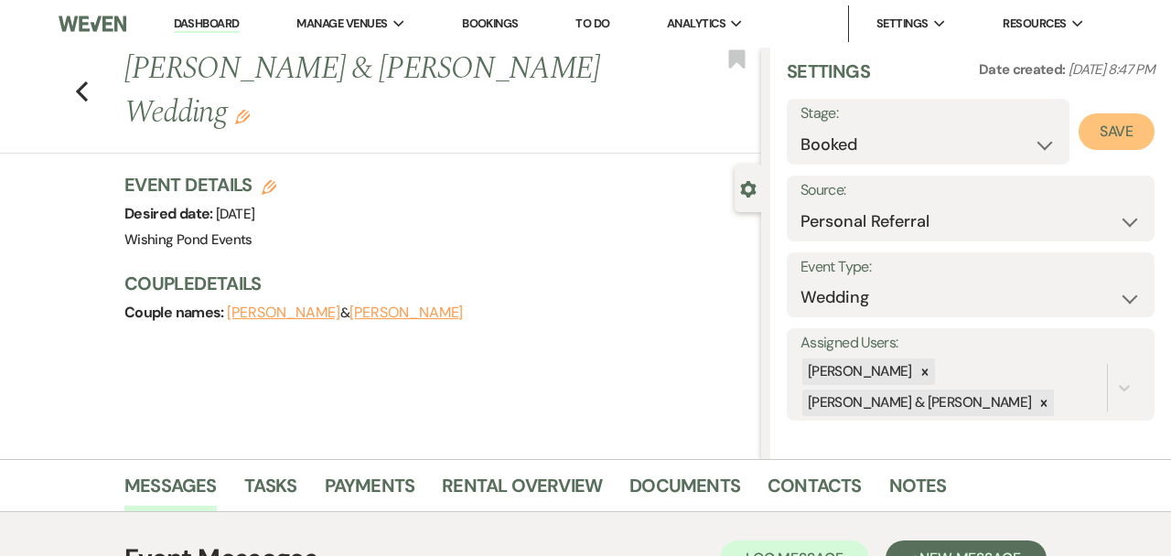
click at [1128, 136] on button "Save" at bounding box center [1117, 131] width 76 height 37
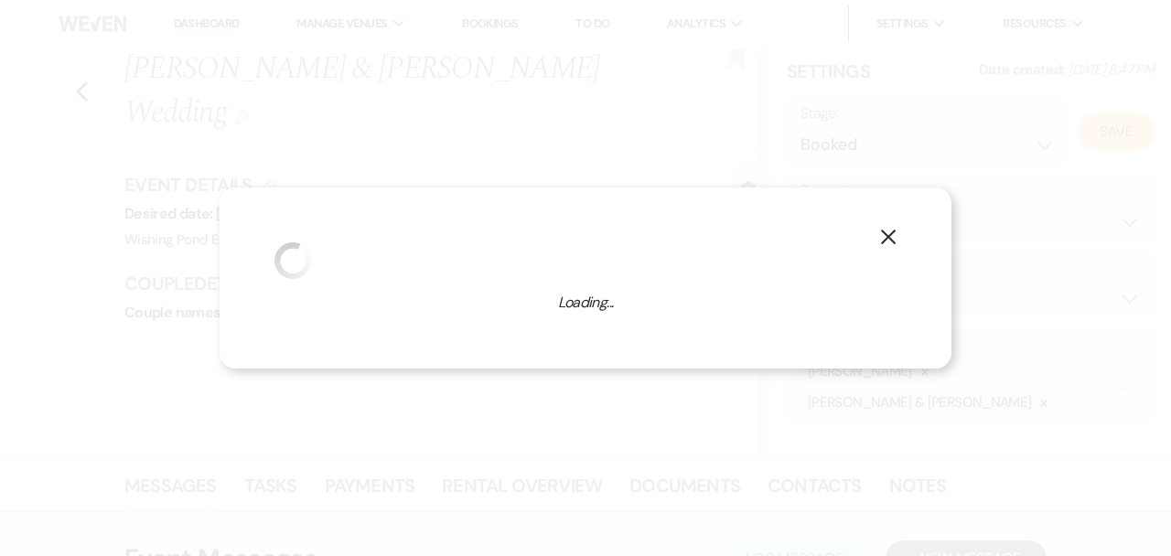
select select "1"
select select "520"
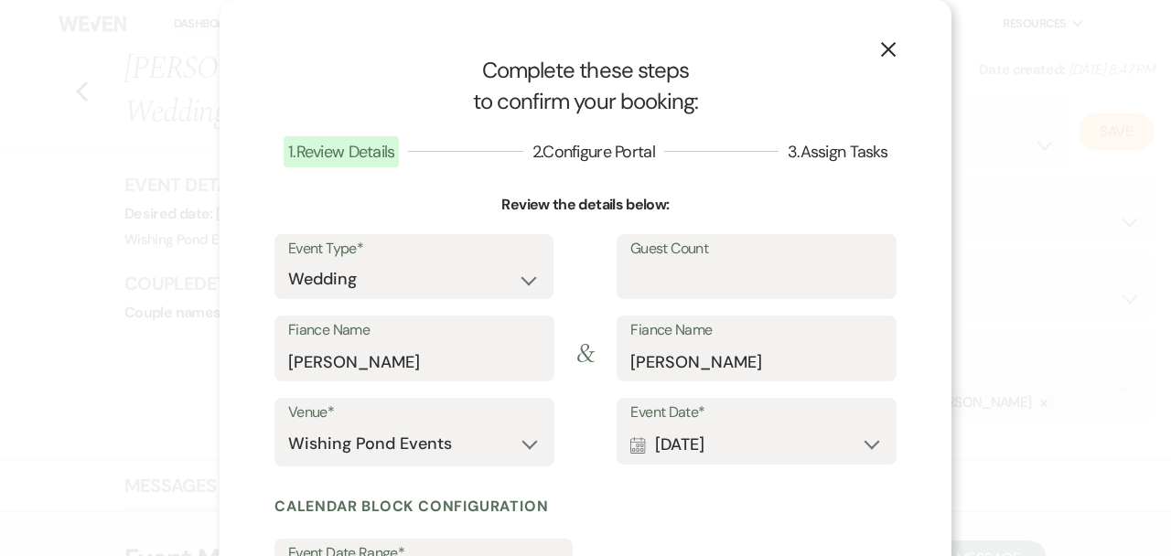
scroll to position [165, 0]
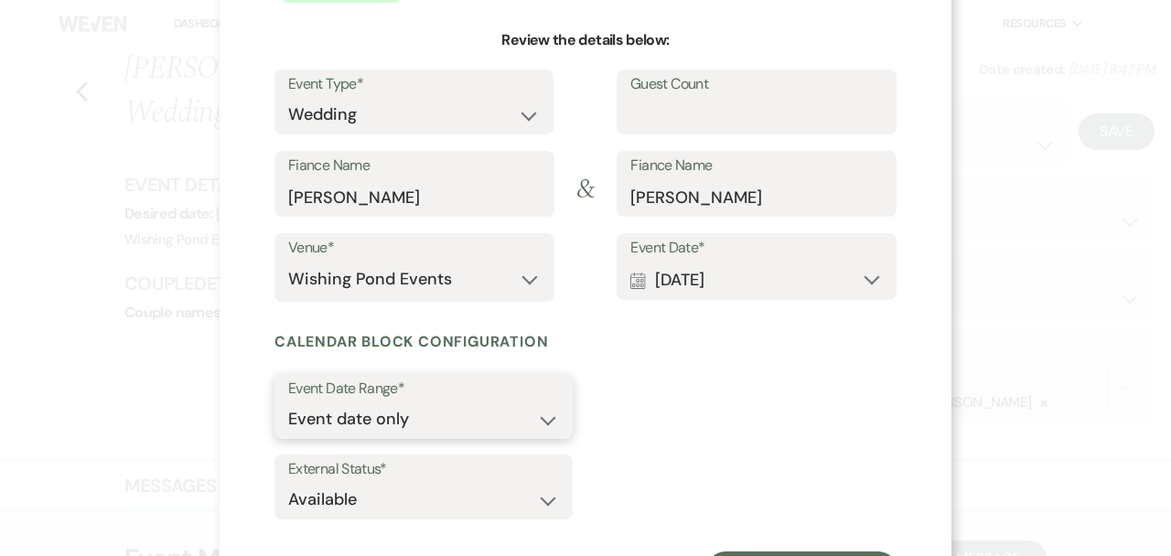
click at [498, 426] on select "Event date only Event date and" at bounding box center [423, 420] width 271 height 36
select select "eventDateAnd"
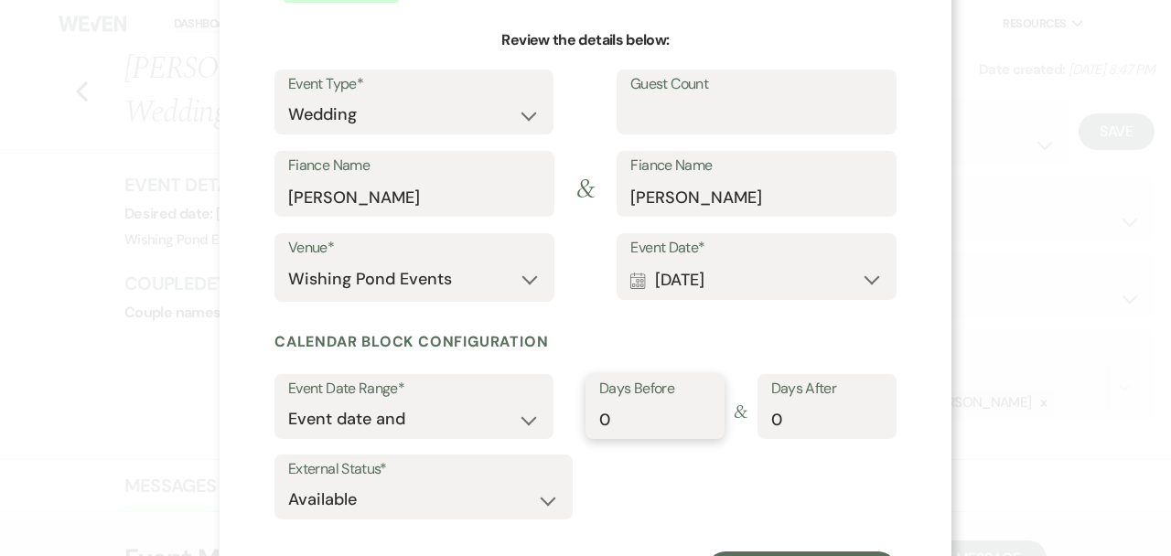
click at [659, 415] on input "0" at bounding box center [655, 420] width 112 height 36
type input "1"
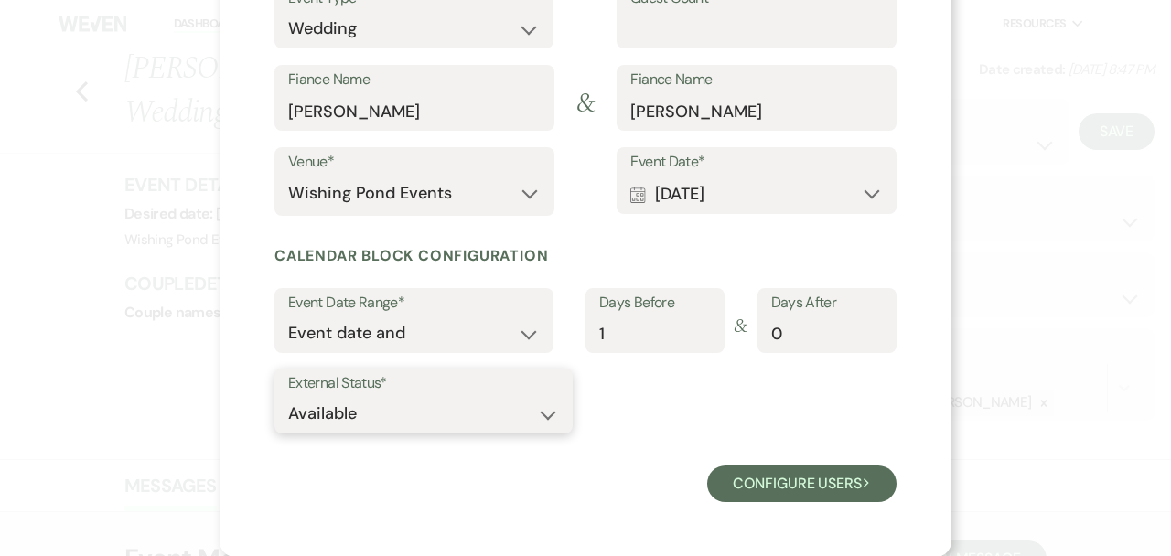
click at [507, 411] on select "Available Unavailable" at bounding box center [423, 414] width 271 height 36
select select "false"
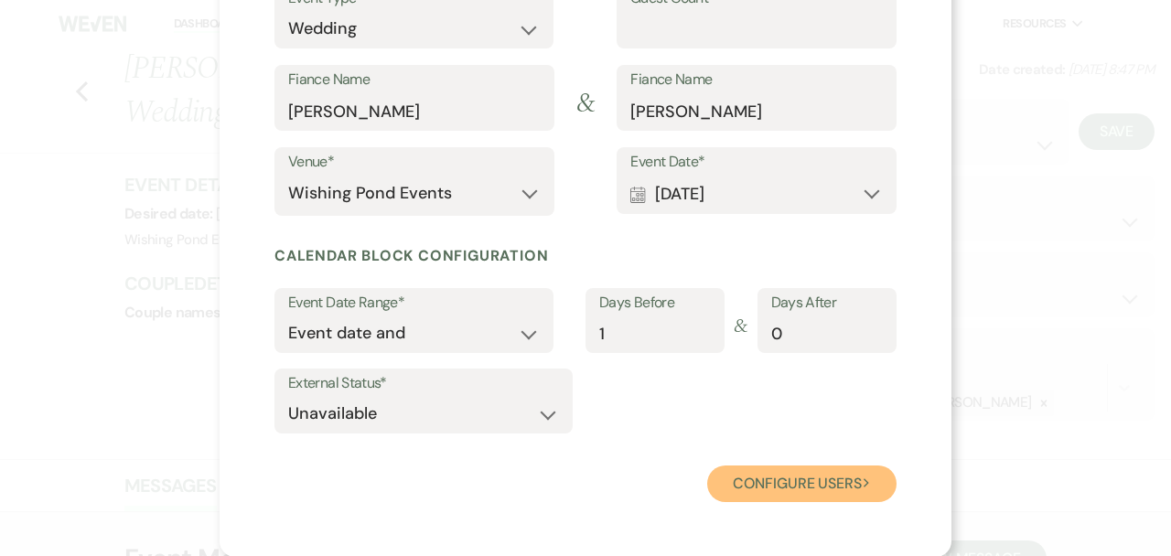
click at [770, 490] on button "Configure users Next" at bounding box center [801, 484] width 189 height 37
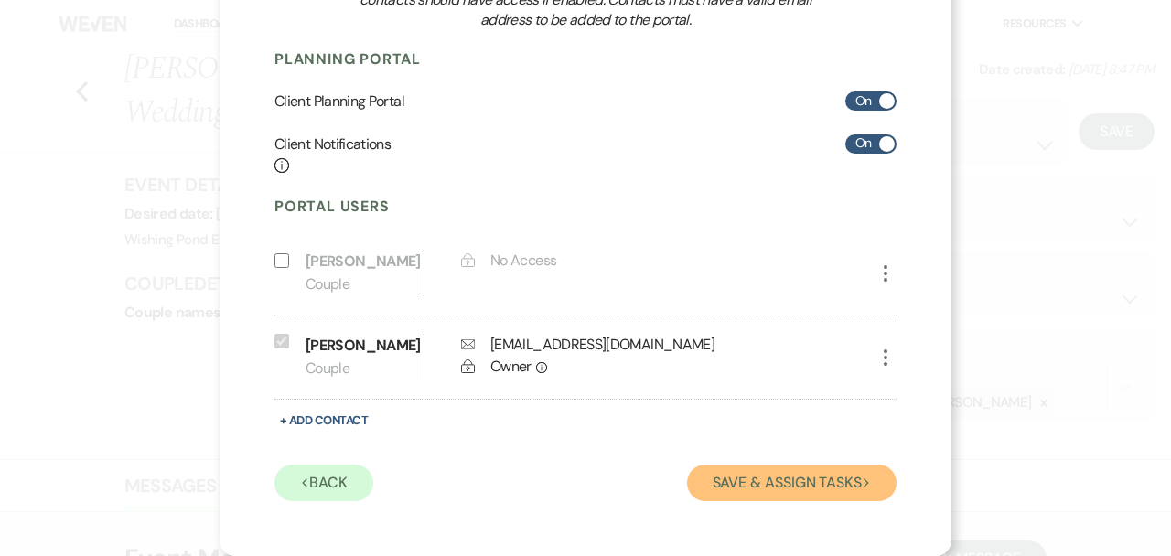
click at [753, 467] on button "Save & Assign Tasks Next" at bounding box center [792, 483] width 210 height 37
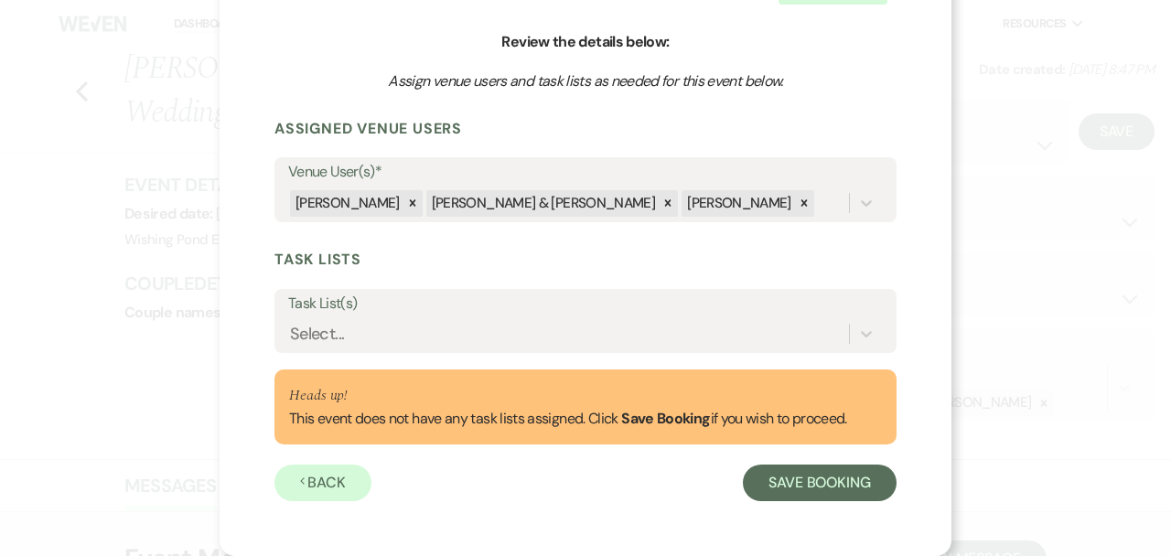
scroll to position [163, 0]
click at [662, 201] on icon at bounding box center [668, 203] width 13 height 13
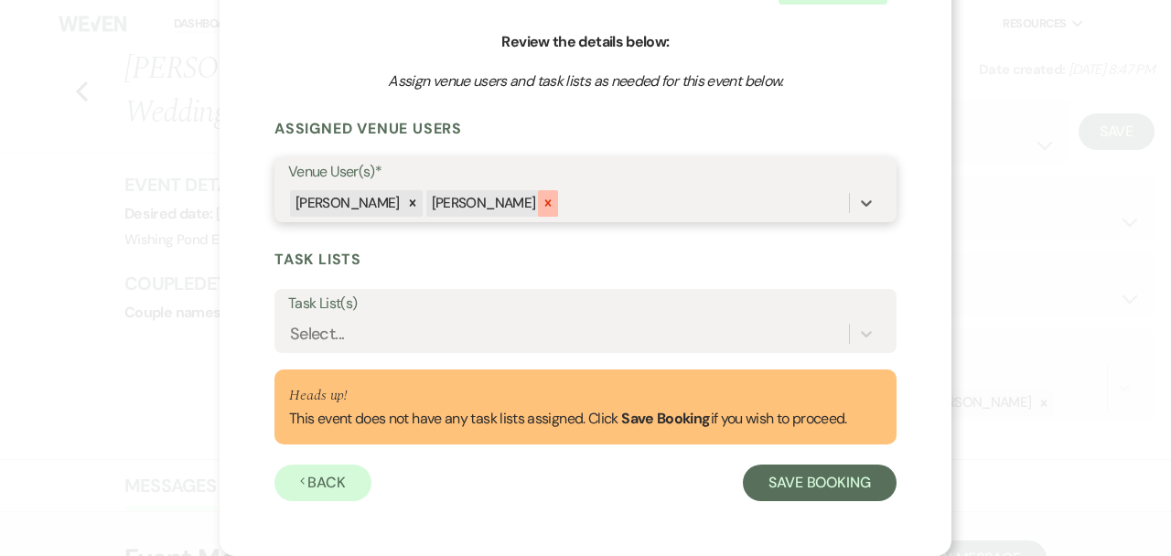
click at [538, 202] on div at bounding box center [548, 203] width 20 height 27
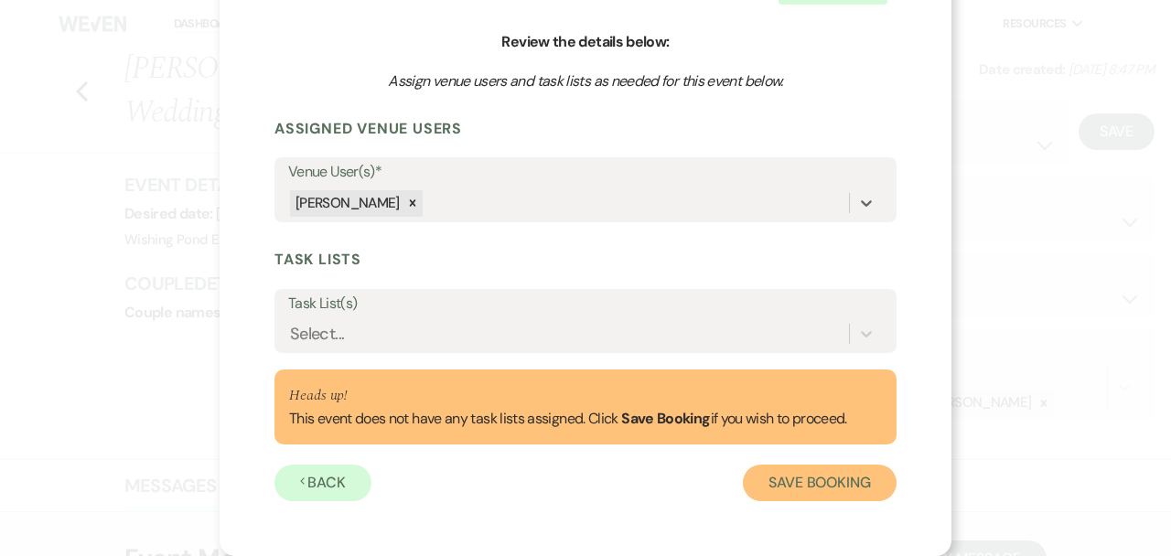
click at [812, 491] on button "Save Booking" at bounding box center [820, 483] width 154 height 37
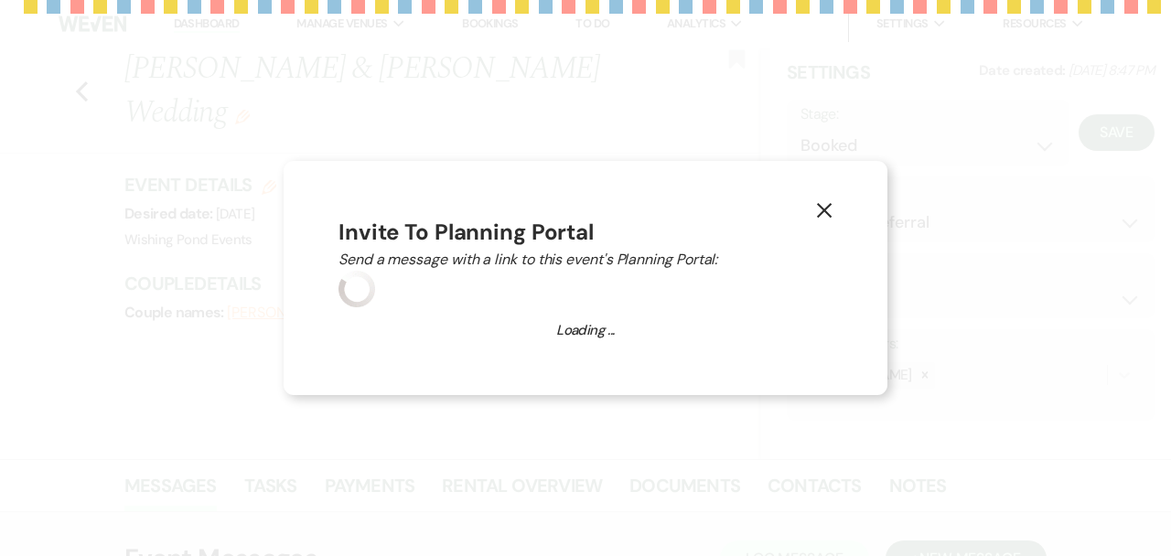
scroll to position [16, 0]
select select "14"
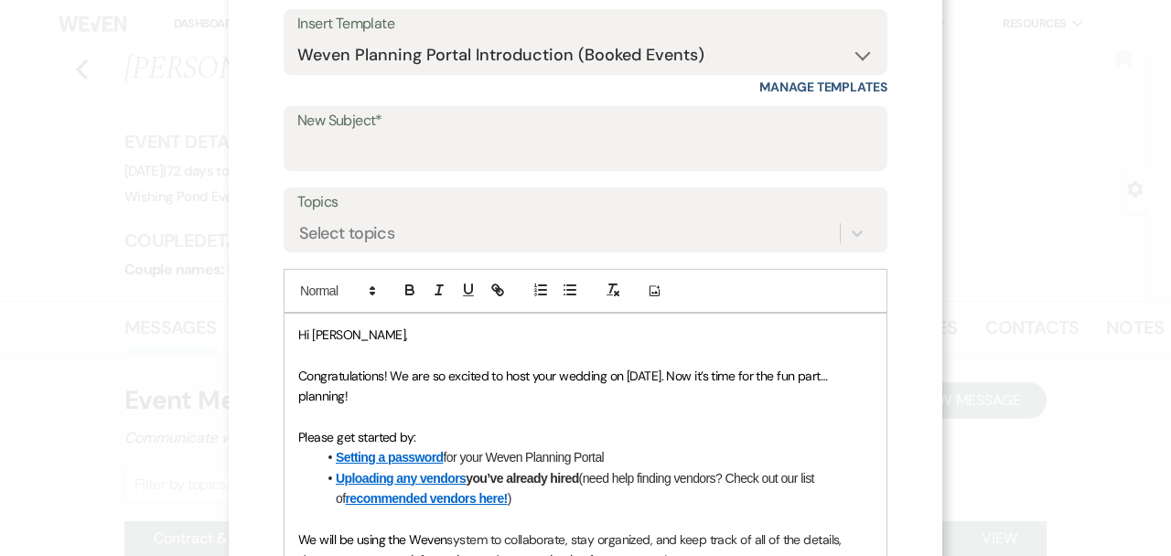
scroll to position [162, 0]
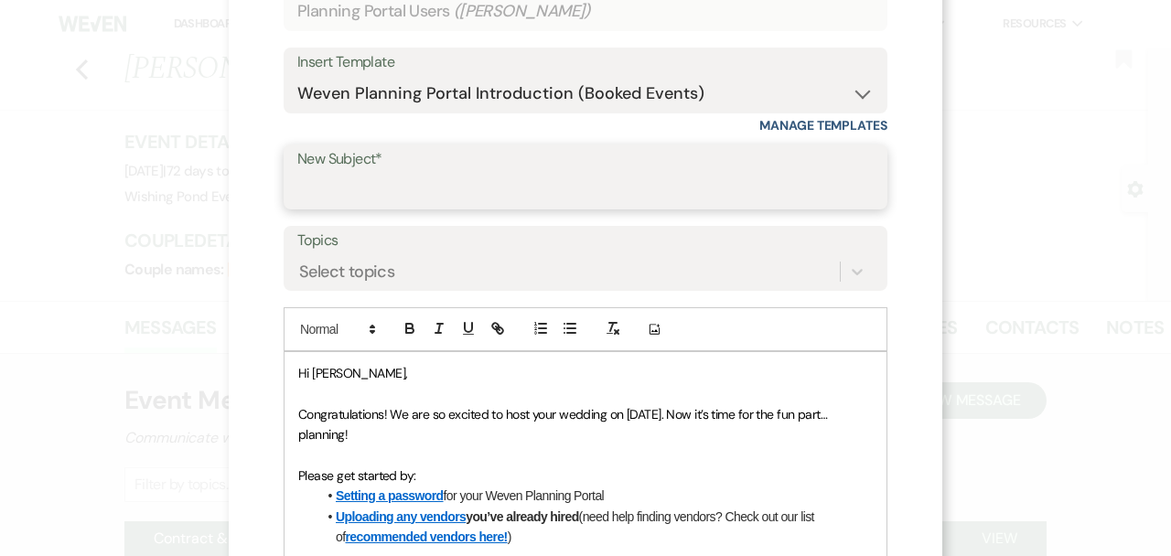
click at [598, 178] on input "New Subject*" at bounding box center [585, 190] width 576 height 36
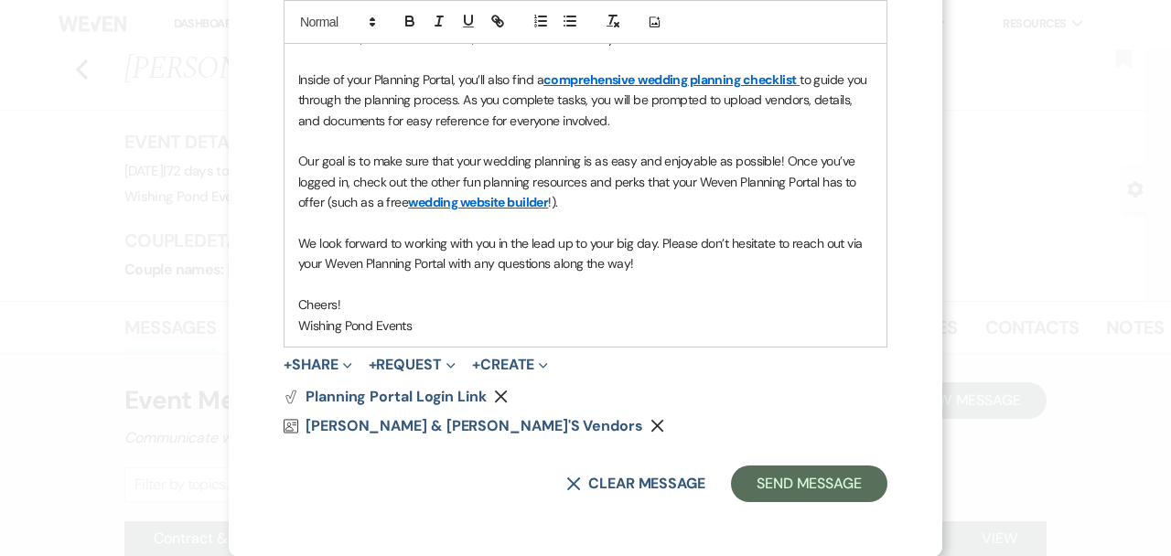
type input "Portal"
click at [832, 483] on button "Send Message" at bounding box center [809, 484] width 156 height 37
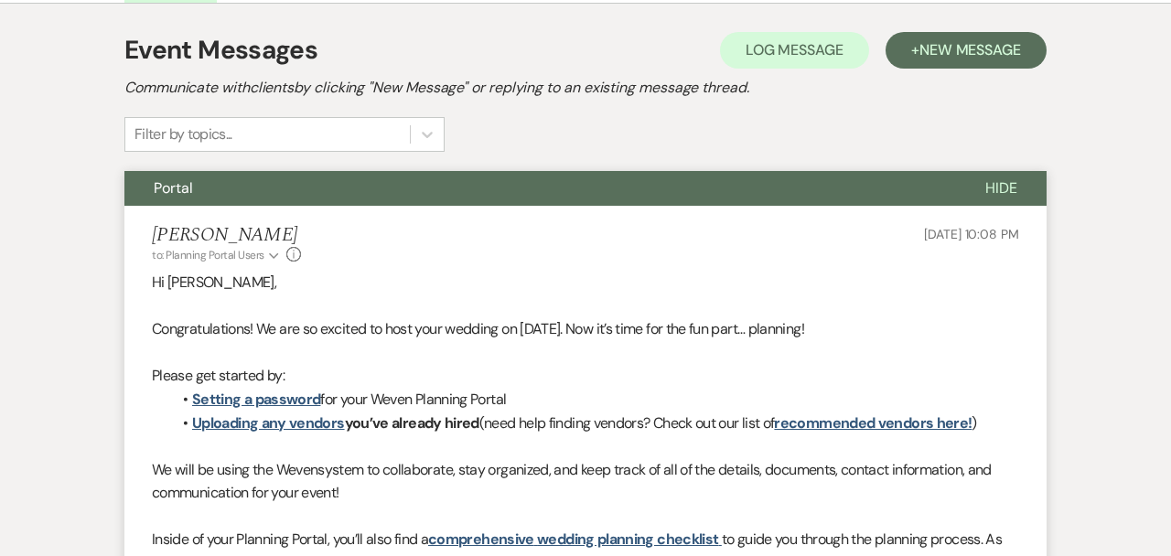
scroll to position [0, 0]
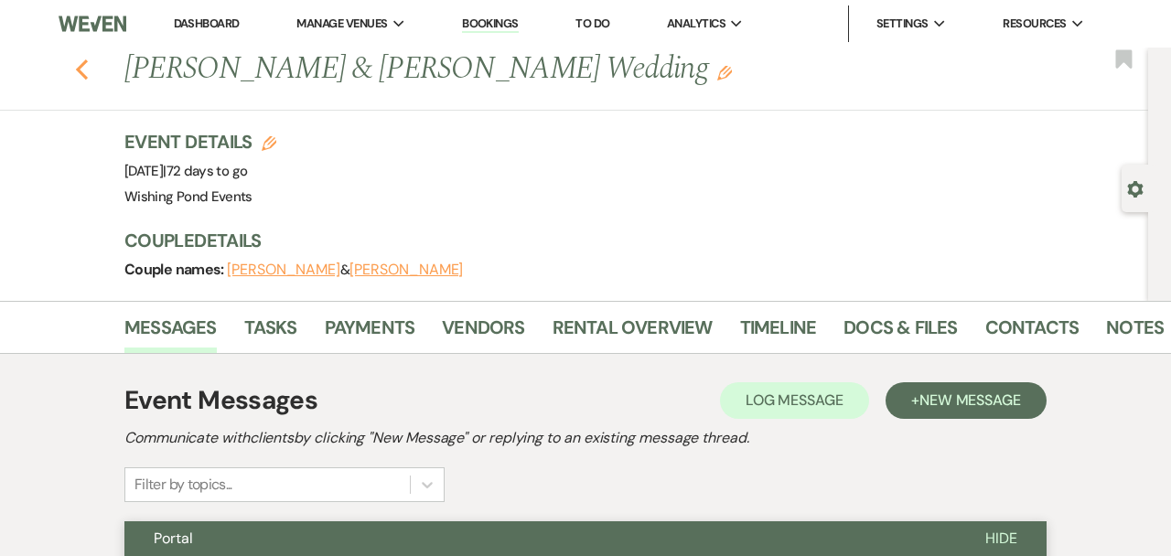
click at [82, 74] on use "button" at bounding box center [82, 69] width 12 height 20
select select "6"
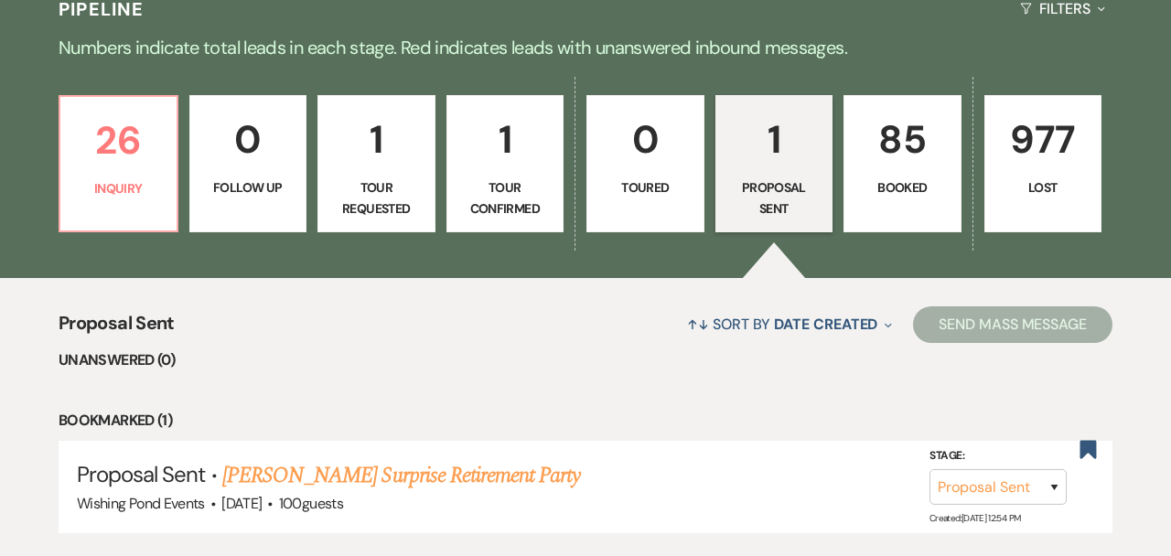
scroll to position [432, 0]
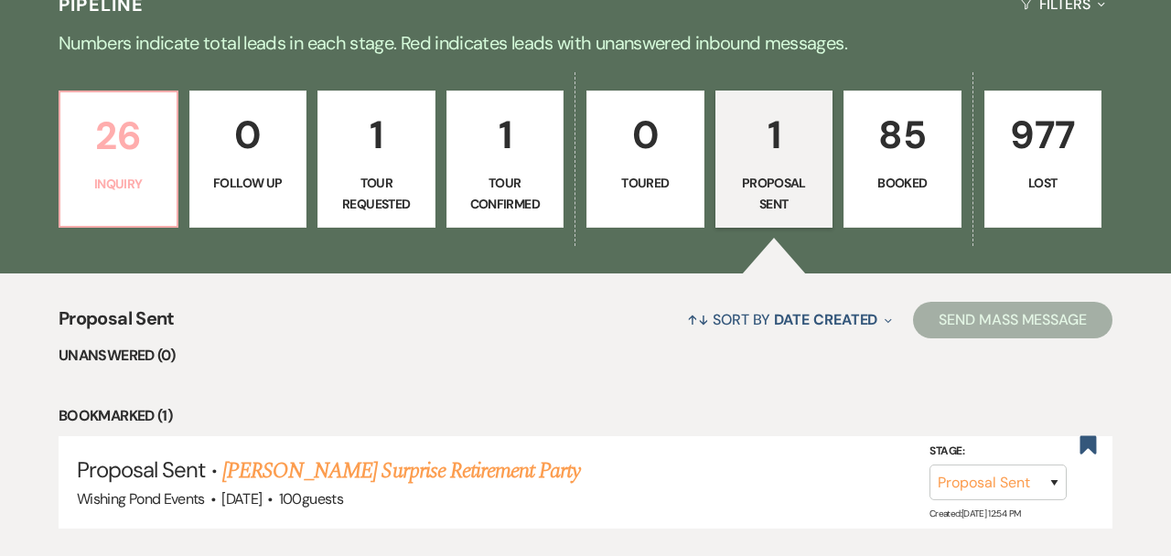
click at [128, 147] on p "26" at bounding box center [118, 135] width 94 height 61
